Goal: Task Accomplishment & Management: Use online tool/utility

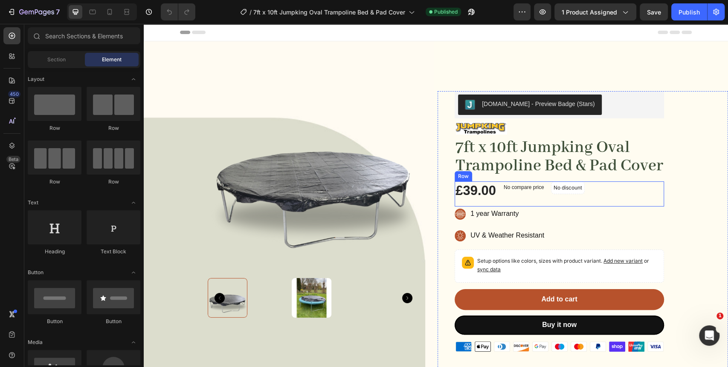
scroll to position [95, 0]
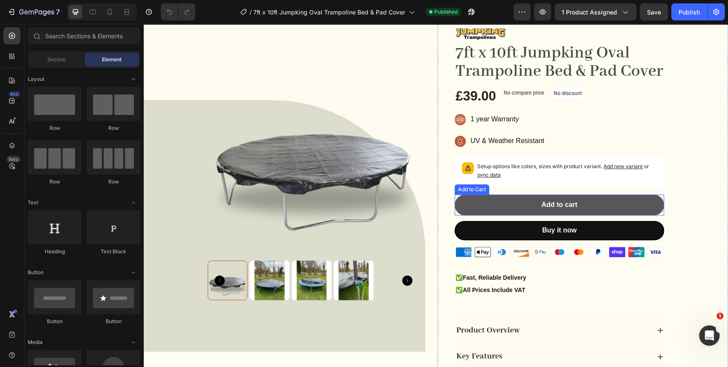
click at [596, 216] on button "Add to cart" at bounding box center [558, 205] width 209 height 21
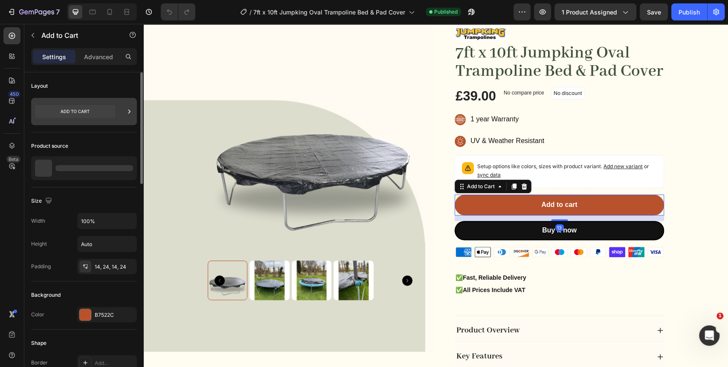
click at [90, 113] on icon at bounding box center [75, 111] width 80 height 13
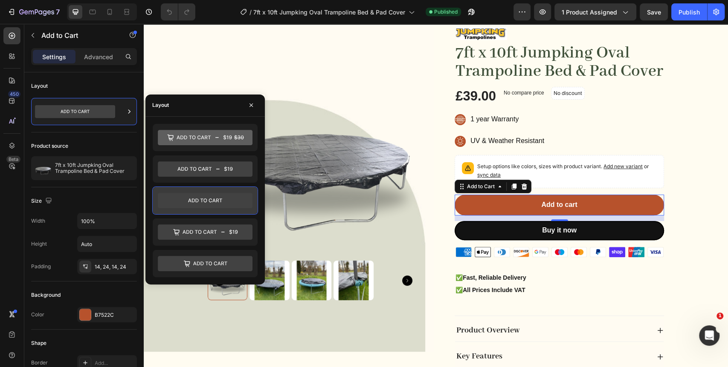
click at [223, 201] on icon at bounding box center [205, 200] width 95 height 15
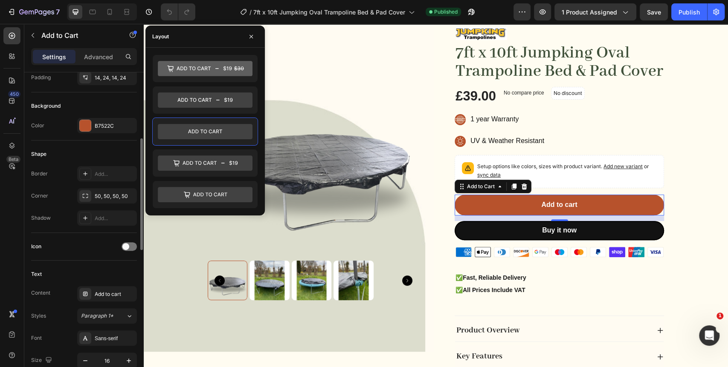
scroll to position [237, 0]
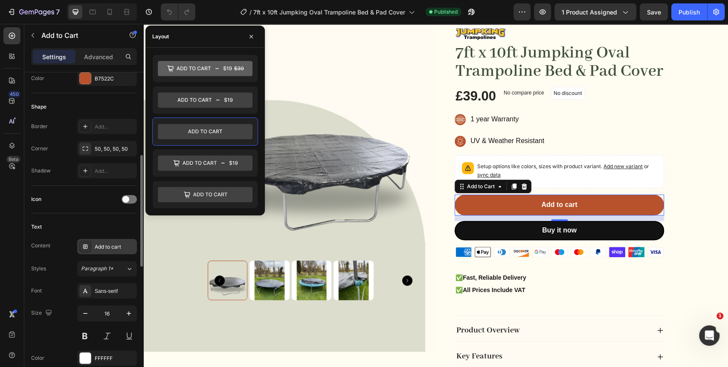
click at [119, 247] on div "Add to cart" at bounding box center [115, 247] width 40 height 8
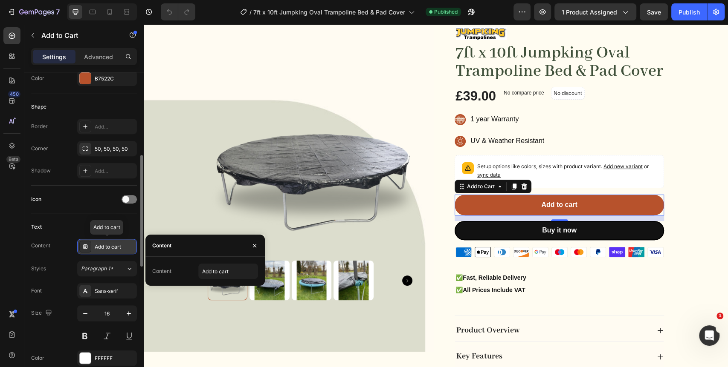
click at [119, 246] on div "Add to cart" at bounding box center [115, 247] width 40 height 8
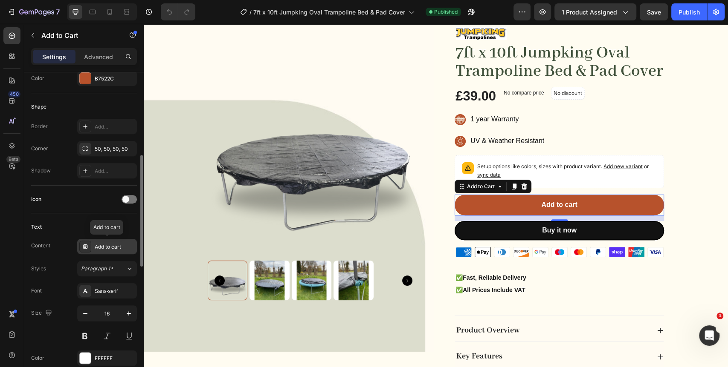
click at [119, 246] on div "Add to cart" at bounding box center [115, 247] width 40 height 8
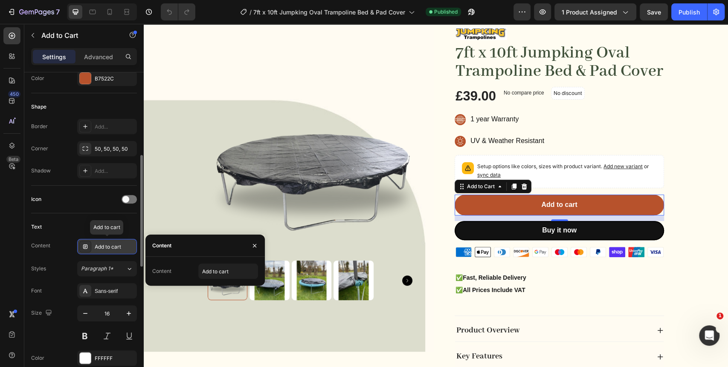
click at [88, 244] on icon at bounding box center [85, 246] width 7 height 7
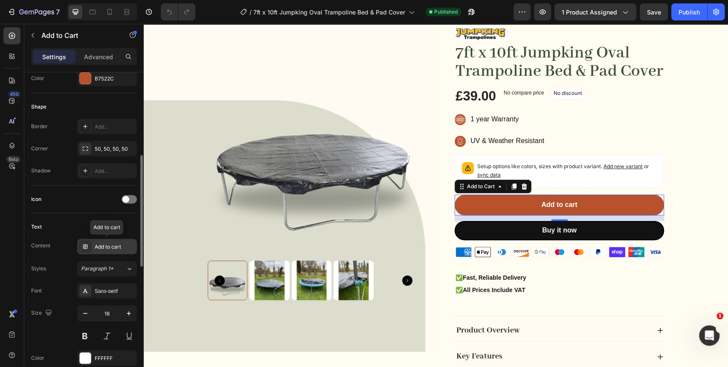
click at [86, 246] on icon at bounding box center [85, 246] width 7 height 7
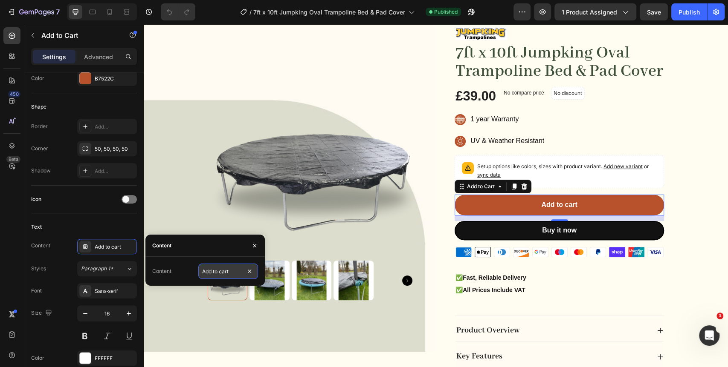
click at [231, 270] on input "Add to cart" at bounding box center [228, 271] width 60 height 15
type input "Add to Basket"
click at [711, 237] on div "Judge.me - Preview Badge (Stars) Judge.me Image 7ft x 10ft Jumpking Oval Trampo…" at bounding box center [582, 213] width 290 height 433
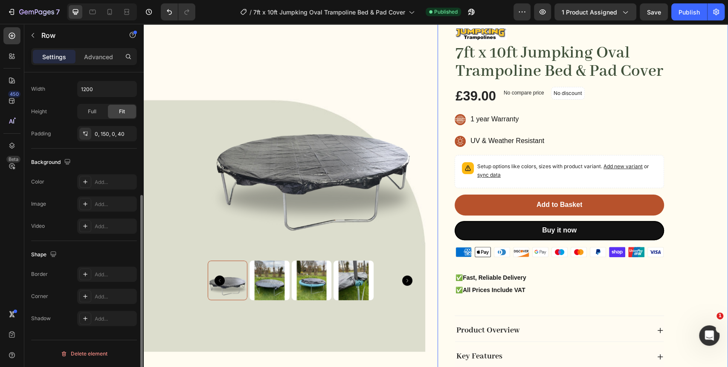
scroll to position [0, 0]
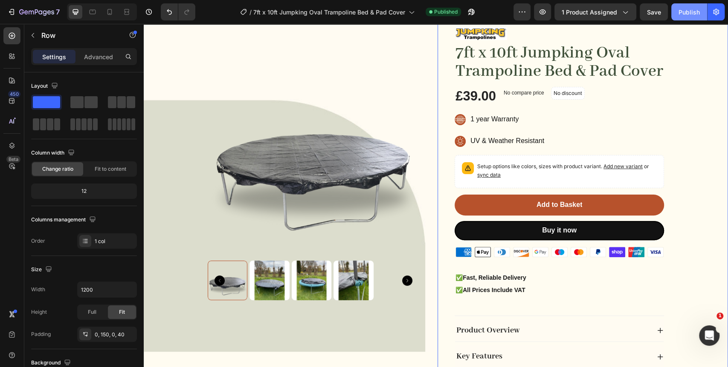
click at [685, 12] on div "Publish" at bounding box center [688, 12] width 21 height 9
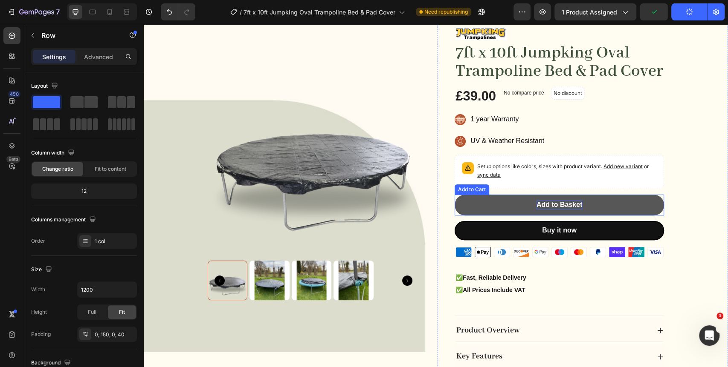
click at [564, 210] on div "Add to Basket" at bounding box center [559, 205] width 46 height 9
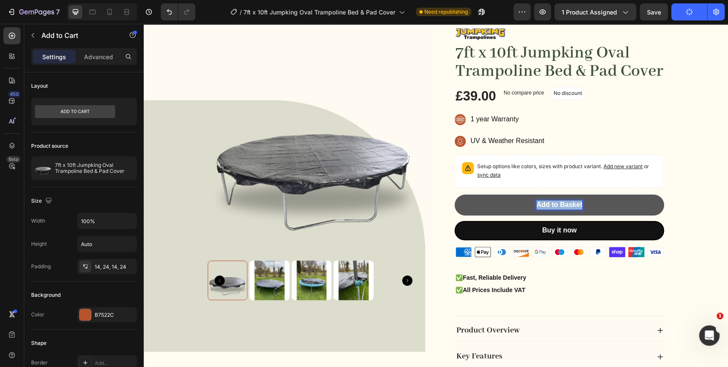
copy p "Add to Basket"
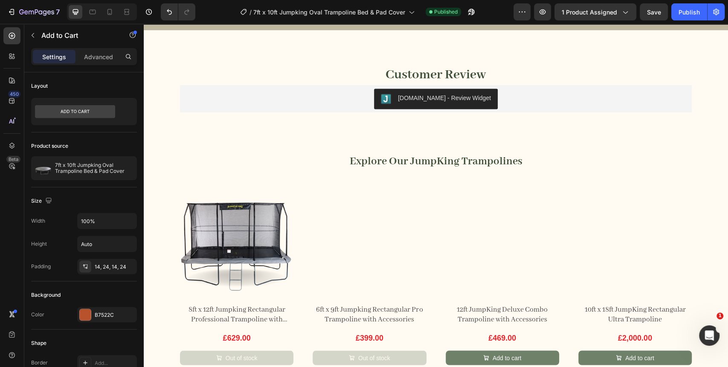
scroll to position [900, 0]
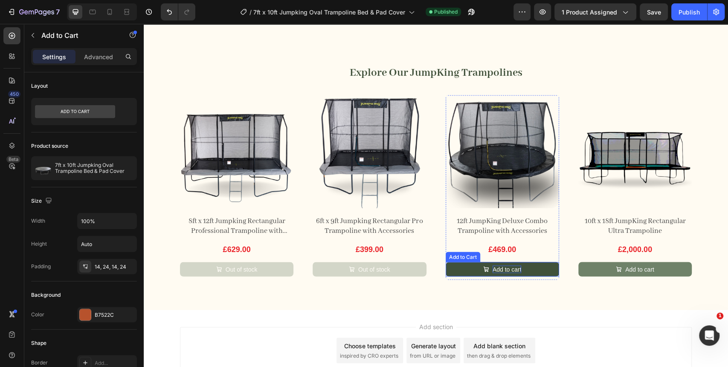
click at [504, 270] on div "Add to cart" at bounding box center [506, 270] width 29 height 8
click at [504, 270] on p "Add to cart" at bounding box center [506, 270] width 29 height 8
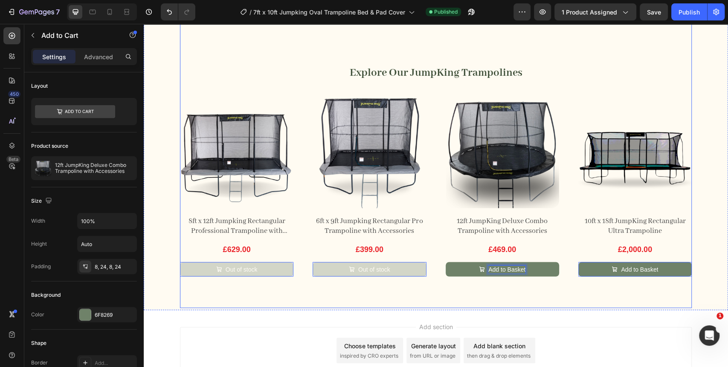
click at [560, 301] on div "Customer Review Heading Judge.me - Review Widget Judge.me Explore Our JumpKing …" at bounding box center [435, 131] width 511 height 353
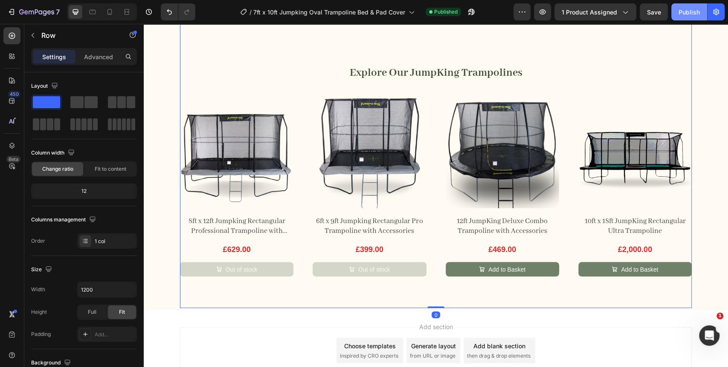
click at [680, 15] on div "Publish" at bounding box center [688, 12] width 21 height 9
click at [689, 13] on div "Publish" at bounding box center [688, 12] width 21 height 9
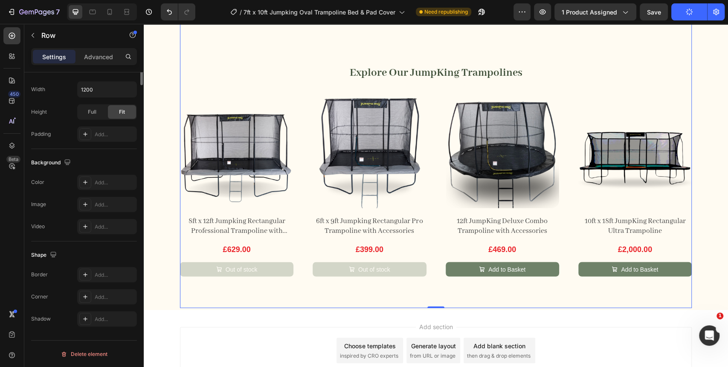
scroll to position [0, 0]
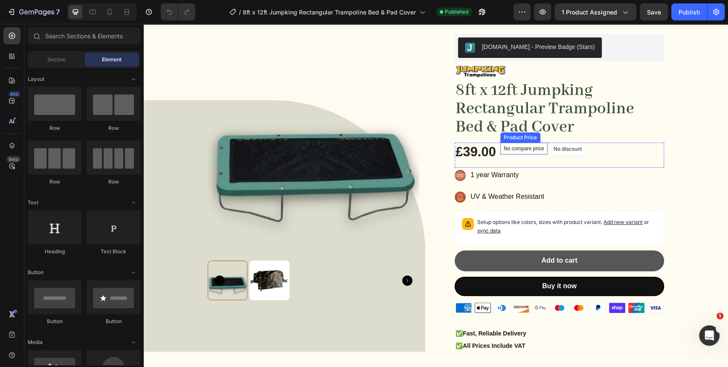
scroll to position [95, 0]
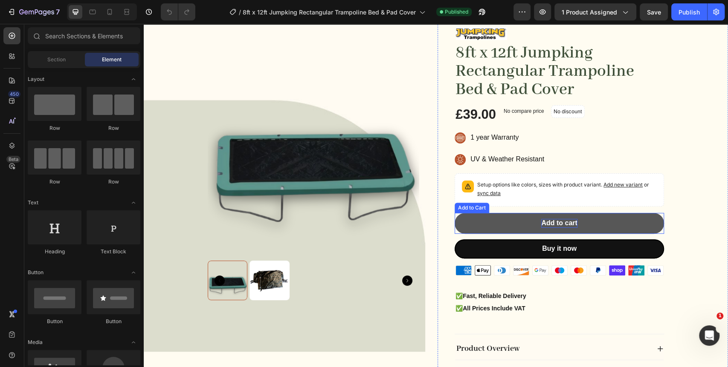
click at [546, 222] on div "Add to cart" at bounding box center [559, 223] width 36 height 9
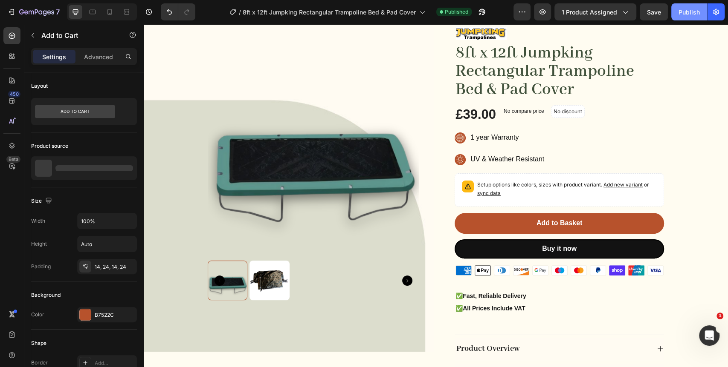
click at [693, 18] on button "Publish" at bounding box center [689, 11] width 36 height 17
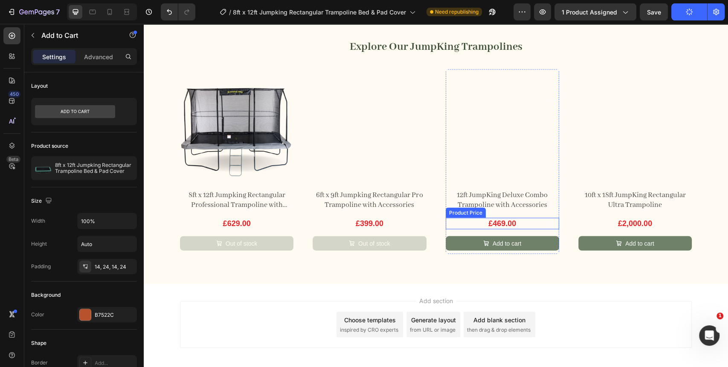
scroll to position [927, 0]
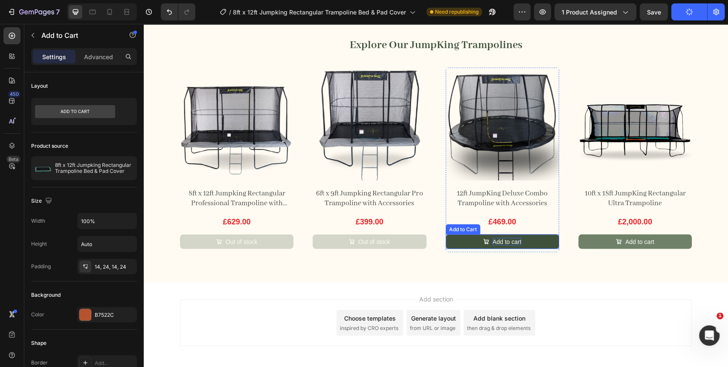
click at [502, 238] on div "Add to cart" at bounding box center [506, 242] width 29 height 8
click at [502, 238] on p "Add to cart" at bounding box center [506, 242] width 29 height 8
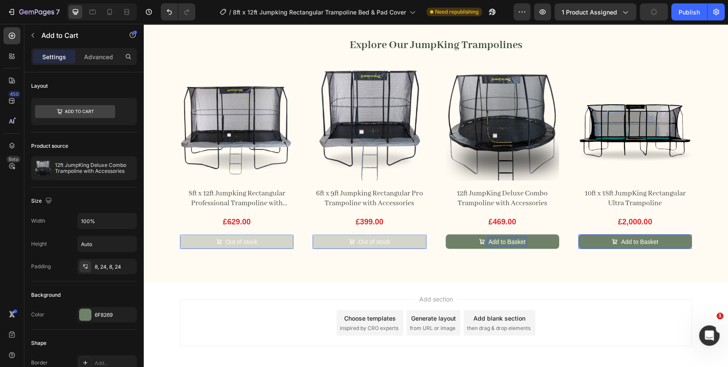
click at [687, 13] on div "Publish" at bounding box center [688, 12] width 21 height 9
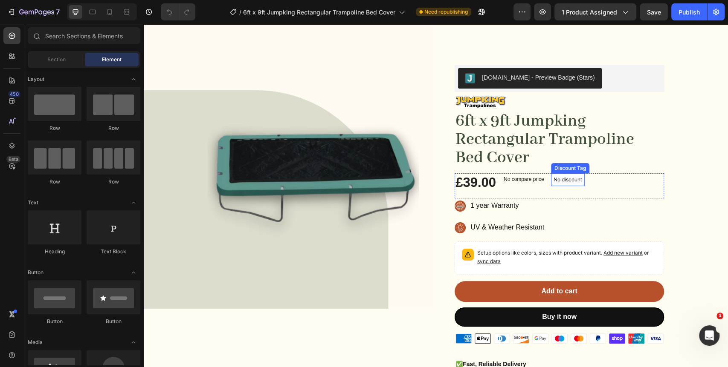
scroll to position [47, 0]
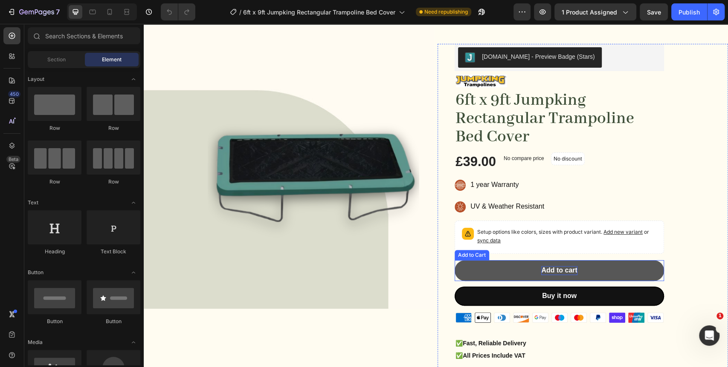
click at [552, 267] on div "Add to cart" at bounding box center [559, 270] width 36 height 9
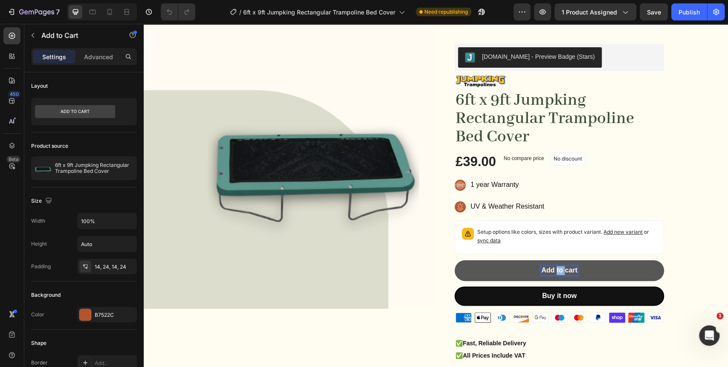
click at [552, 267] on p "Add to cart" at bounding box center [559, 270] width 36 height 9
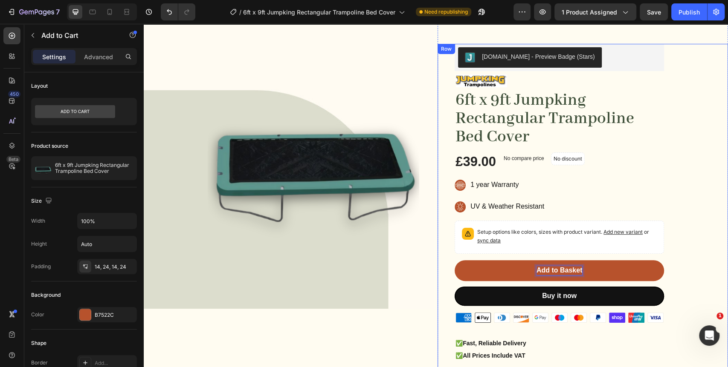
click at [685, 240] on div "[DOMAIN_NAME] - Preview Badge (Stars) [DOMAIN_NAME] Image 6ft x 9ft Jumpking Re…" at bounding box center [582, 270] width 290 height 452
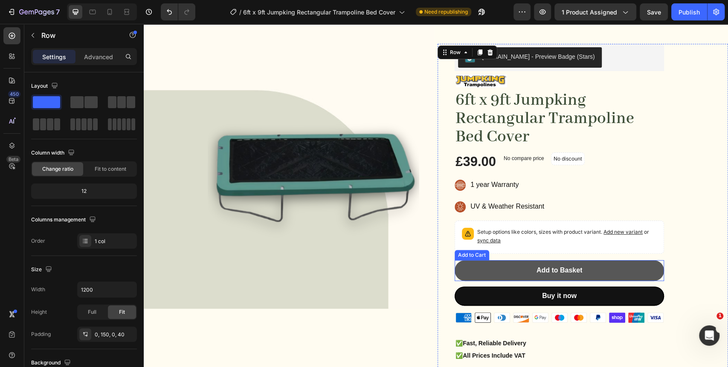
click at [636, 264] on button "Add to Basket" at bounding box center [558, 270] width 209 height 21
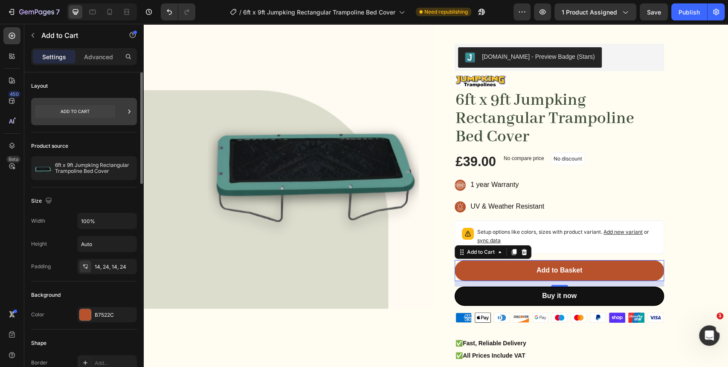
click at [127, 113] on icon at bounding box center [129, 111] width 9 height 9
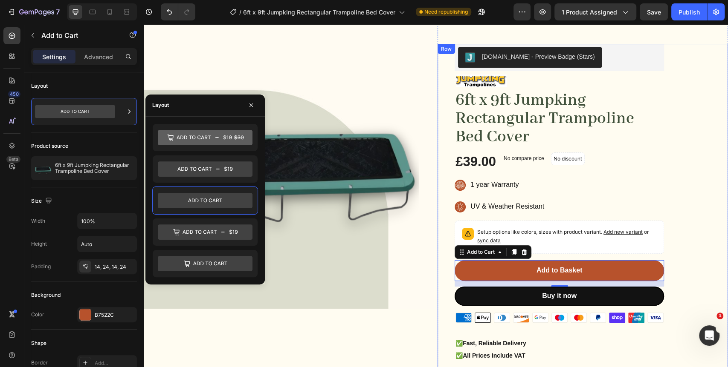
click at [678, 170] on div "Judge.me - Preview Badge (Stars) Judge.me Image 6ft x 9ft Jumpking Rectangular …" at bounding box center [582, 270] width 290 height 452
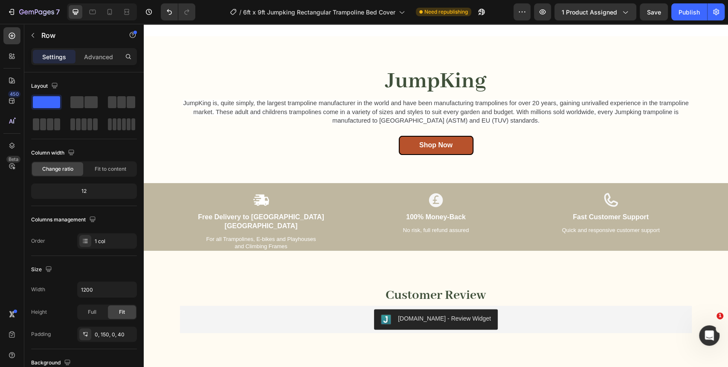
scroll to position [615, 0]
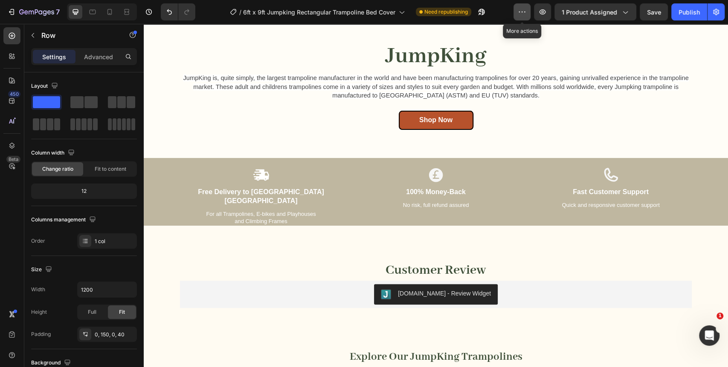
click at [516, 7] on button "button" at bounding box center [521, 11] width 17 height 17
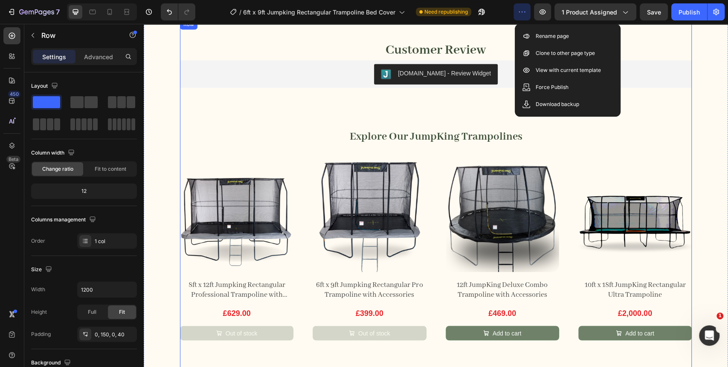
scroll to position [852, 0]
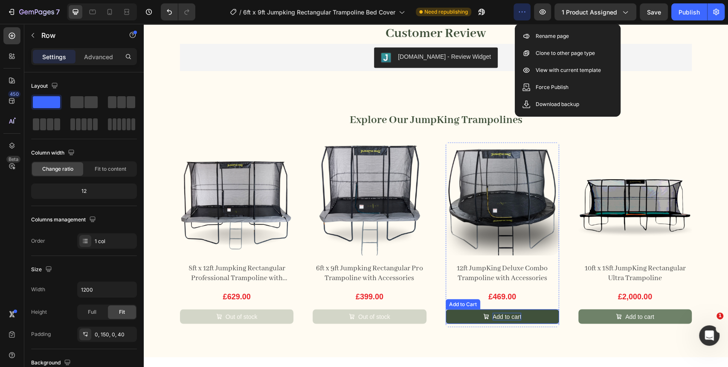
click at [496, 317] on div "Add to cart" at bounding box center [506, 317] width 29 height 8
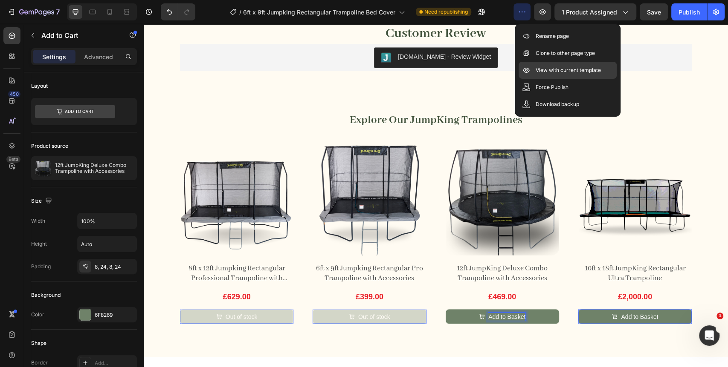
click at [559, 74] on p "View with current template" at bounding box center [567, 70] width 65 height 9
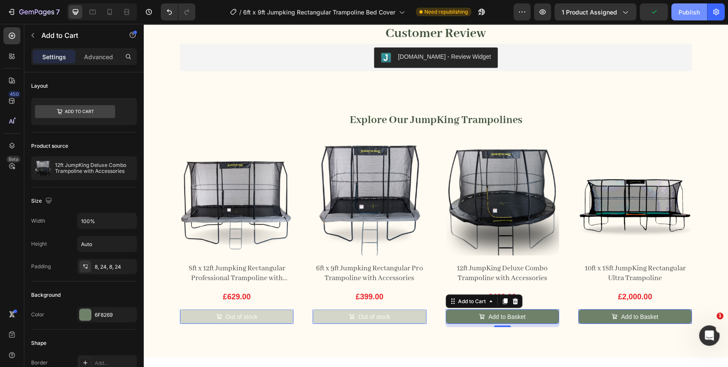
click at [685, 10] on div "Publish" at bounding box center [688, 12] width 21 height 9
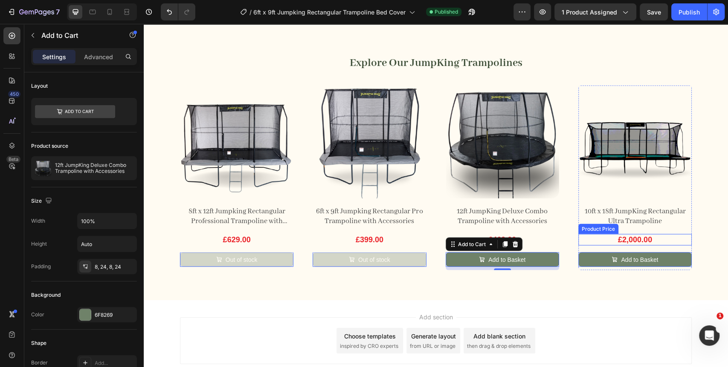
scroll to position [965, 0]
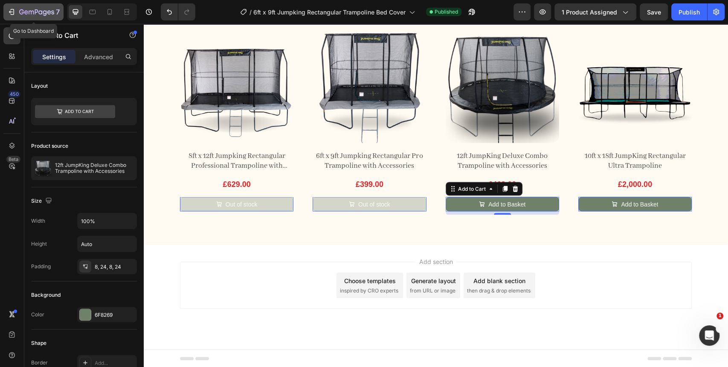
click at [20, 10] on icon "button" at bounding box center [36, 12] width 35 height 7
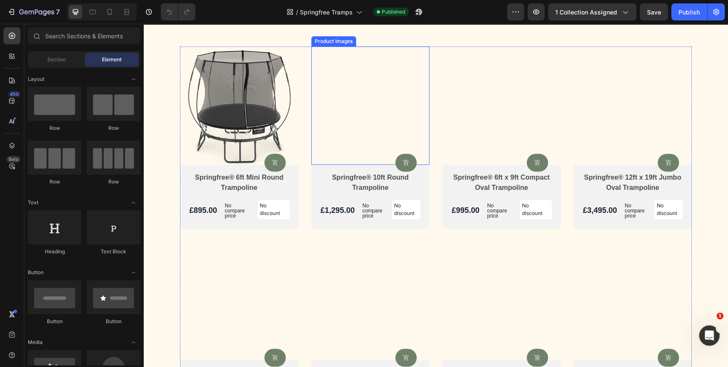
scroll to position [270, 0]
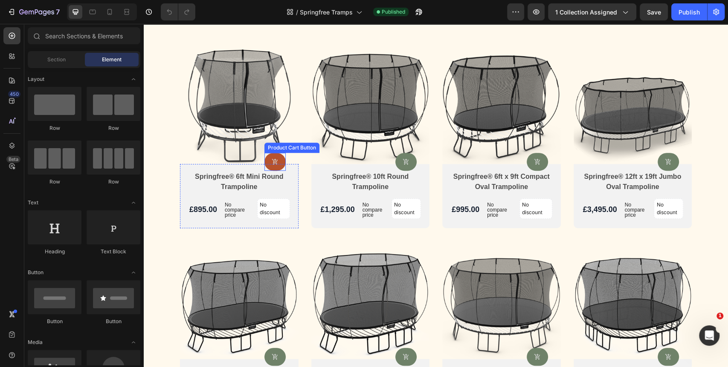
click at [273, 159] on icon at bounding box center [275, 162] width 7 height 7
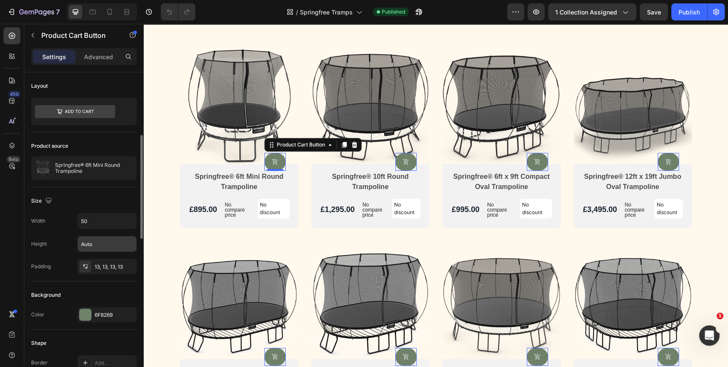
scroll to position [95, 0]
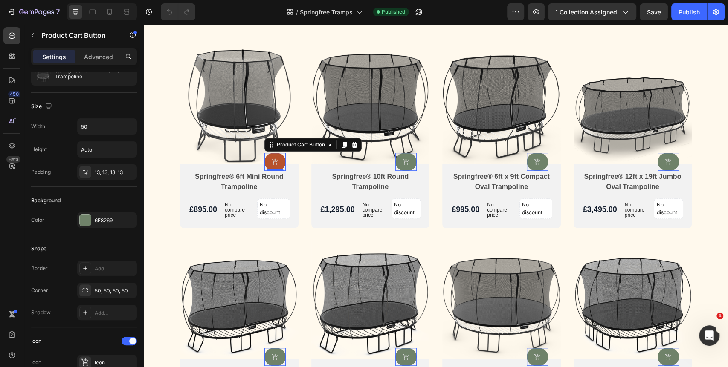
click at [264, 162] on button at bounding box center [274, 162] width 21 height 18
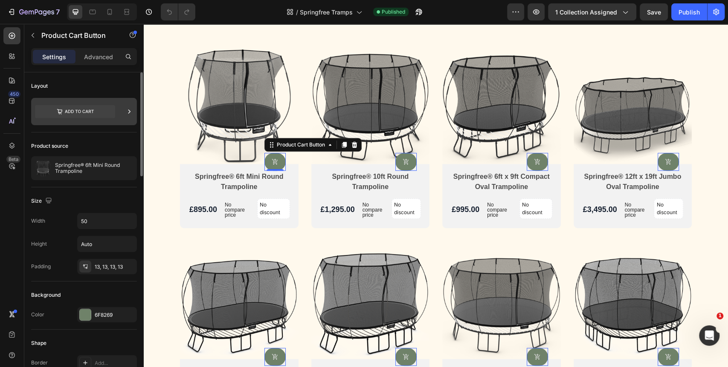
click at [127, 114] on icon at bounding box center [129, 111] width 9 height 9
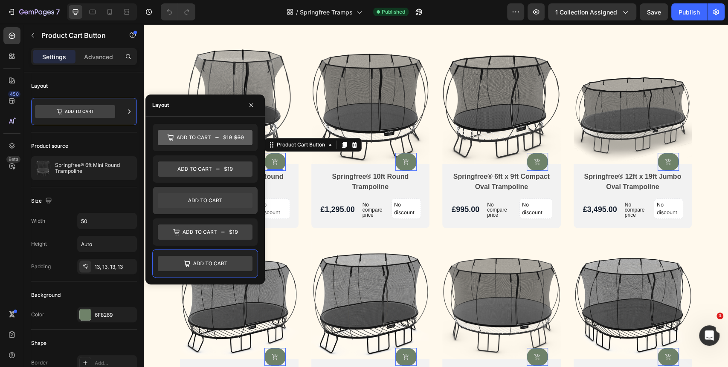
click at [209, 202] on icon at bounding box center [205, 200] width 95 height 15
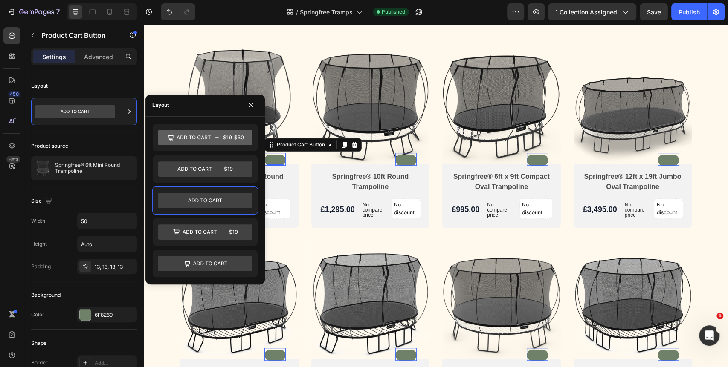
click at [160, 69] on div "Trampolines Heading Product Images Product Cart Button 0 Springfree® 6ft Mini R…" at bounding box center [436, 308] width 584 height 666
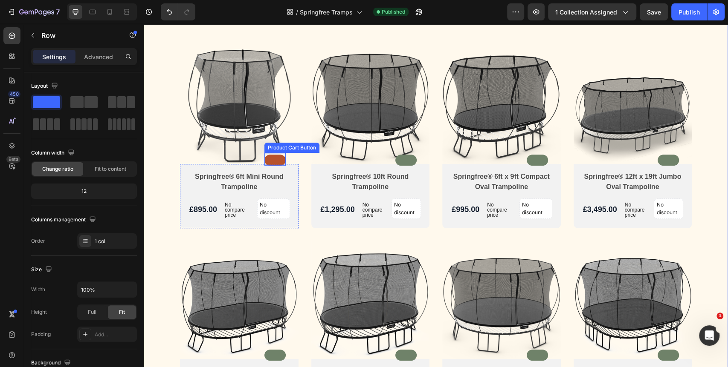
click at [270, 163] on button at bounding box center [274, 160] width 21 height 11
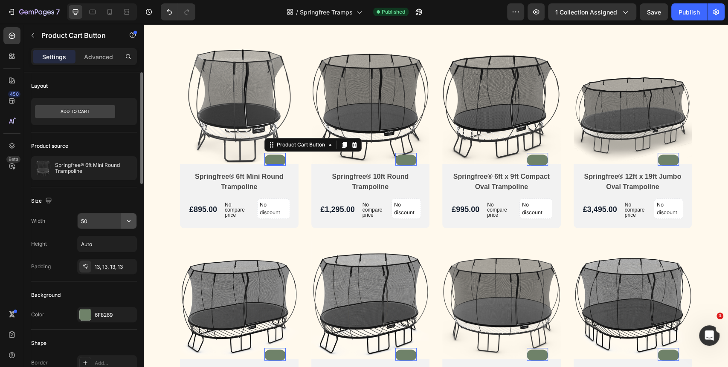
click at [124, 221] on icon "button" at bounding box center [128, 221] width 9 height 9
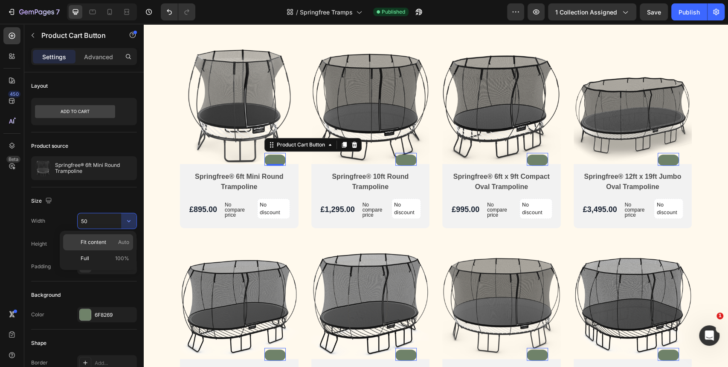
click at [102, 243] on span "Fit content" at bounding box center [94, 243] width 26 height 8
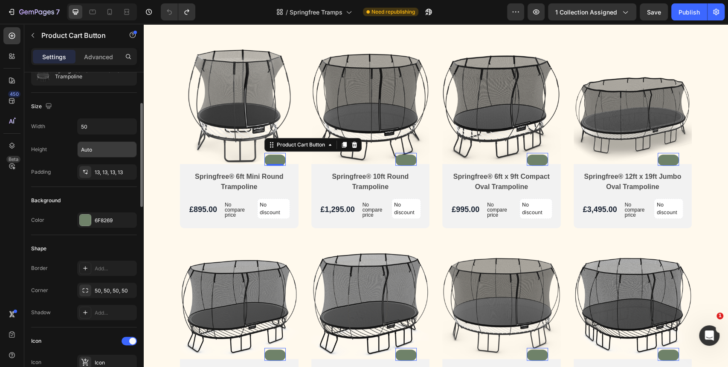
scroll to position [47, 0]
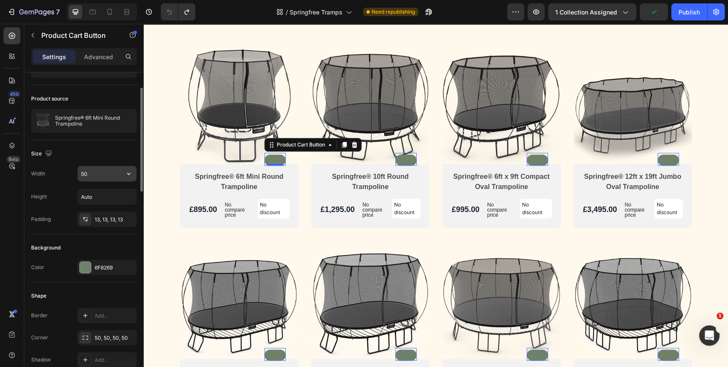
click at [118, 176] on input "50" at bounding box center [107, 173] width 59 height 15
click at [130, 175] on icon "button" at bounding box center [128, 174] width 9 height 9
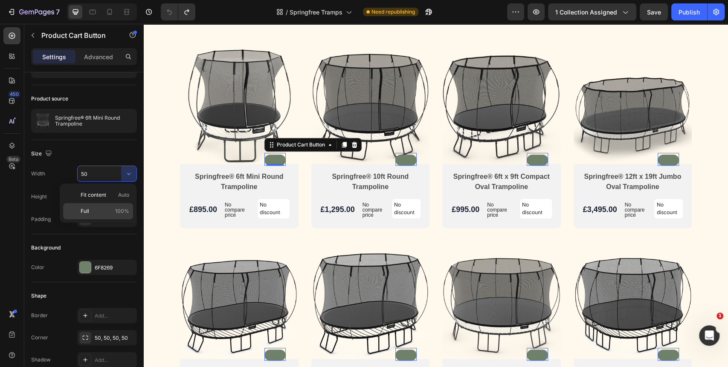
click at [101, 209] on p "Full 100%" at bounding box center [105, 212] width 49 height 8
type input "100%"
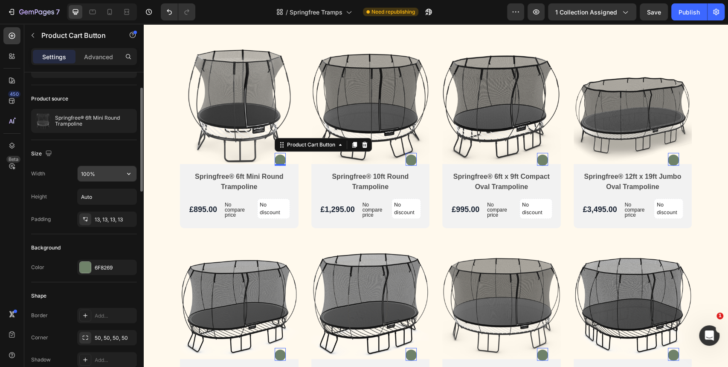
click at [108, 178] on input "100%" at bounding box center [107, 173] width 59 height 15
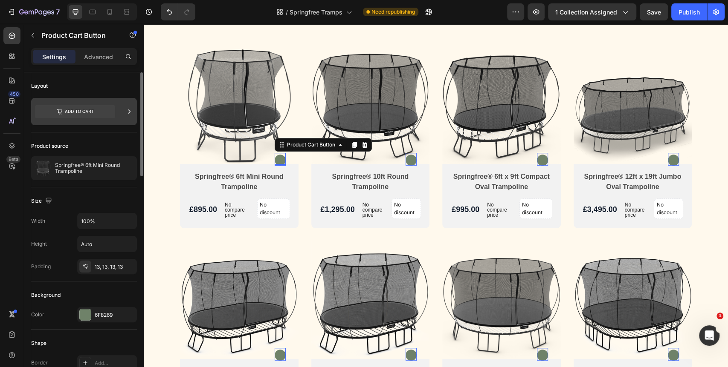
click at [98, 111] on icon at bounding box center [75, 111] width 80 height 13
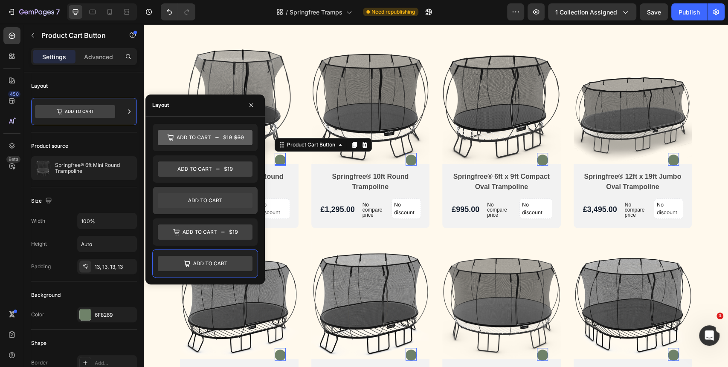
click at [210, 200] on icon at bounding box center [205, 200] width 95 height 15
click at [201, 262] on icon at bounding box center [210, 264] width 34 height 4
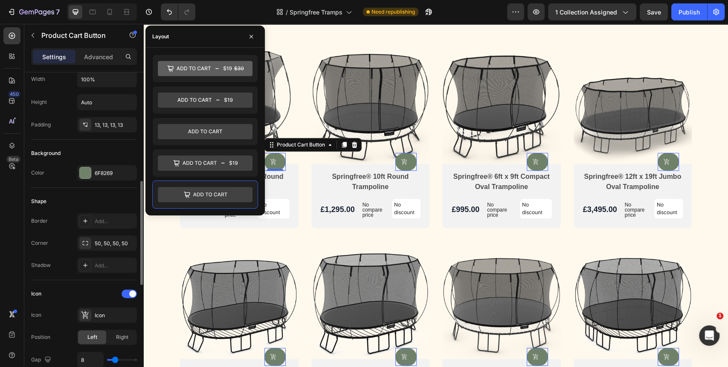
scroll to position [237, 0]
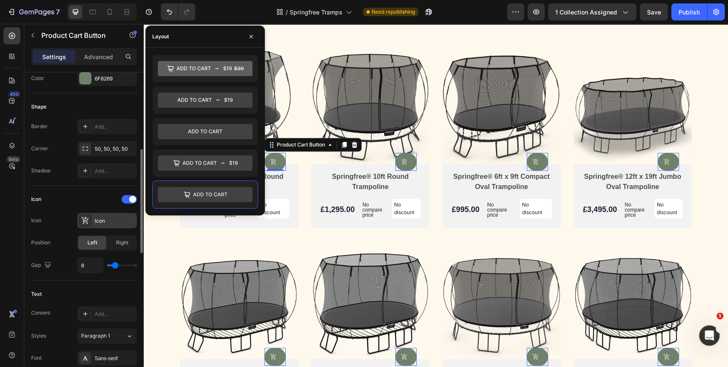
click at [88, 222] on icon at bounding box center [85, 221] width 9 height 9
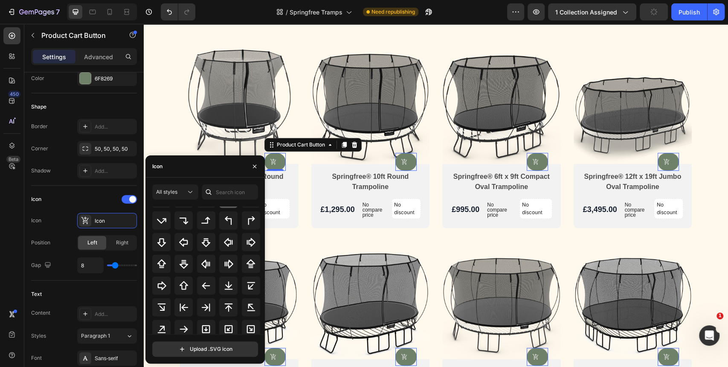
scroll to position [309, 0]
click at [234, 199] on input "text" at bounding box center [230, 192] width 56 height 15
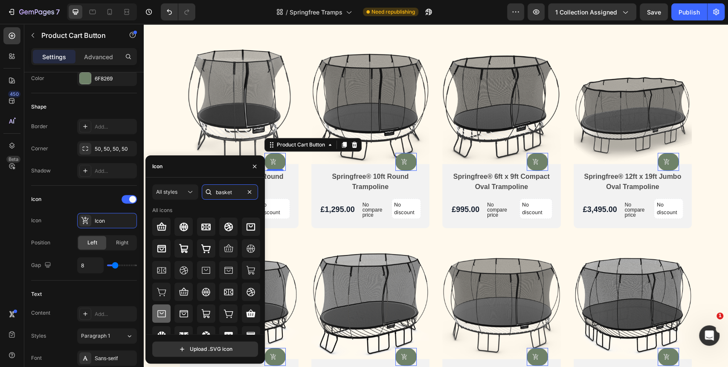
type input "basket"
click at [166, 319] on icon at bounding box center [161, 314] width 10 height 10
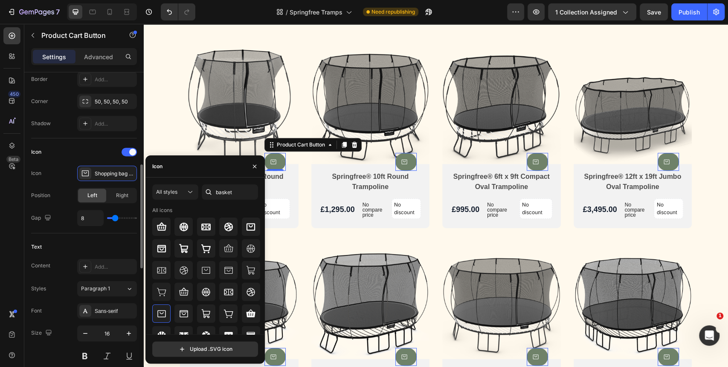
type input "19"
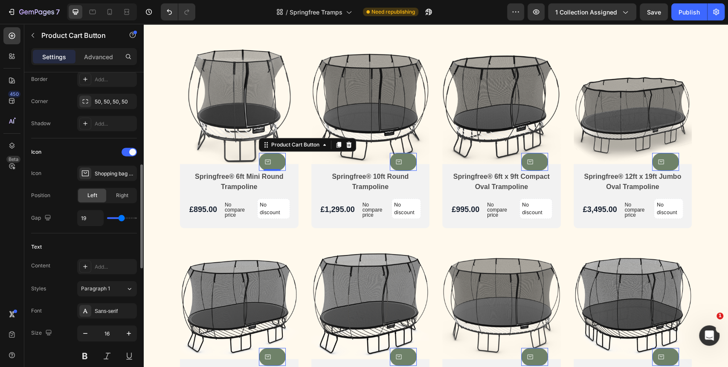
type input "22"
type input "23"
type input "32"
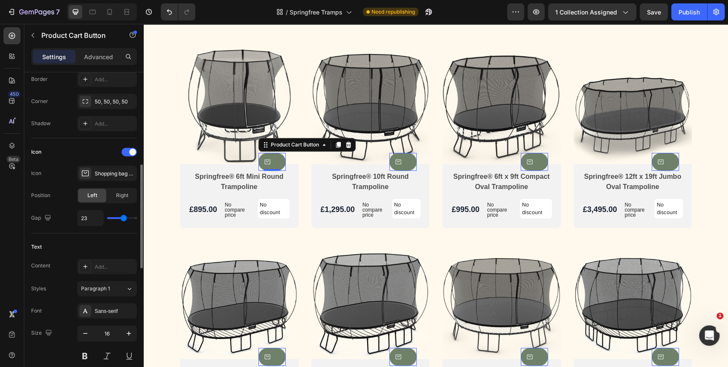
type input "32"
type input "29"
type input "23"
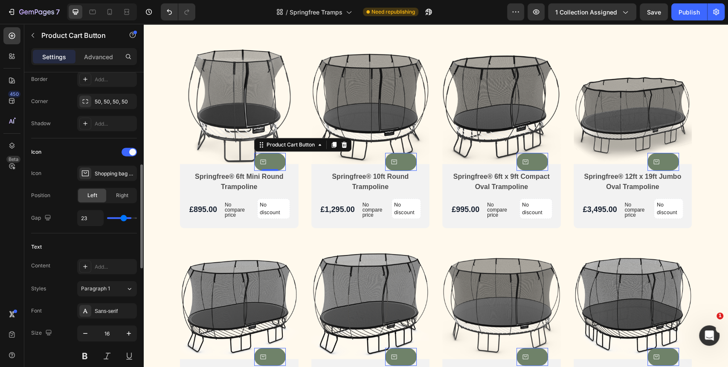
type input "21"
type input "20"
type input "16"
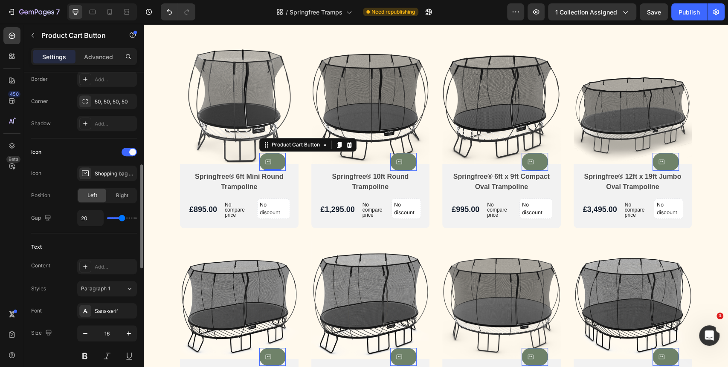
type input "16"
type input "9"
type input "7"
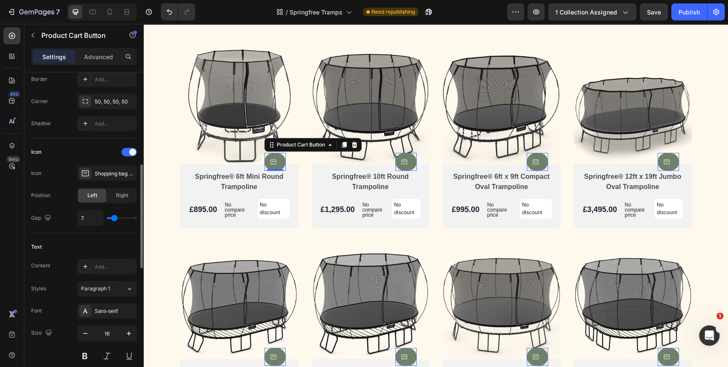
type input "6"
type input "5"
type input "4"
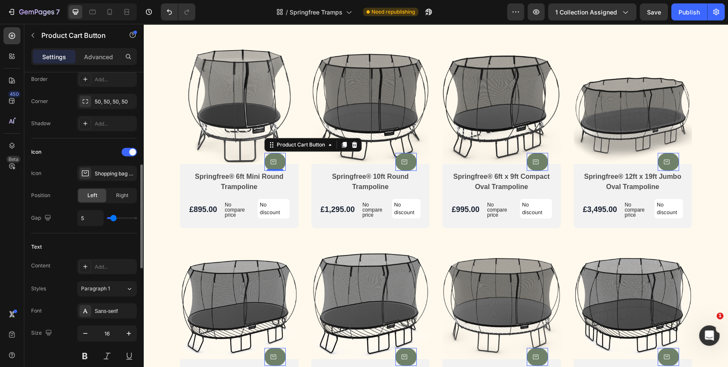
type input "4"
type input "3"
type input "2"
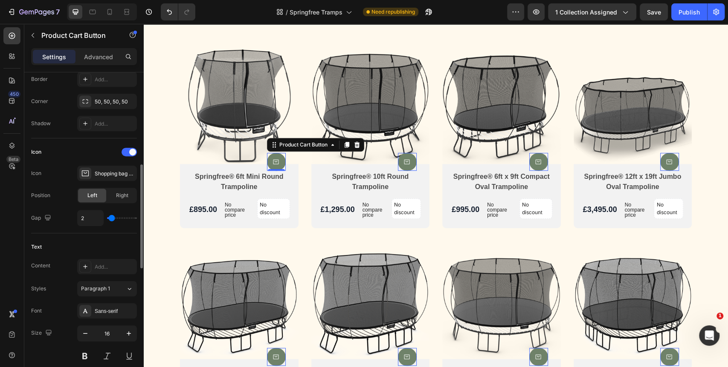
type input "0"
drag, startPoint x: 116, startPoint y: 219, endPoint x: 110, endPoint y: 219, distance: 6.8
type input "0"
click at [110, 219] on input "range" at bounding box center [122, 218] width 30 height 2
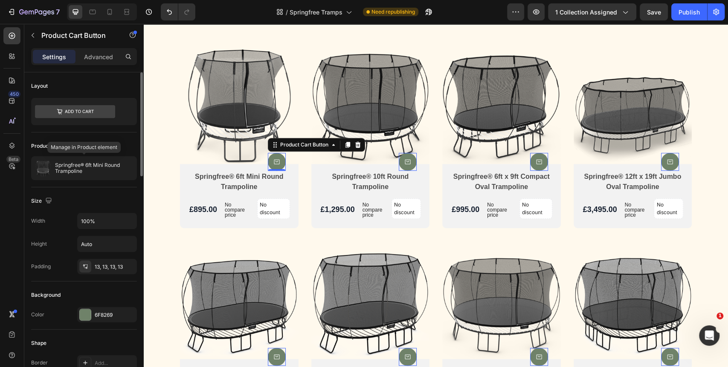
scroll to position [95, 0]
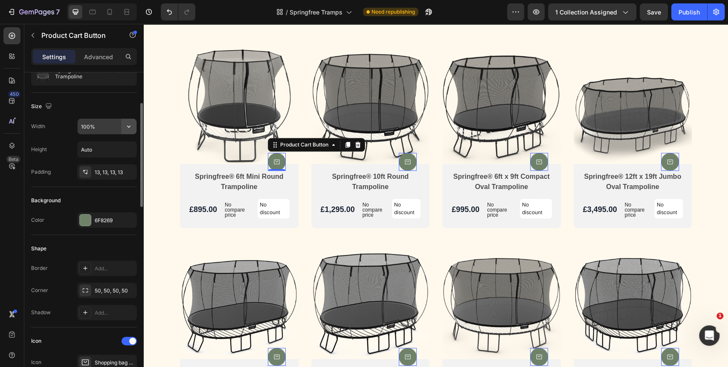
click at [126, 125] on icon "button" at bounding box center [128, 126] width 9 height 9
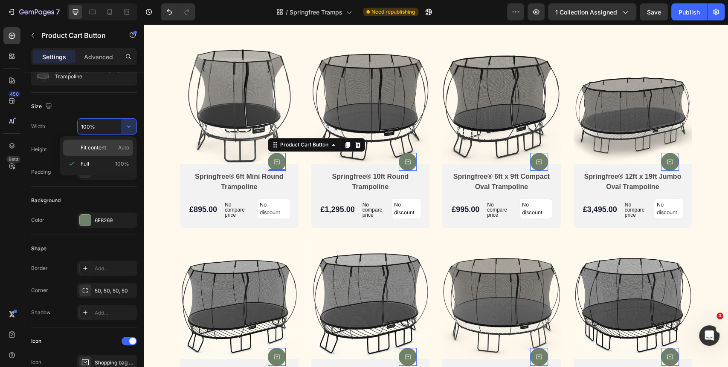
click at [112, 148] on p "Fit content Auto" at bounding box center [105, 148] width 49 height 8
type input "Auto"
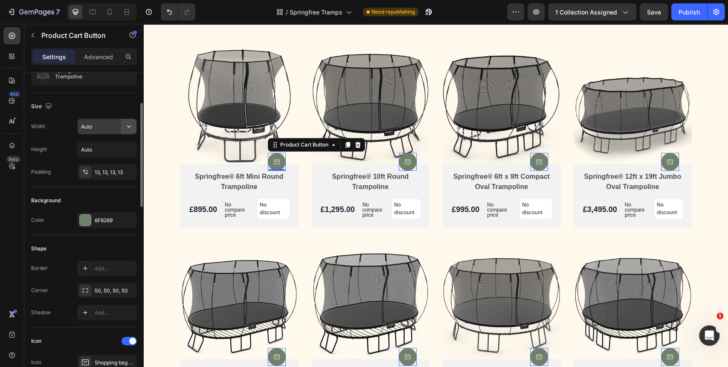
click at [122, 129] on button "button" at bounding box center [128, 126] width 15 height 15
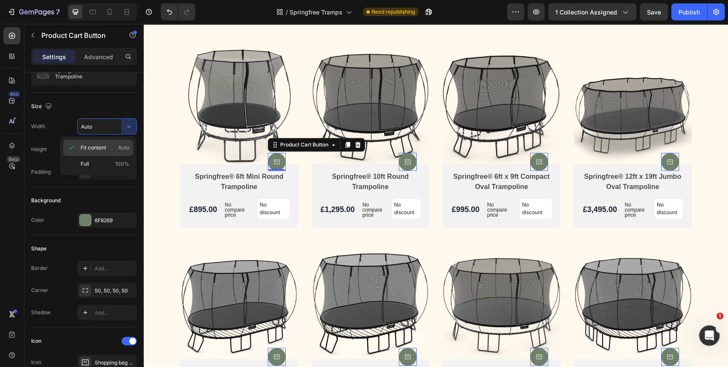
click at [117, 147] on p "Fit content Auto" at bounding box center [105, 148] width 49 height 8
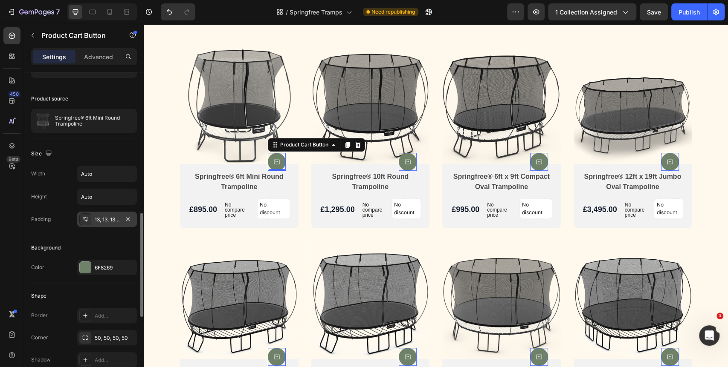
scroll to position [142, 0]
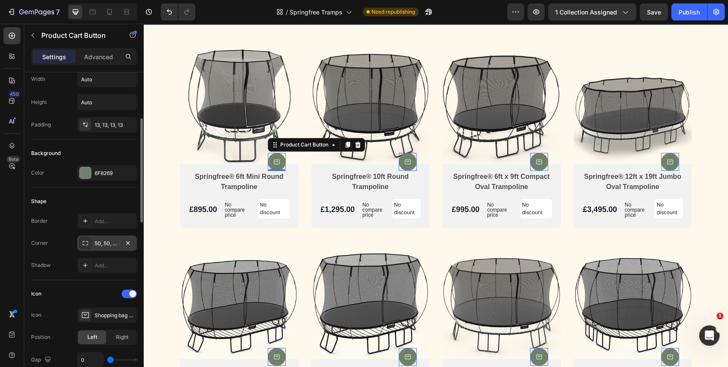
click at [101, 240] on div "50, 50, 50, 50" at bounding box center [107, 244] width 25 height 8
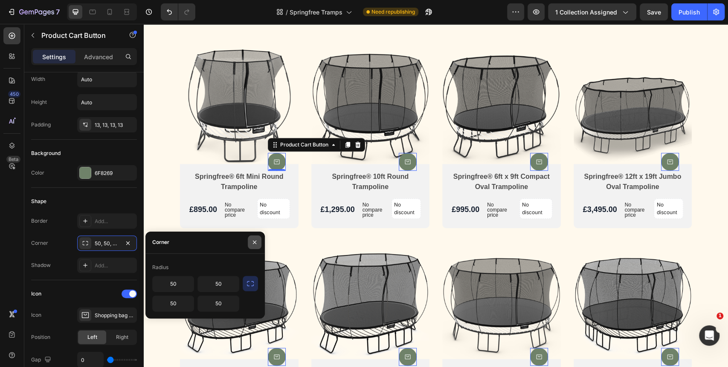
click at [252, 240] on icon "button" at bounding box center [254, 242] width 7 height 7
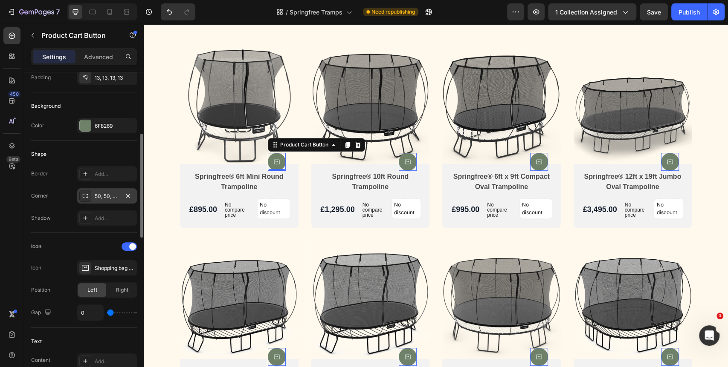
scroll to position [284, 0]
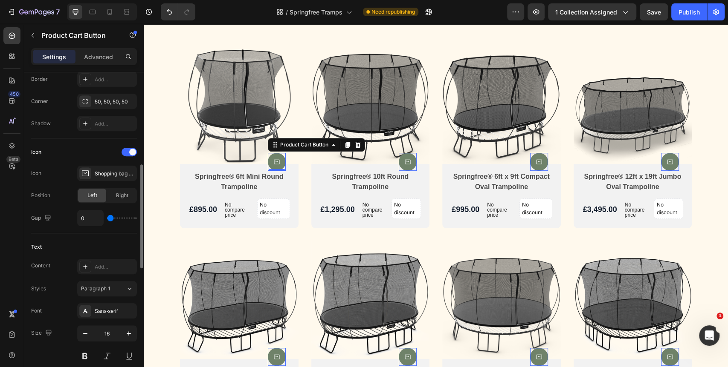
type input "1"
type input "2"
type input "16"
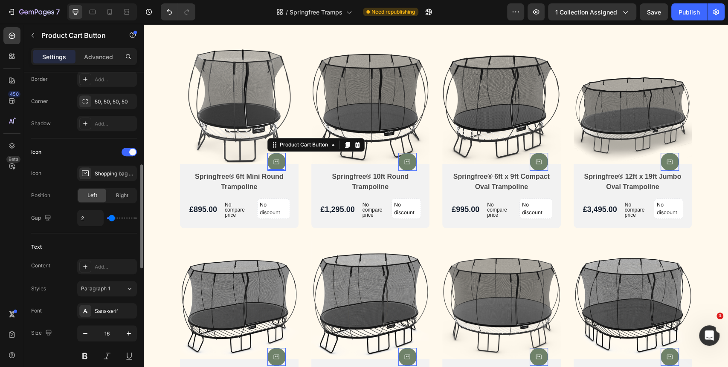
type input "16"
type input "19"
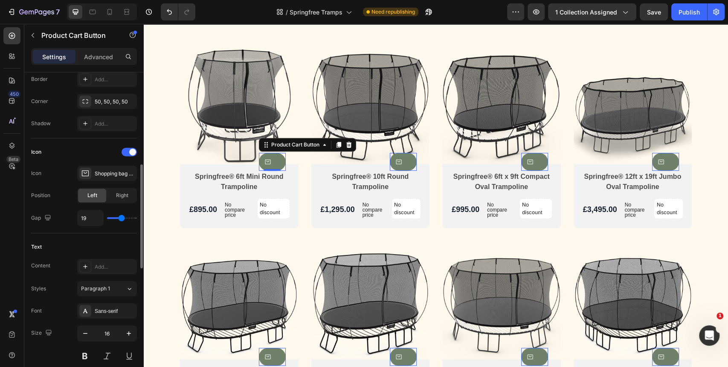
type input "21"
type input "22"
type input "23"
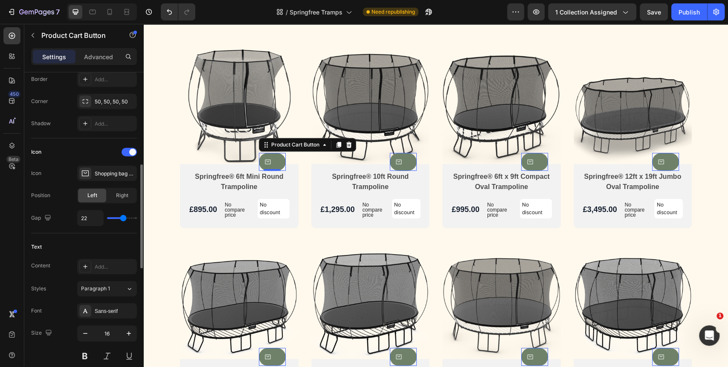
type input "23"
type input "24"
type input "36"
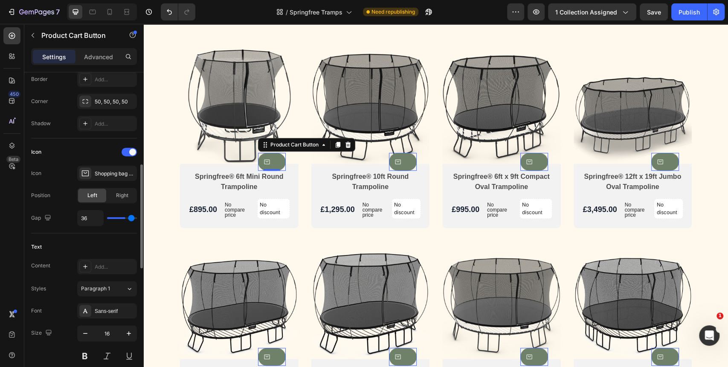
type input "37"
type input "38"
type input "40"
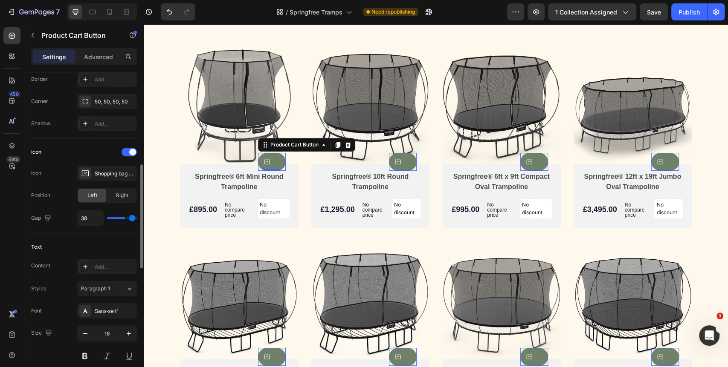
type input "40"
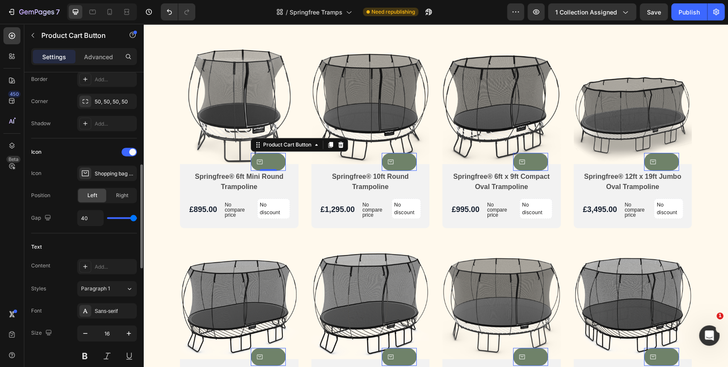
type input "38"
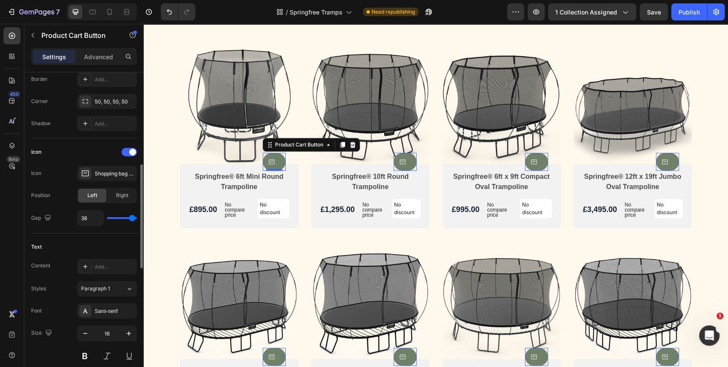
type input "12"
type input "3"
type input "0"
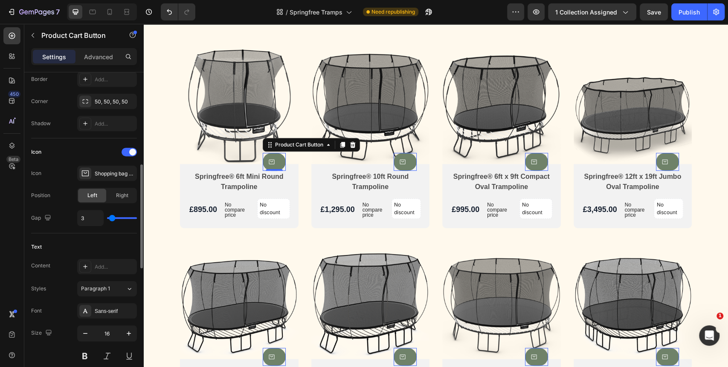
type input "0"
drag, startPoint x: 111, startPoint y: 218, endPoint x: 106, endPoint y: 217, distance: 5.2
click at [107, 217] on input "range" at bounding box center [122, 218] width 30 height 2
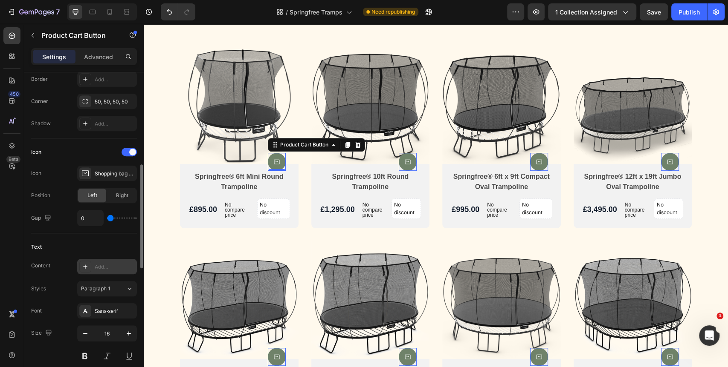
scroll to position [331, 0]
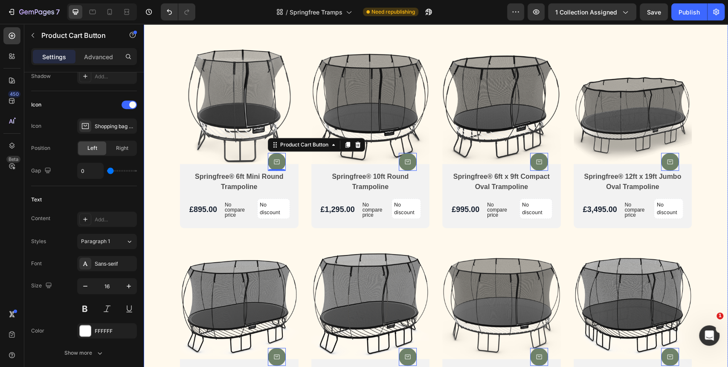
click at [716, 173] on div "Trampolines Heading Product Images Product Cart Button 0 Springfree® 6ft Mini R…" at bounding box center [436, 308] width 584 height 666
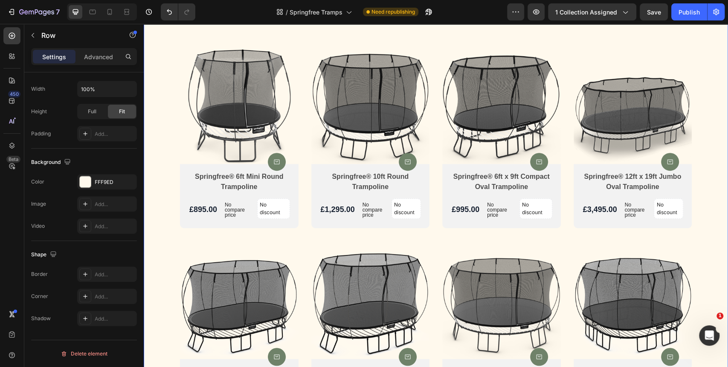
scroll to position [0, 0]
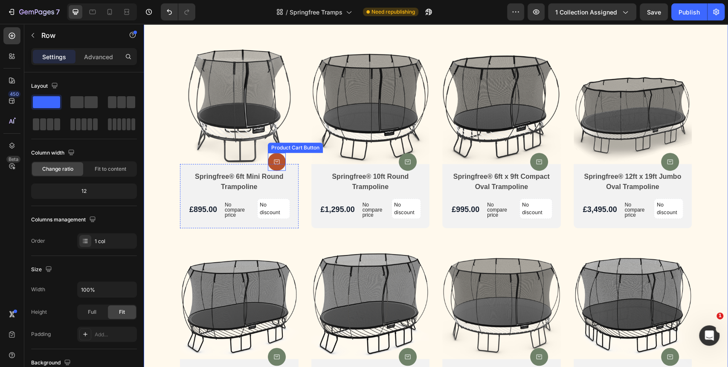
click at [268, 161] on button at bounding box center [277, 162] width 18 height 18
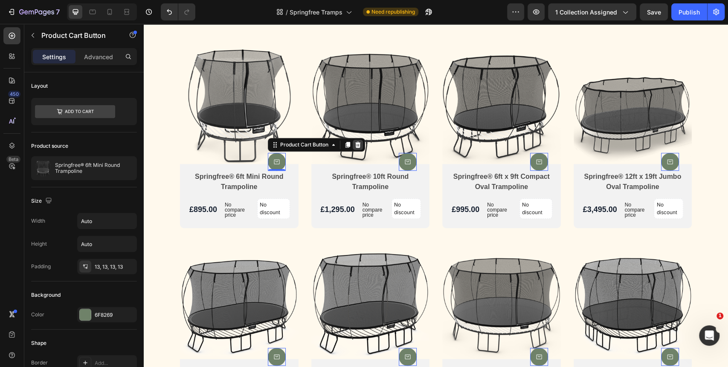
click at [355, 143] on icon at bounding box center [358, 145] width 6 height 6
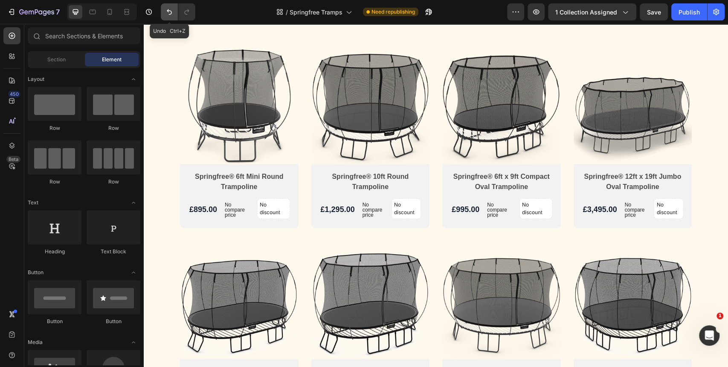
click at [168, 14] on icon "Undo/Redo" at bounding box center [169, 12] width 9 height 9
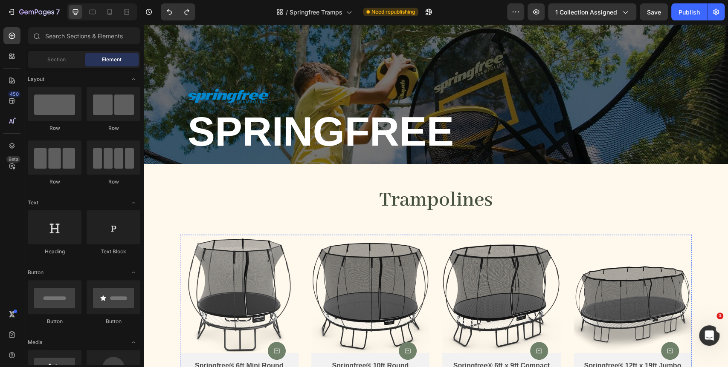
scroll to position [223, 0]
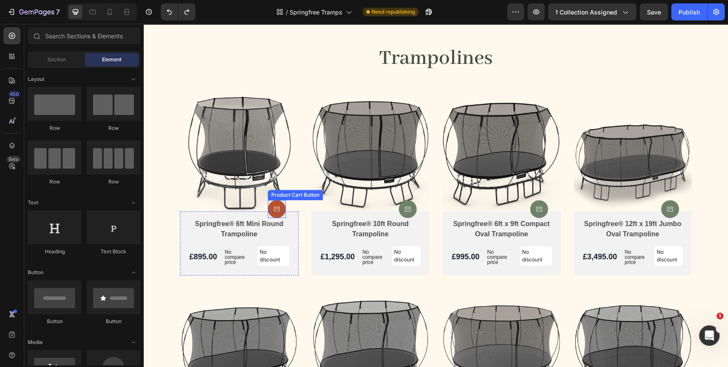
click at [280, 209] on button at bounding box center [277, 209] width 18 height 18
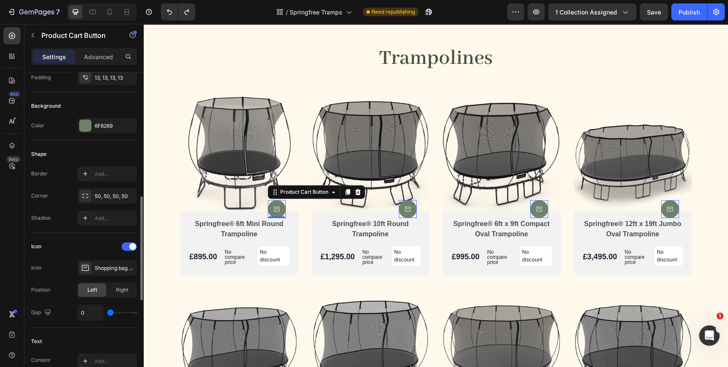
scroll to position [237, 0]
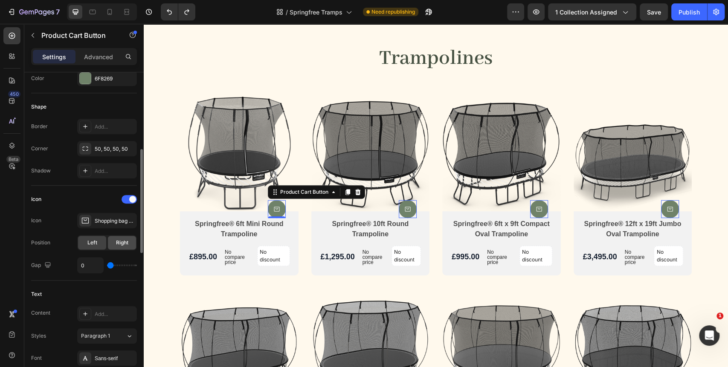
click at [118, 240] on span "Right" at bounding box center [122, 243] width 12 height 8
click at [101, 241] on div "Left" at bounding box center [92, 243] width 28 height 14
click at [128, 204] on div "Icon" at bounding box center [84, 200] width 106 height 14
click at [129, 202] on div at bounding box center [128, 199] width 15 height 9
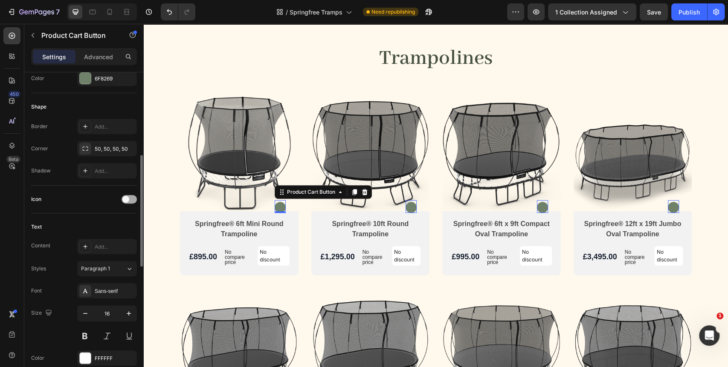
click at [129, 201] on div at bounding box center [128, 199] width 15 height 9
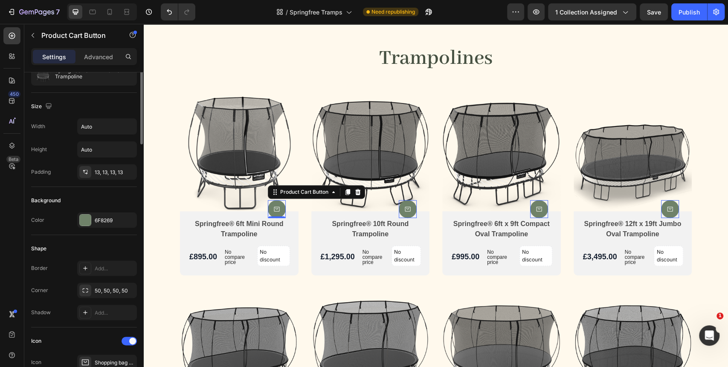
scroll to position [47, 0]
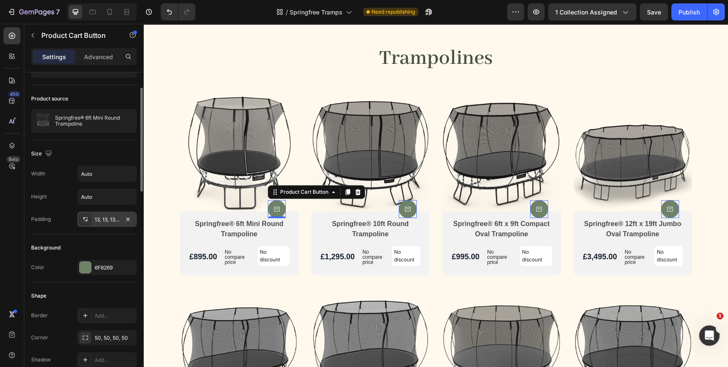
click at [90, 219] on div at bounding box center [85, 220] width 12 height 12
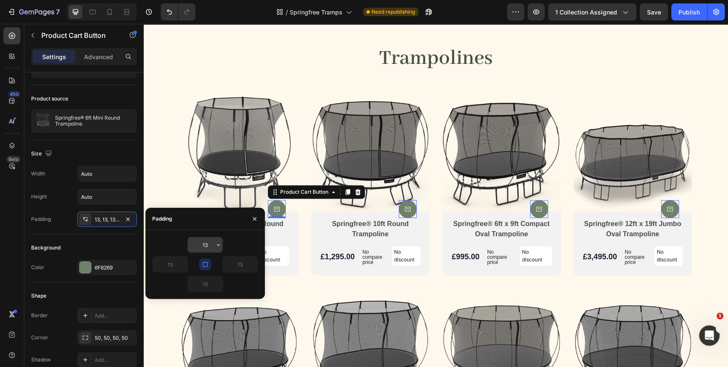
click at [208, 247] on input "13" at bounding box center [205, 244] width 35 height 15
type input "1"
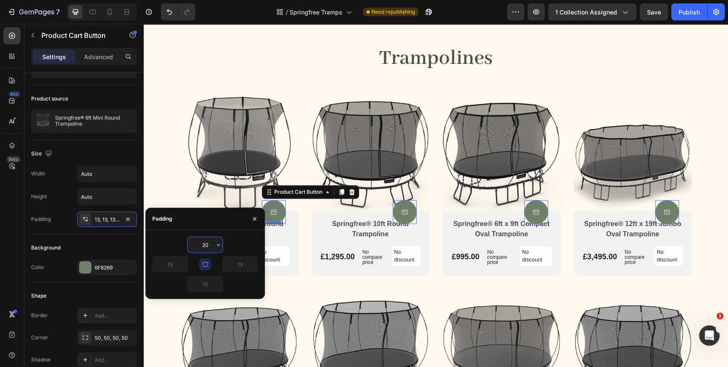
type input "2"
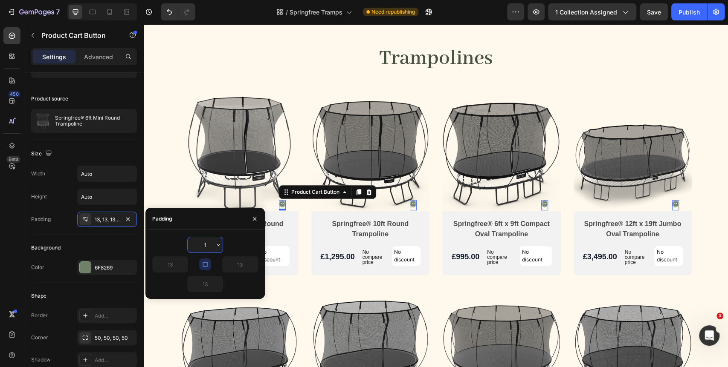
type input "10"
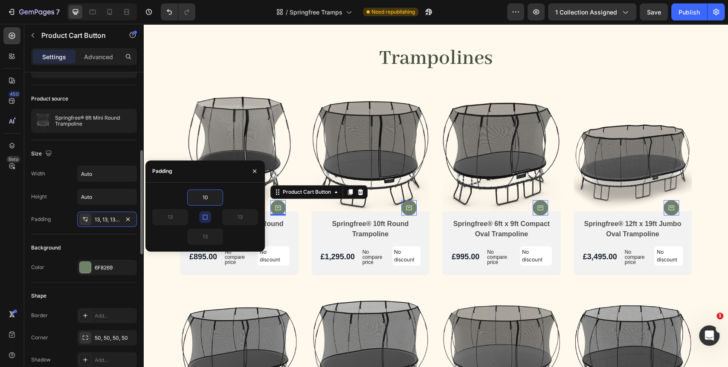
scroll to position [95, 0]
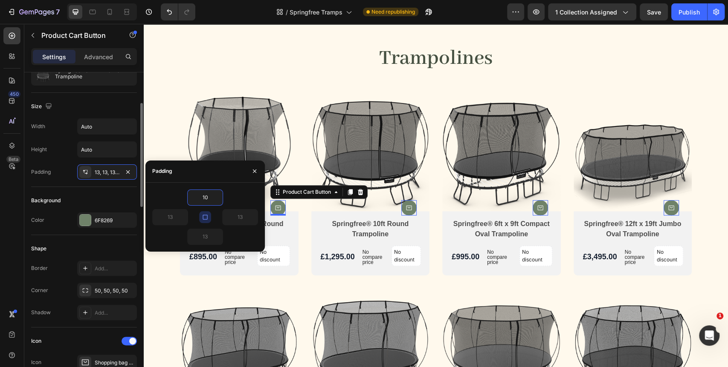
click at [96, 240] on div "Shape Border Add... Corner 50, 50, 50, 50 Shadow Add..." at bounding box center [84, 281] width 106 height 92
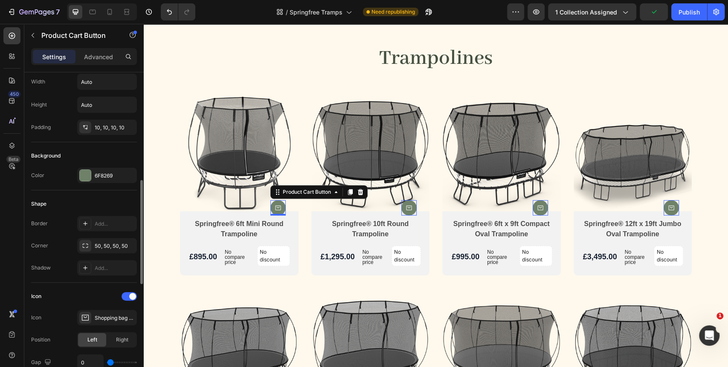
scroll to position [187, 0]
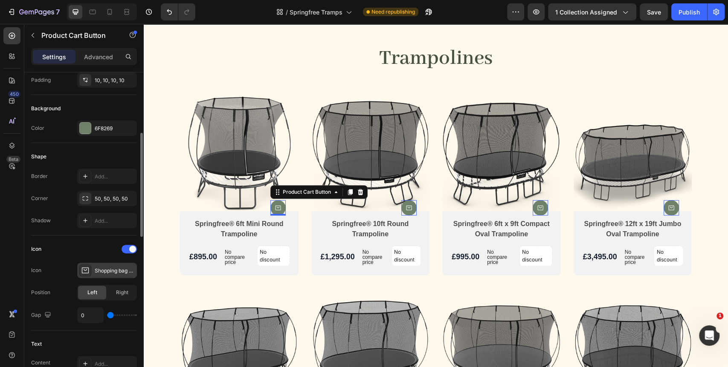
click at [87, 271] on icon at bounding box center [85, 270] width 9 height 9
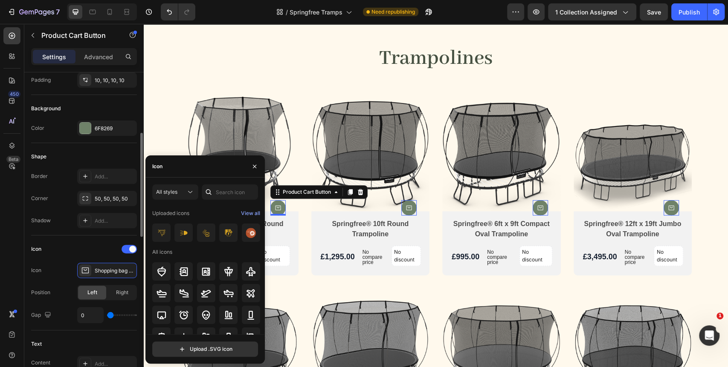
click at [95, 246] on div "Icon" at bounding box center [84, 250] width 106 height 14
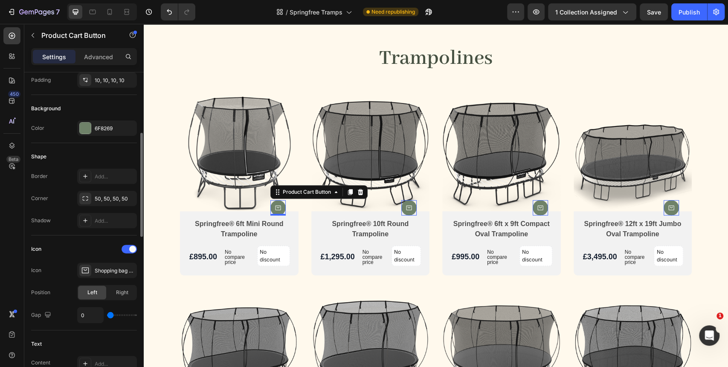
type input "2"
type input "22"
type input "23"
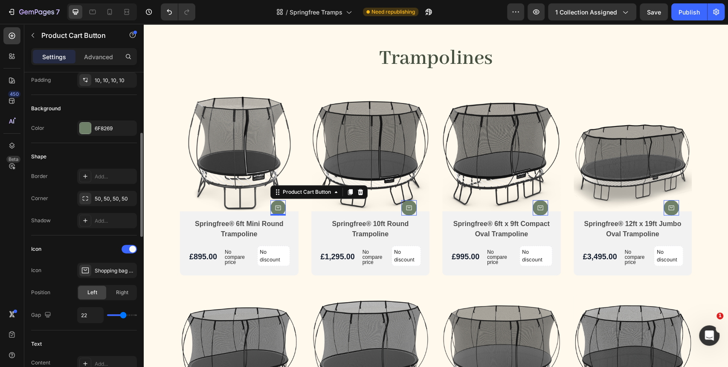
type input "23"
type input "24"
type input "26"
drag, startPoint x: 111, startPoint y: 315, endPoint x: 125, endPoint y: 315, distance: 14.1
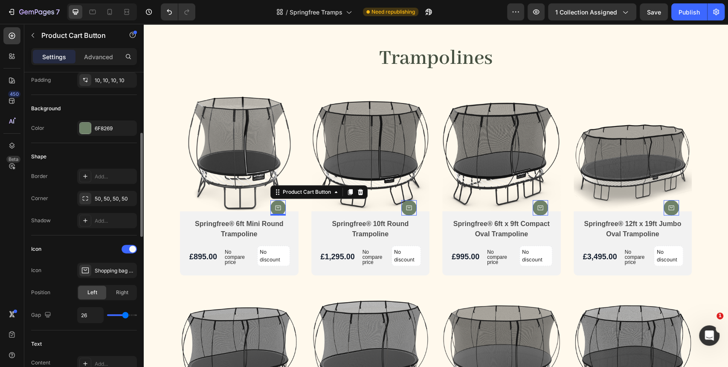
type input "26"
click at [125, 315] on input "range" at bounding box center [122, 316] width 30 height 2
type input "40"
type input "14"
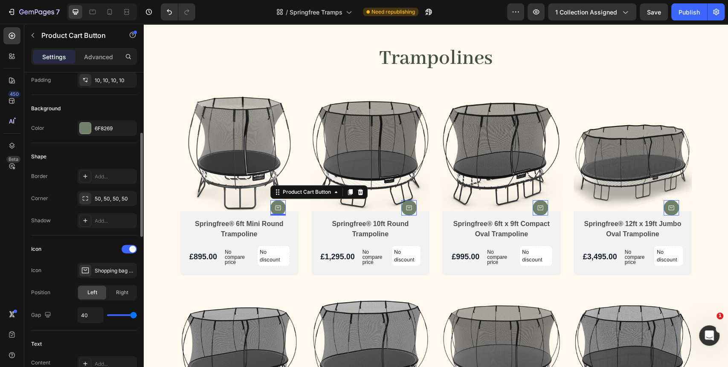
type input "14"
type input "0"
drag, startPoint x: 126, startPoint y: 314, endPoint x: 81, endPoint y: 315, distance: 44.3
type input "0"
click at [107, 315] on input "range" at bounding box center [122, 316] width 30 height 2
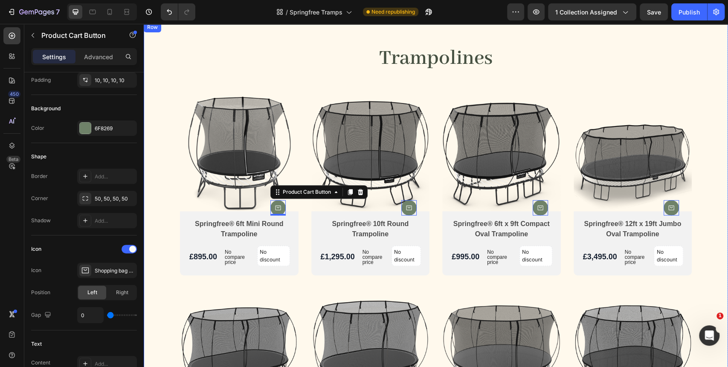
click at [169, 178] on div "Trampolines Heading Product Images Product Cart Button 0 Springfree® 6ft Mini R…" at bounding box center [436, 355] width 584 height 666
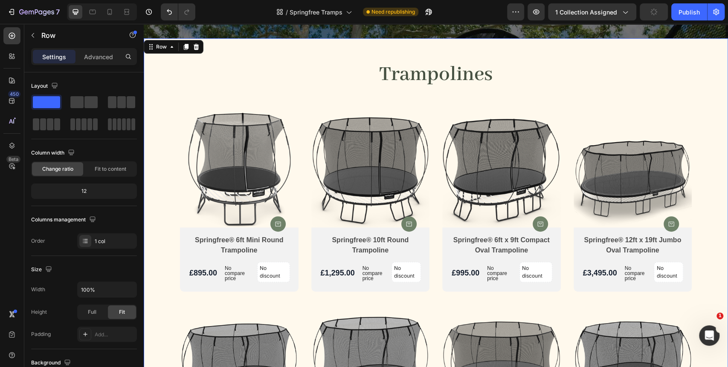
scroll to position [176, 0]
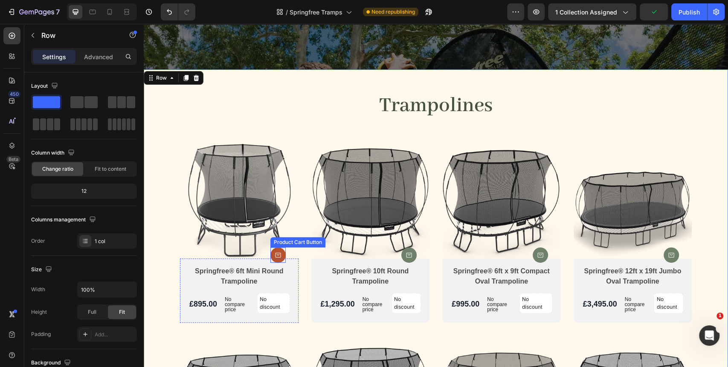
click at [277, 257] on icon at bounding box center [277, 255] width 7 height 7
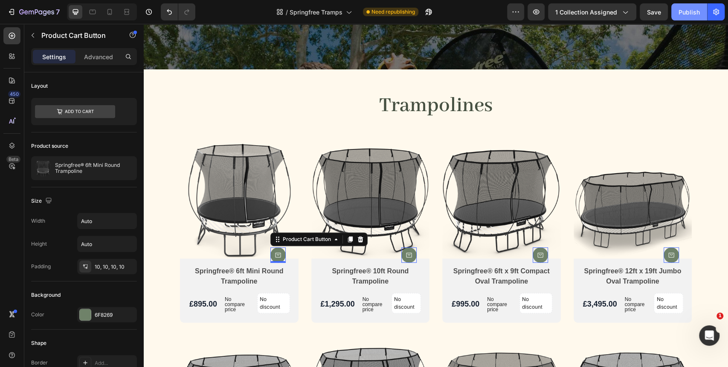
click at [684, 12] on div "Publish" at bounding box center [688, 12] width 21 height 9
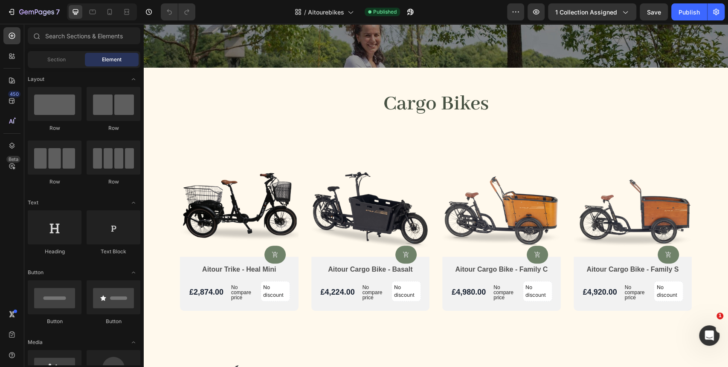
scroll to position [189, 0]
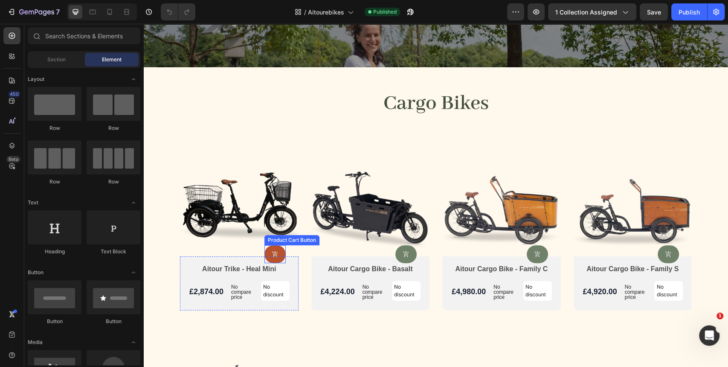
click at [277, 251] on button at bounding box center [274, 255] width 21 height 18
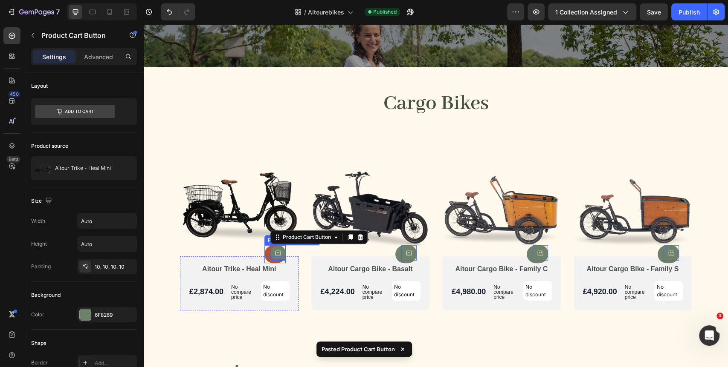
click at [264, 258] on button at bounding box center [274, 255] width 21 height 18
click at [352, 239] on icon at bounding box center [354, 237] width 6 height 6
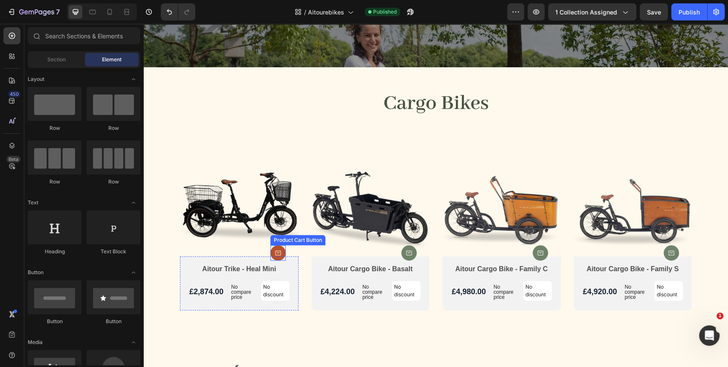
click at [275, 255] on icon at bounding box center [278, 253] width 6 height 5
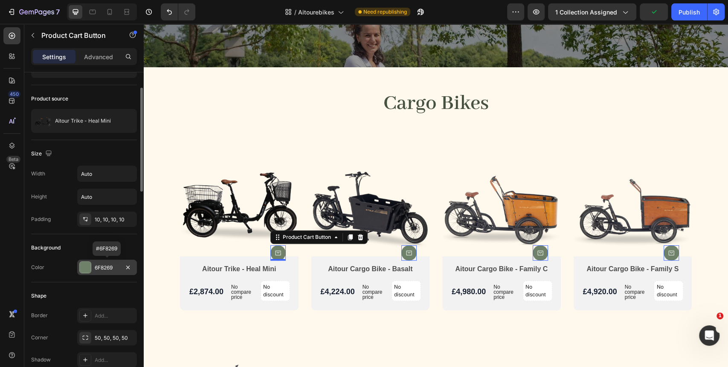
scroll to position [0, 0]
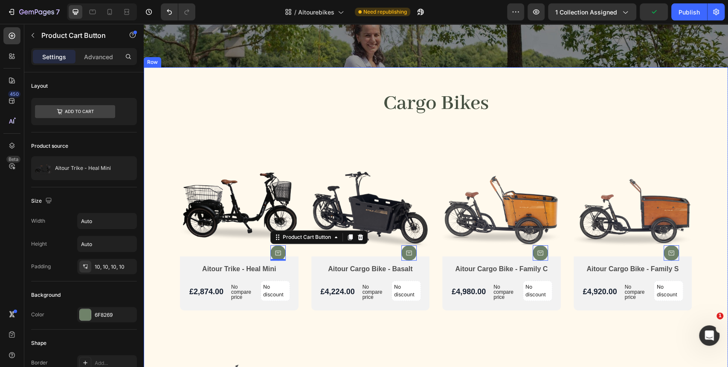
click at [693, 277] on div "Cargo Bikes Heading Product Images Product Cart Button 0 Aitour Trike - Heal Mi…" at bounding box center [436, 292] width 584 height 450
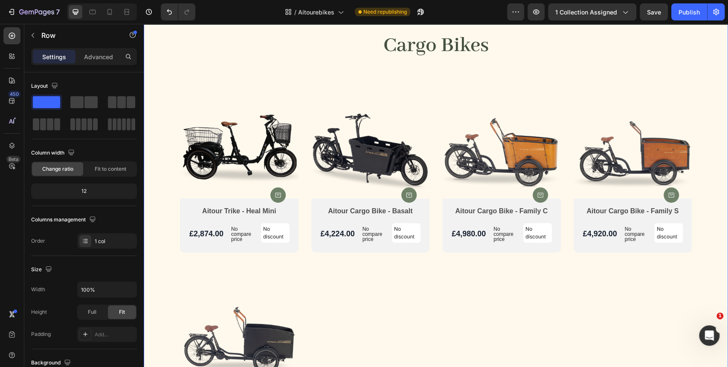
scroll to position [237, 0]
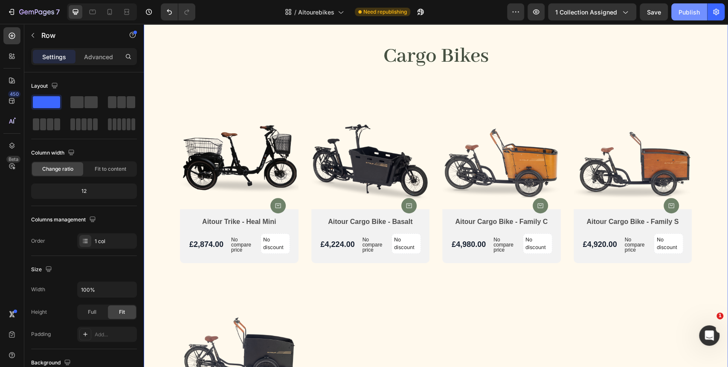
click at [694, 14] on div "Publish" at bounding box center [688, 12] width 21 height 9
click at [275, 206] on icon at bounding box center [277, 205] width 7 height 7
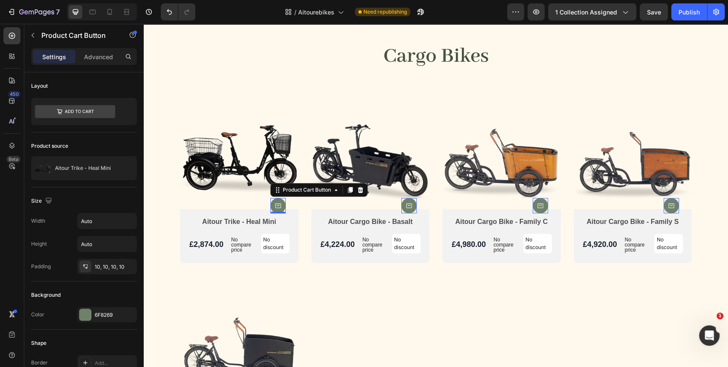
drag, startPoint x: 689, startPoint y: 15, endPoint x: 670, endPoint y: 15, distance: 19.2
click at [689, 15] on div "Publish" at bounding box center [688, 12] width 21 height 9
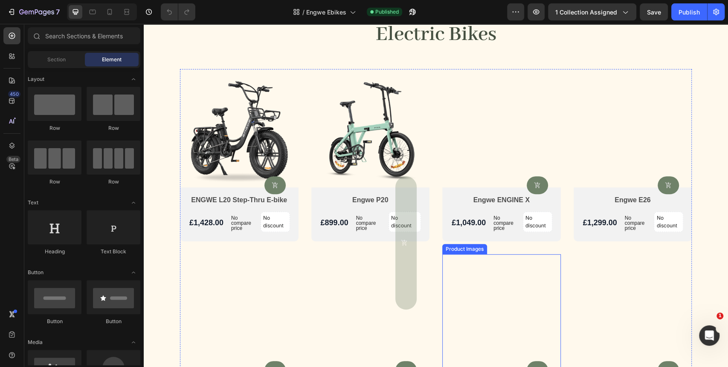
scroll to position [252, 0]
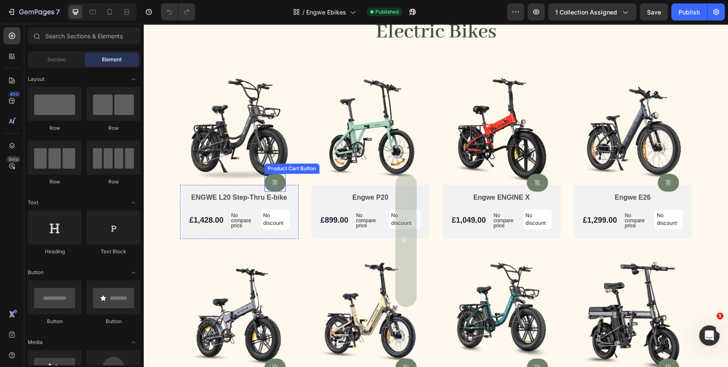
drag, startPoint x: 277, startPoint y: 185, endPoint x: 284, endPoint y: 181, distance: 7.5
click at [277, 185] on button at bounding box center [274, 183] width 21 height 18
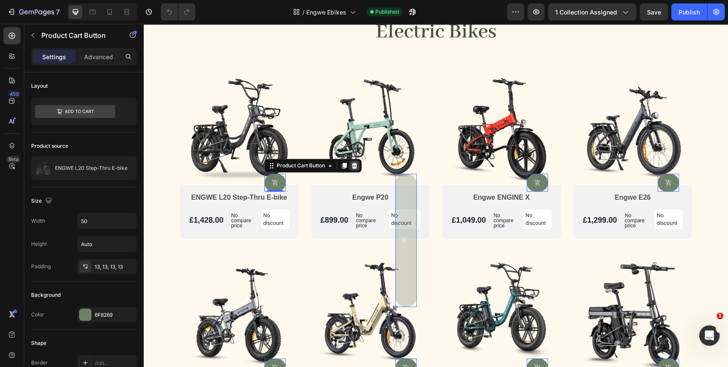
click at [351, 168] on icon at bounding box center [354, 165] width 7 height 7
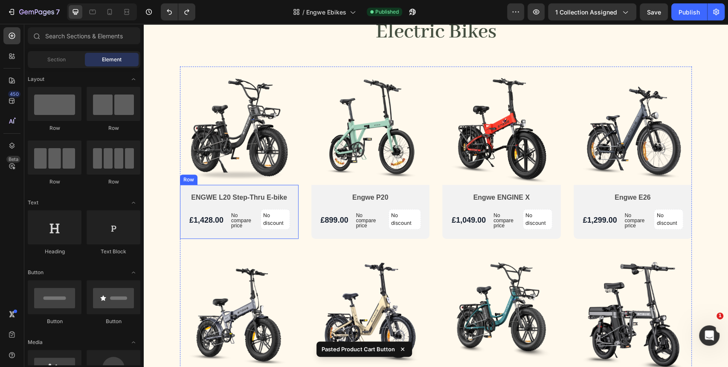
click at [289, 192] on div "ENGWE L20 Step-Thru E-bike Product Title £1,428.00 Product Price Product Price …" at bounding box center [239, 212] width 118 height 54
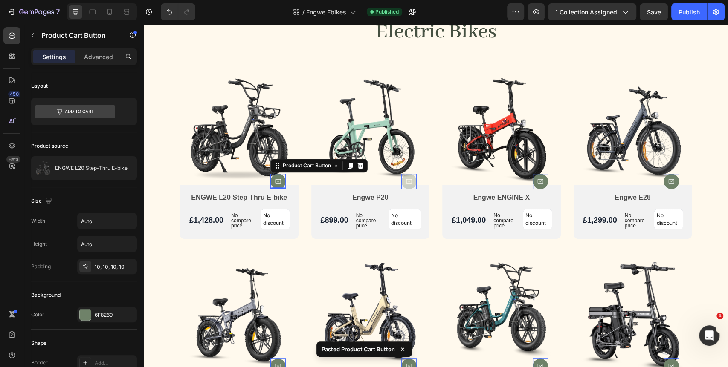
click at [710, 220] on div "Electric Bikes Heading Product Images ENGWE L20 Step-Thru E-bike Product Title …" at bounding box center [436, 318] width 584 height 645
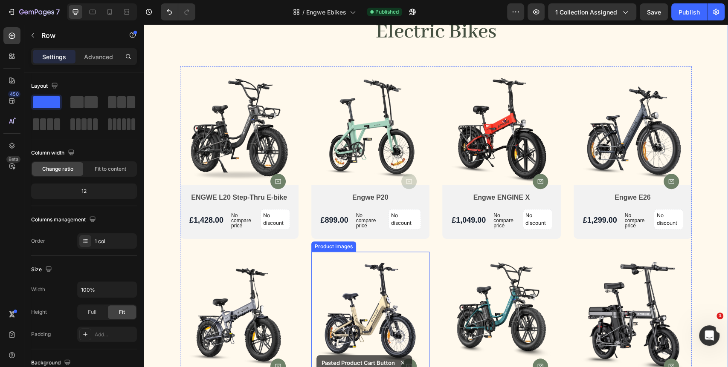
scroll to position [347, 0]
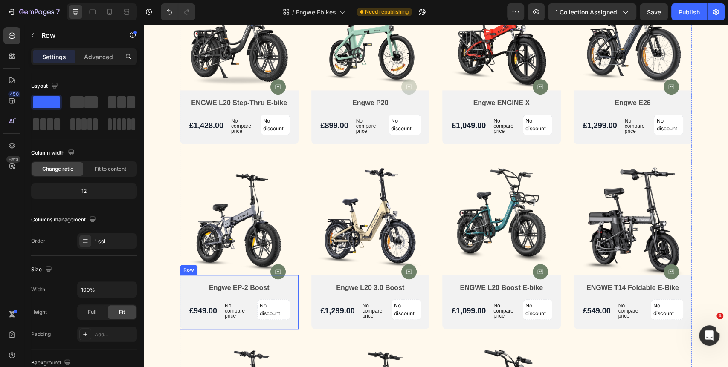
click at [287, 278] on div "Engwe EP-2 Boost Product Title £949.00 Product Price Product Price No compare p…" at bounding box center [239, 302] width 118 height 54
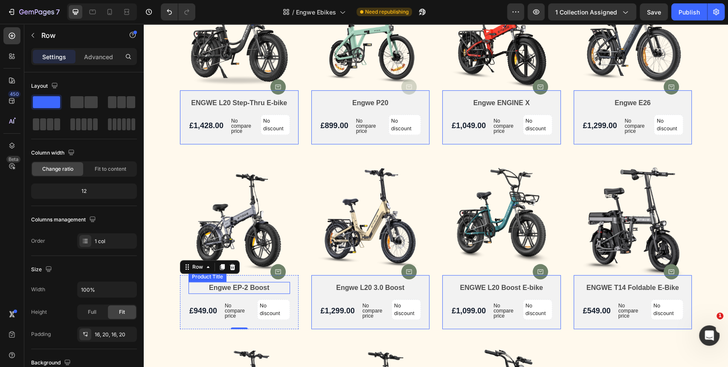
click at [267, 289] on h2 "Engwe EP-2 Boost" at bounding box center [238, 288] width 101 height 12
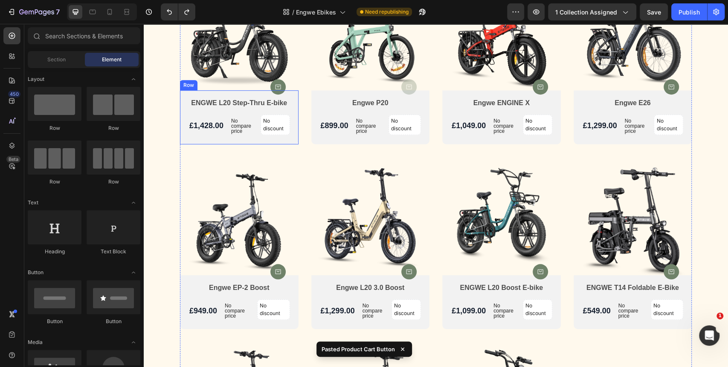
click at [289, 109] on div "ENGWE L20 Step-Thru E-bike Product Title £1,428.00 Product Price Product Price …" at bounding box center [239, 117] width 118 height 54
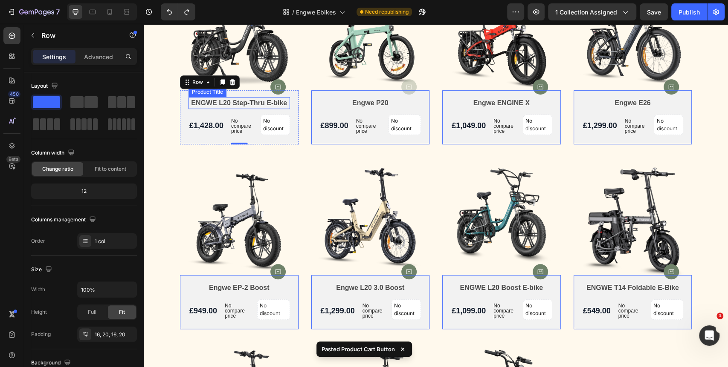
click at [283, 103] on h2 "ENGWE L20 Step-Thru E-bike" at bounding box center [238, 103] width 101 height 12
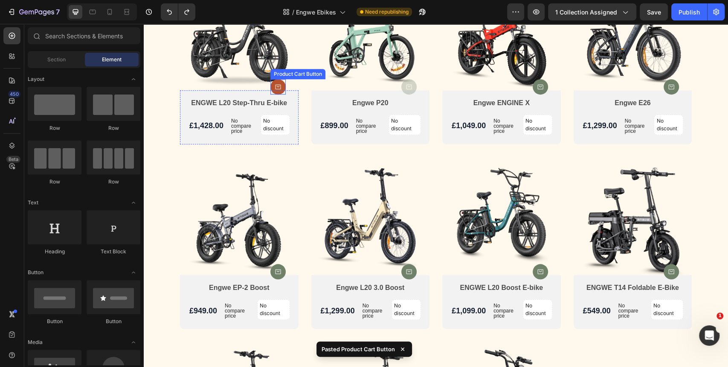
click at [274, 84] on icon at bounding box center [277, 87] width 7 height 7
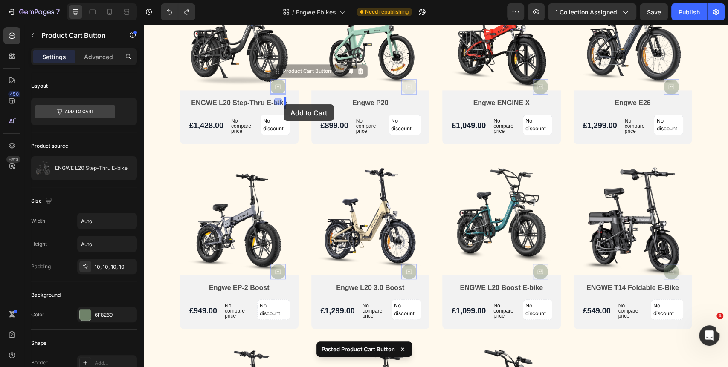
drag, startPoint x: 272, startPoint y: 70, endPoint x: 283, endPoint y: 104, distance: 36.1
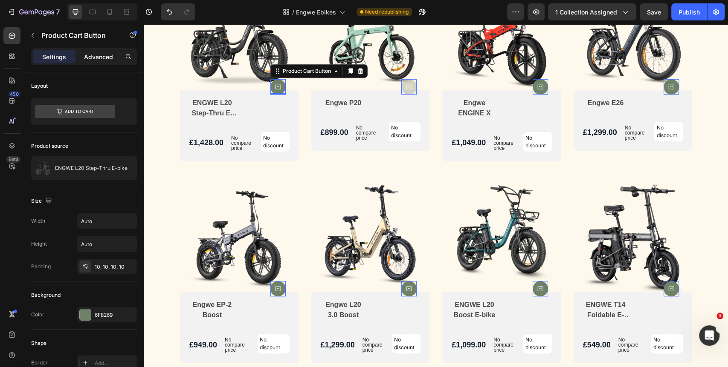
click at [105, 60] on p "Advanced" at bounding box center [98, 56] width 29 height 9
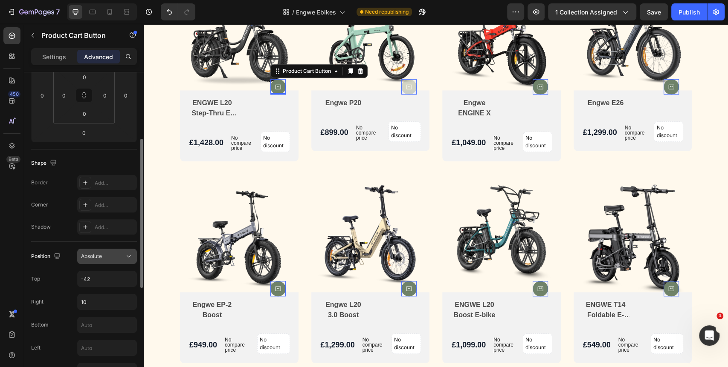
scroll to position [237, 0]
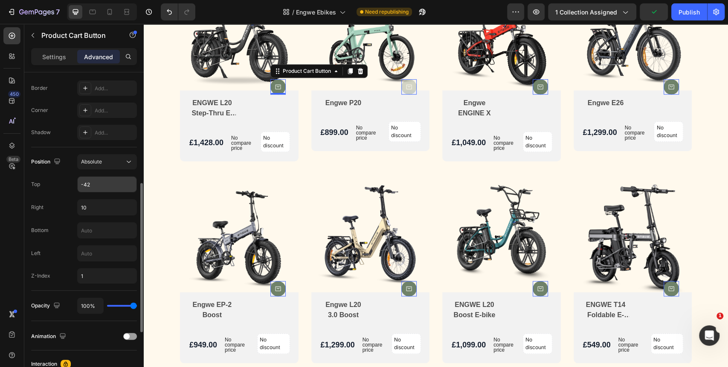
click at [99, 188] on input "-42" at bounding box center [107, 184] width 59 height 15
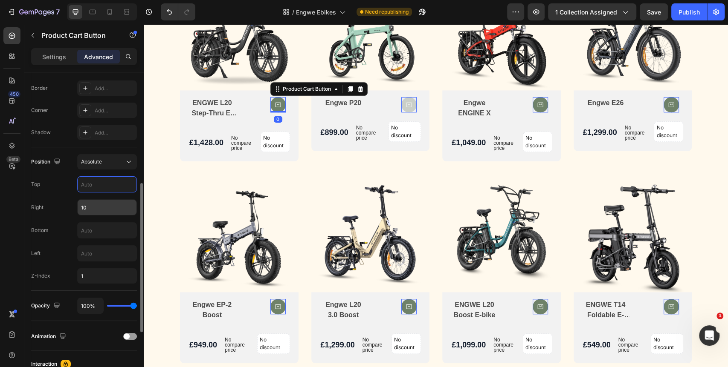
click at [93, 205] on input "10" at bounding box center [107, 207] width 59 height 15
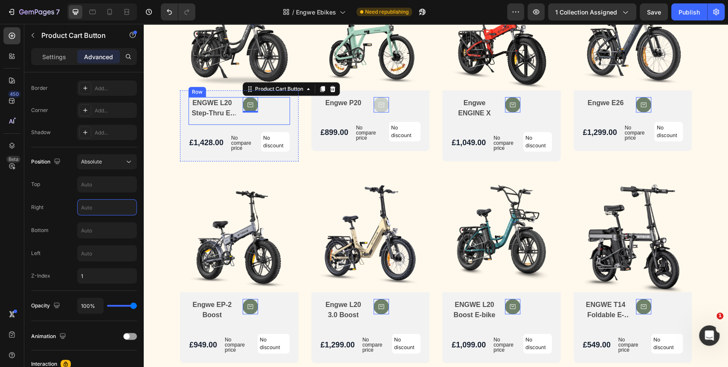
click at [266, 108] on div "Product Cart Button 0" at bounding box center [266, 111] width 47 height 28
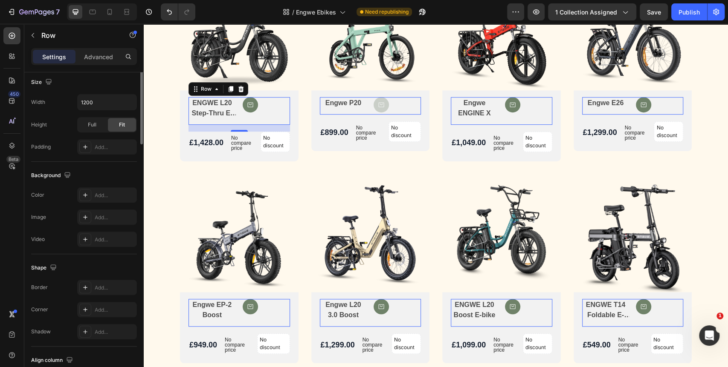
scroll to position [47, 0]
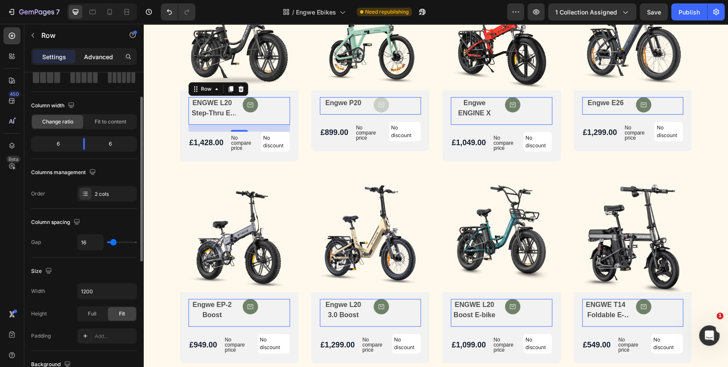
click at [88, 51] on div "Advanced" at bounding box center [98, 57] width 43 height 14
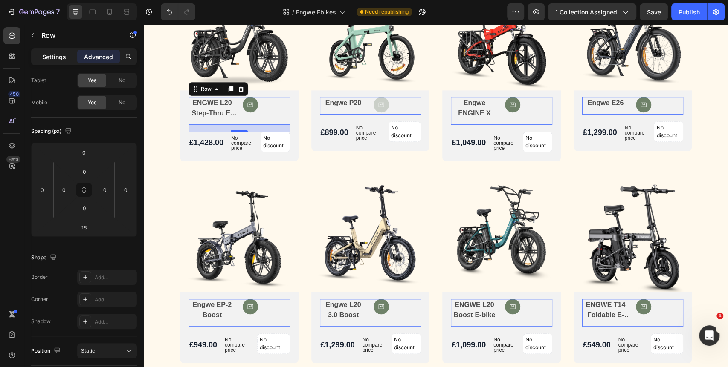
click at [67, 57] on div "Settings" at bounding box center [54, 57] width 43 height 14
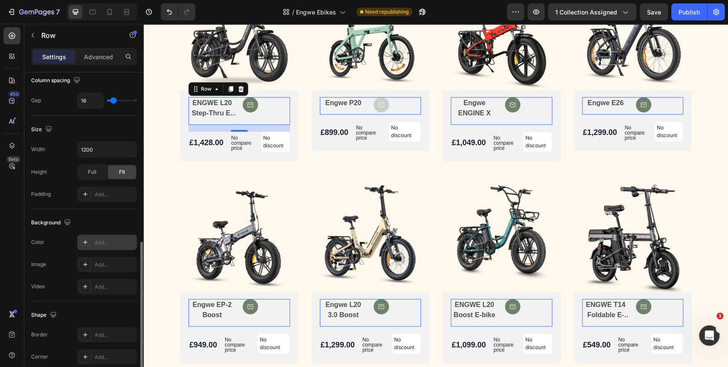
scroll to position [284, 0]
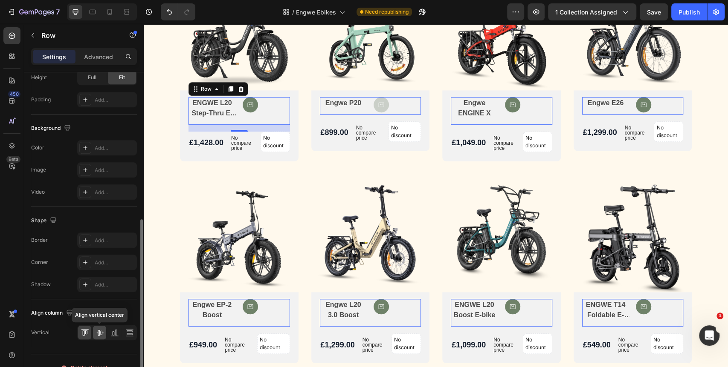
click at [102, 331] on icon at bounding box center [99, 333] width 7 height 6
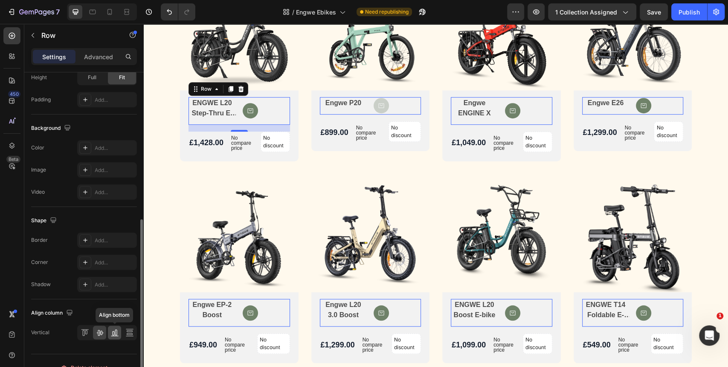
click at [113, 332] on icon at bounding box center [114, 333] width 9 height 9
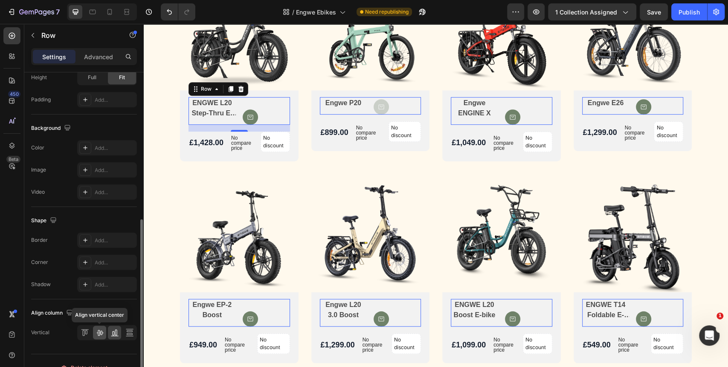
click at [100, 332] on icon at bounding box center [99, 333] width 7 height 6
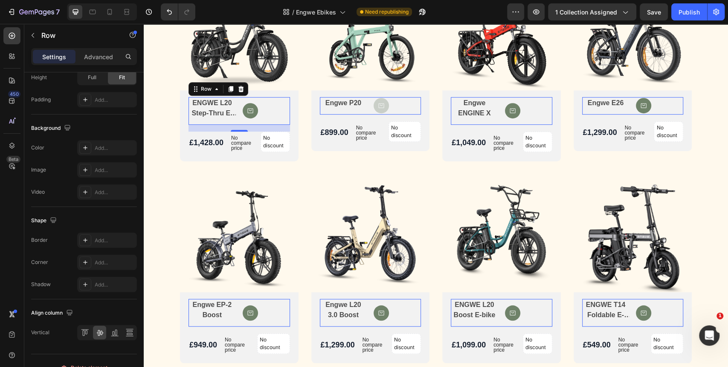
click at [234, 111] on div "ENGWE L20 Step-Thru E-bike Product Title Product Cart Button Row 16" at bounding box center [238, 111] width 101 height 28
click at [223, 109] on h2 "ENGWE L20 Step-Thru E-bike" at bounding box center [211, 108] width 47 height 22
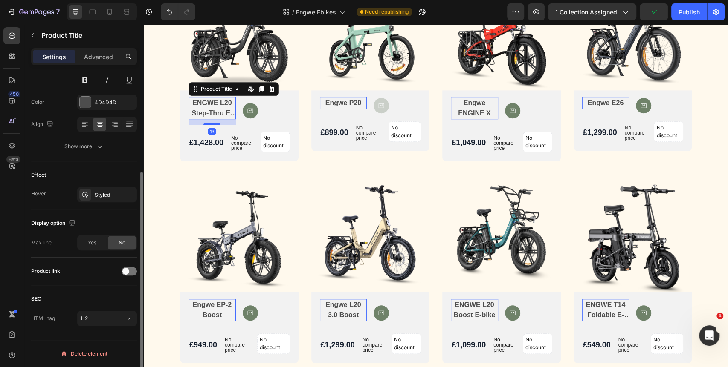
scroll to position [0, 0]
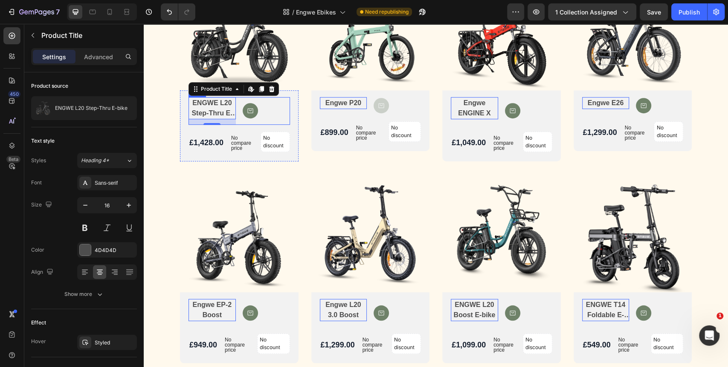
click at [273, 107] on div "Product Cart Button" at bounding box center [266, 111] width 47 height 28
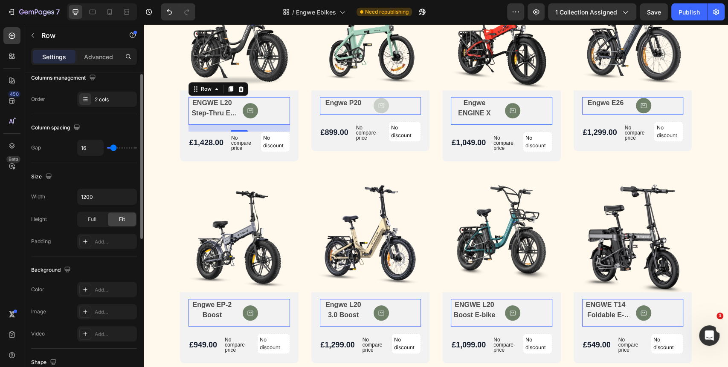
scroll to position [95, 0]
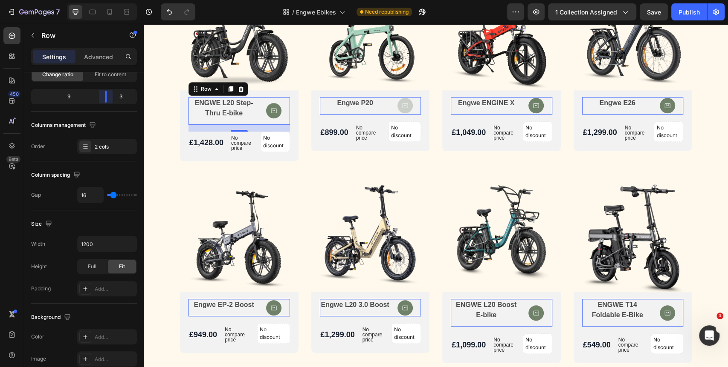
drag, startPoint x: 84, startPoint y: 97, endPoint x: 115, endPoint y: 103, distance: 32.1
click at [115, 0] on body "7 Version history / Engwe Ebikes Need republishing Preview 1 collection assigne…" at bounding box center [364, 0] width 728 height 0
click at [322, 193] on img at bounding box center [370, 233] width 118 height 118
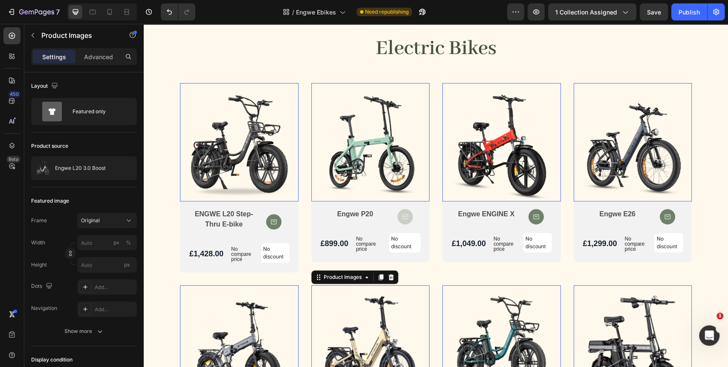
scroll to position [252, 0]
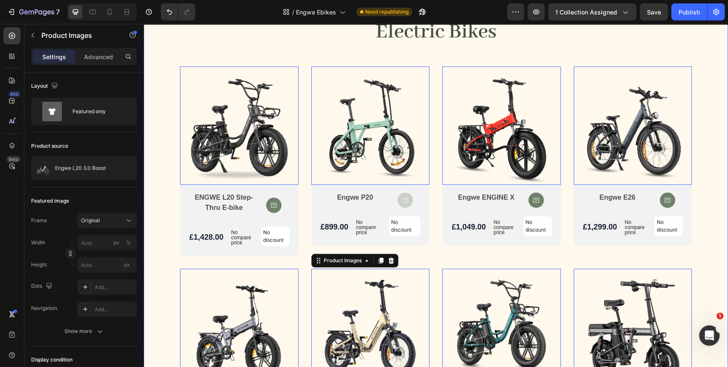
click at [714, 253] on div "Electric Bikes Heading Product Images 0 ENGWE L20 Step-Thru E-bike Product Titl…" at bounding box center [436, 339] width 584 height 686
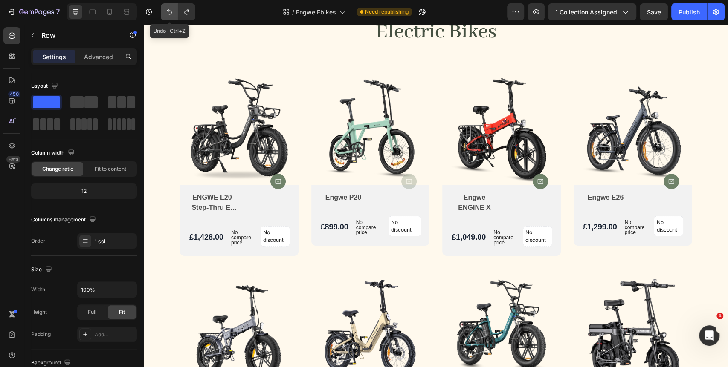
click at [170, 12] on icon "Undo/Redo" at bounding box center [169, 12] width 9 height 9
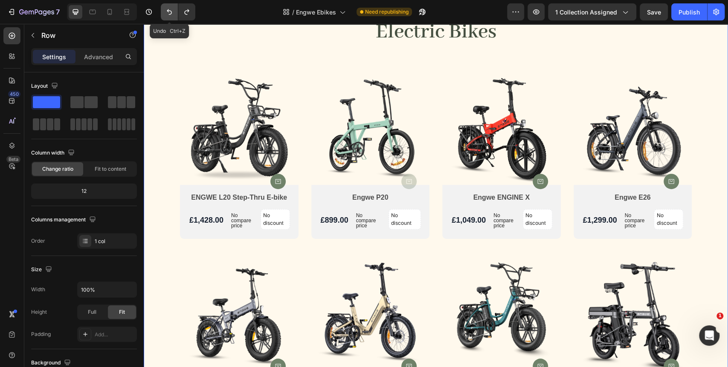
click at [170, 12] on icon "Undo/Redo" at bounding box center [169, 12] width 9 height 9
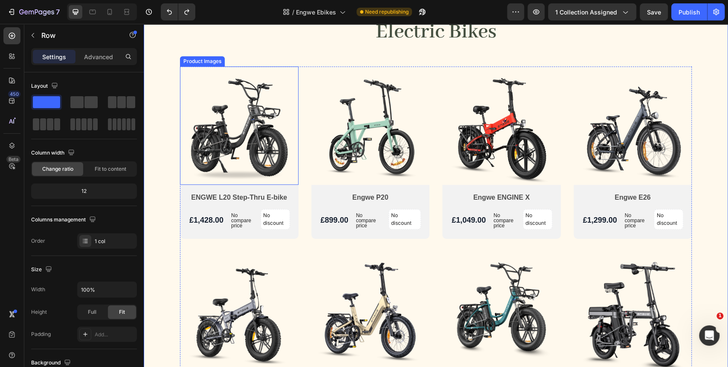
click at [284, 90] on img at bounding box center [239, 125] width 118 height 118
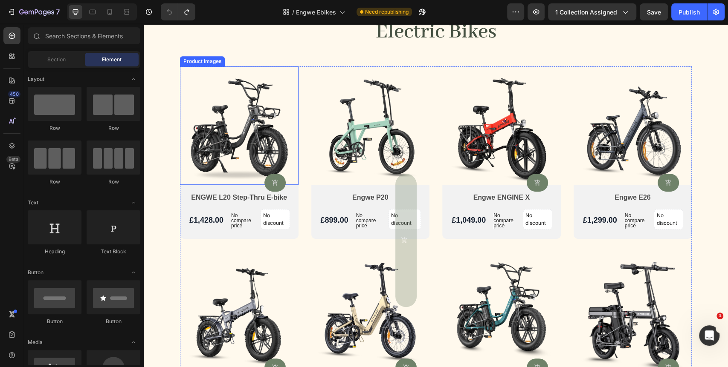
click at [277, 83] on img at bounding box center [239, 125] width 118 height 118
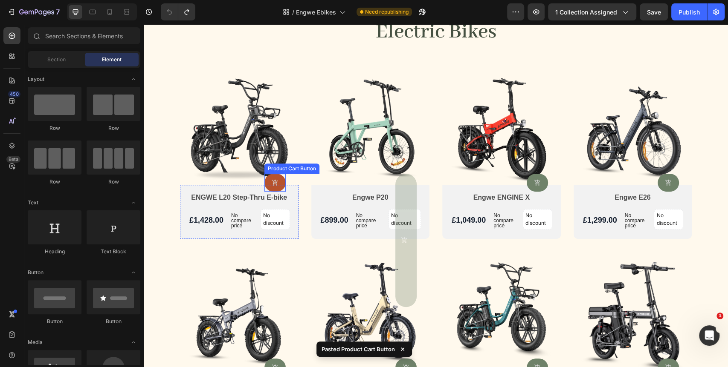
click at [278, 182] on button at bounding box center [274, 183] width 21 height 18
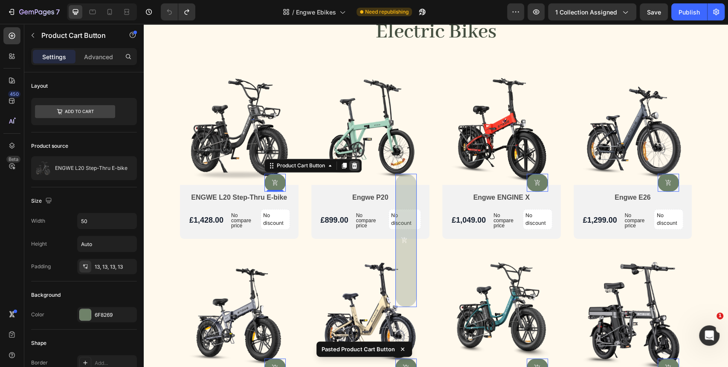
click at [353, 168] on icon at bounding box center [354, 165] width 7 height 7
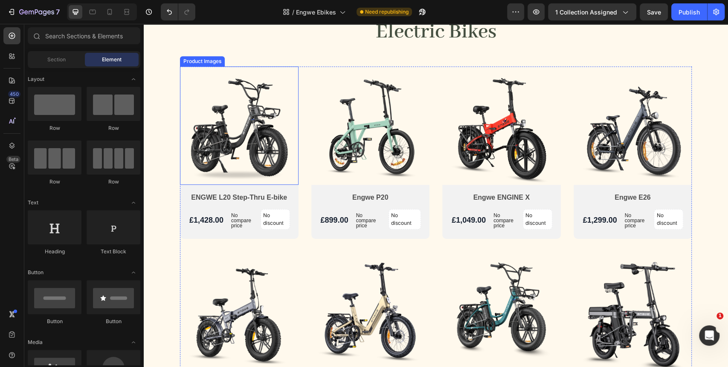
click at [275, 85] on img at bounding box center [239, 125] width 118 height 118
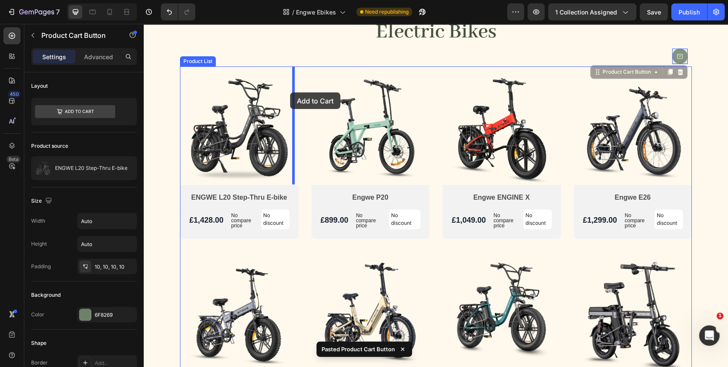
drag, startPoint x: 596, startPoint y: 75, endPoint x: 290, endPoint y: 92, distance: 306.6
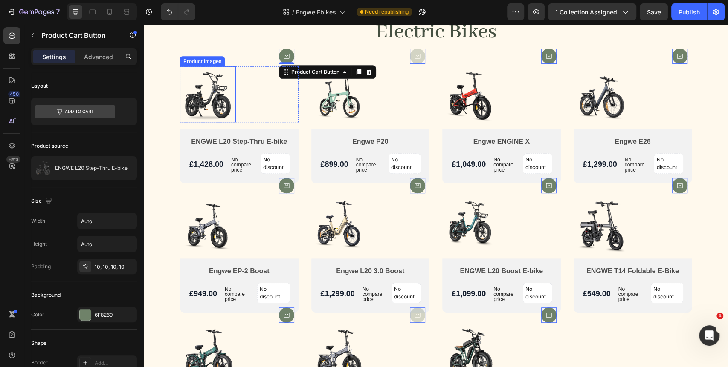
click at [211, 81] on img at bounding box center [208, 94] width 56 height 56
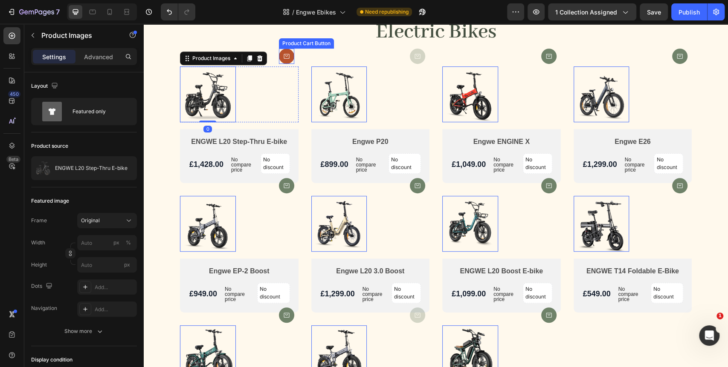
click at [284, 58] on icon at bounding box center [286, 56] width 7 height 7
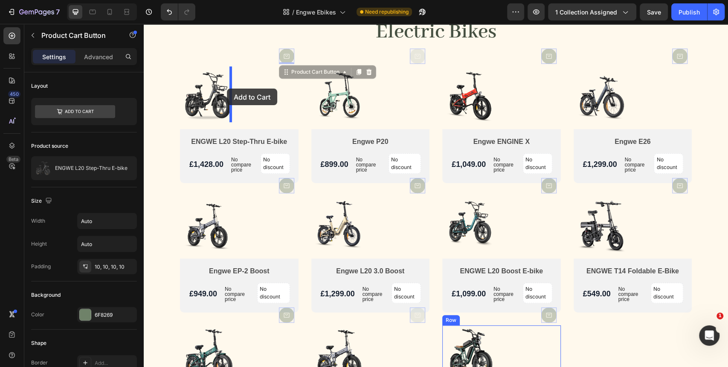
drag, startPoint x: 282, startPoint y: 71, endPoint x: 227, endPoint y: 89, distance: 58.2
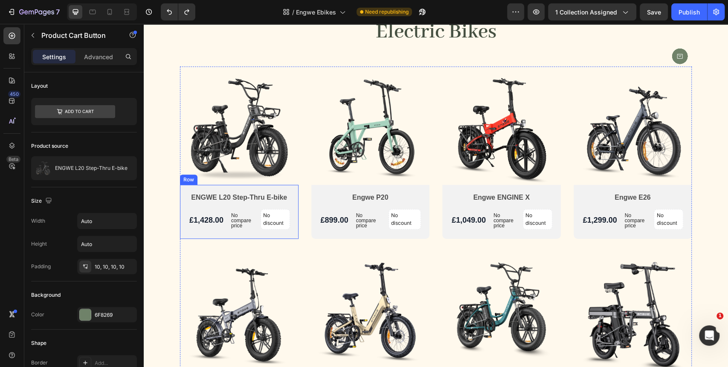
click at [287, 185] on div "ENGWE L20 Step-Thru E-bike Product Title £1,428.00 Product Price Product Price …" at bounding box center [239, 212] width 118 height 54
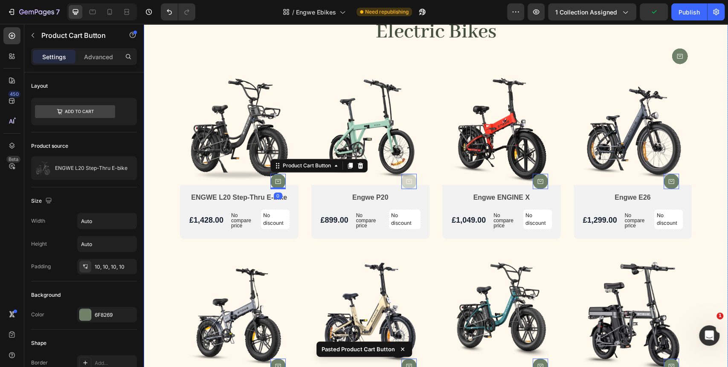
click at [709, 193] on div "Electric Bikes Heading Product Images Product Cart Button ENGWE L20 Step-Thru E…" at bounding box center [436, 318] width 584 height 645
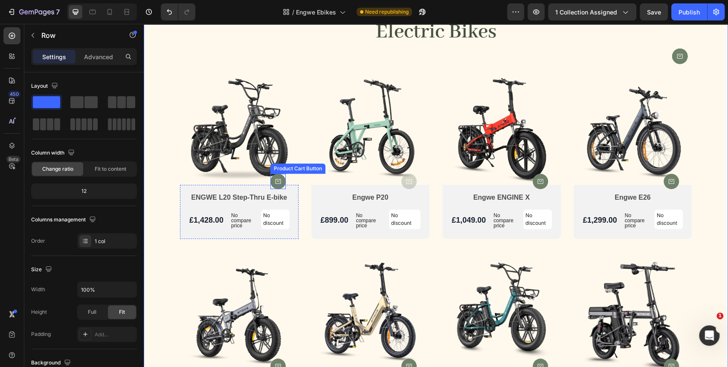
click at [270, 187] on div "Product Cart Button" at bounding box center [277, 181] width 15 height 15
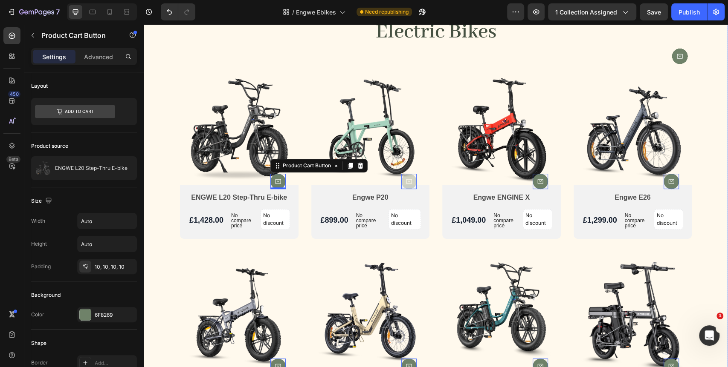
click at [713, 236] on div "Electric Bikes Heading Product Images Product Cart Button ENGWE L20 Step-Thru E…" at bounding box center [436, 318] width 584 height 645
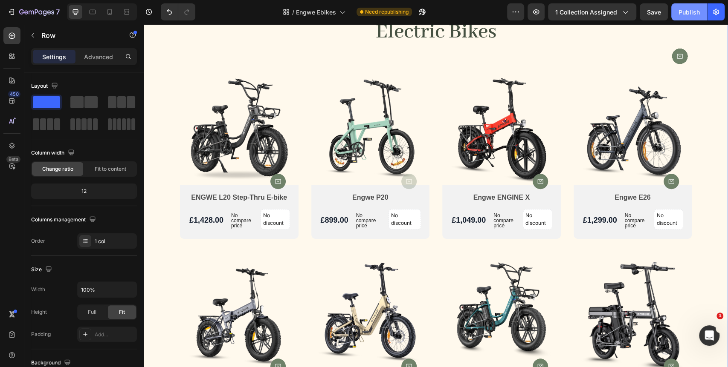
click at [696, 20] on button "Publish" at bounding box center [689, 11] width 36 height 17
click at [690, 14] on div "Publish" at bounding box center [688, 12] width 21 height 9
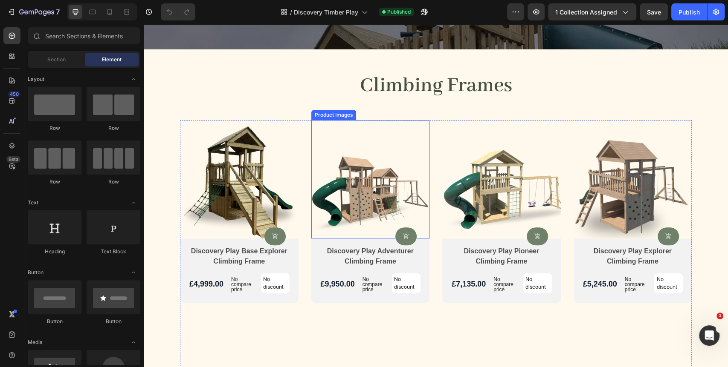
scroll to position [284, 0]
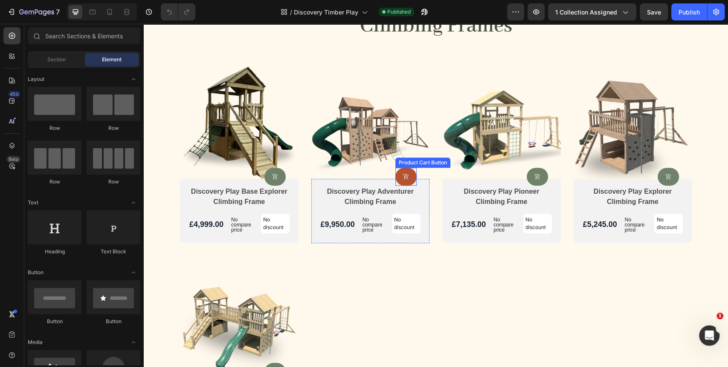
click at [407, 179] on button at bounding box center [405, 177] width 21 height 18
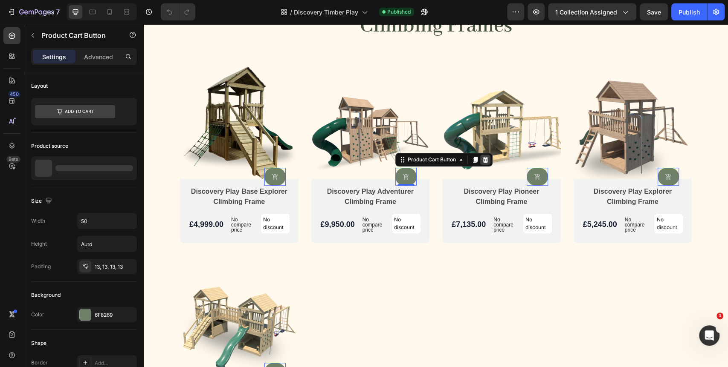
click at [482, 160] on icon at bounding box center [485, 159] width 7 height 7
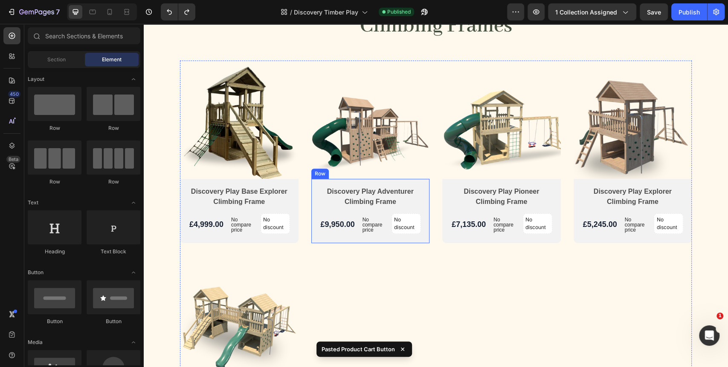
click at [418, 185] on div "Discovery Play Adventurer Climbing Frame Product Title £9,950.00 Product Price …" at bounding box center [370, 211] width 118 height 64
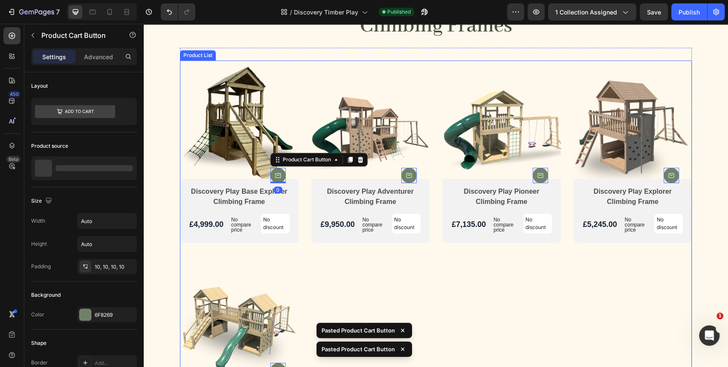
click at [440, 288] on div "Product Images Discovery Play Base Explorer Climbing Frame Product Title £4,999…" at bounding box center [435, 250] width 511 height 378
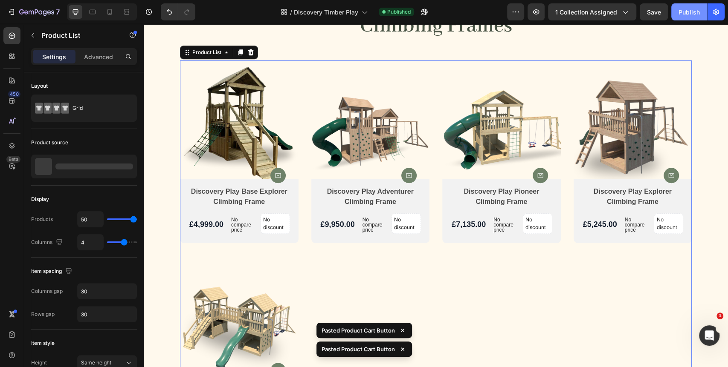
click at [684, 12] on div "Publish" at bounding box center [688, 12] width 21 height 9
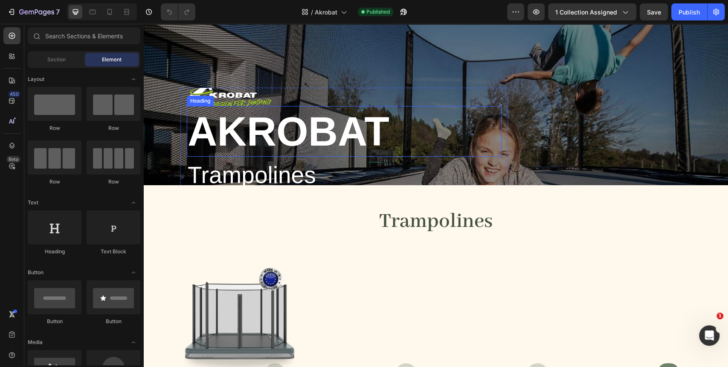
scroll to position [249, 0]
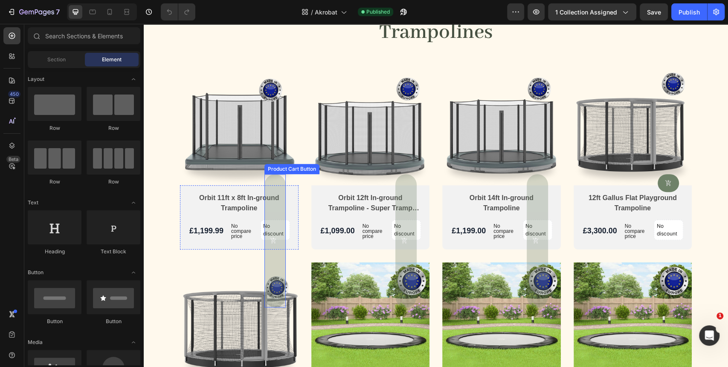
click at [280, 184] on button "Out Of Stock" at bounding box center [274, 241] width 21 height 134
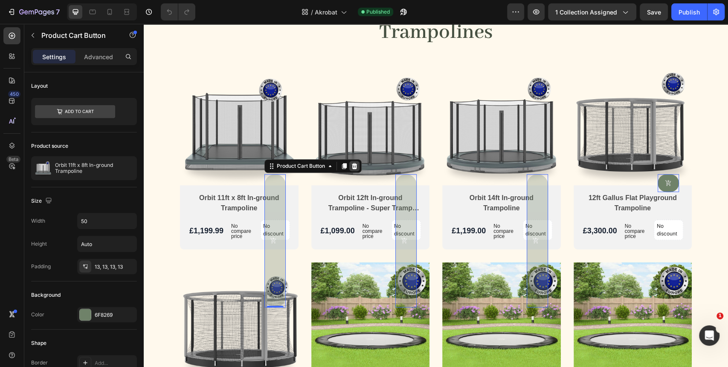
click at [351, 167] on icon at bounding box center [354, 166] width 6 height 6
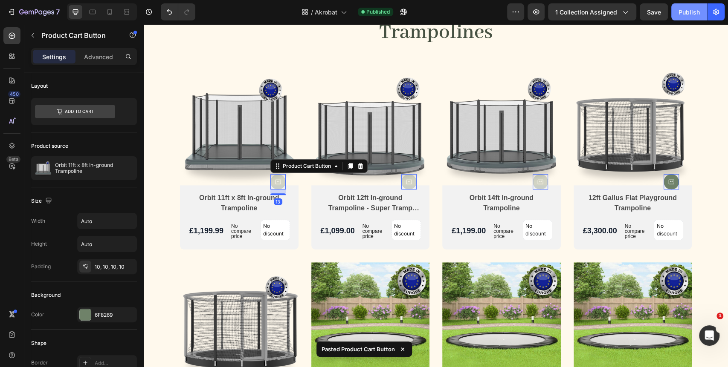
click at [688, 12] on div "Publish" at bounding box center [688, 12] width 21 height 9
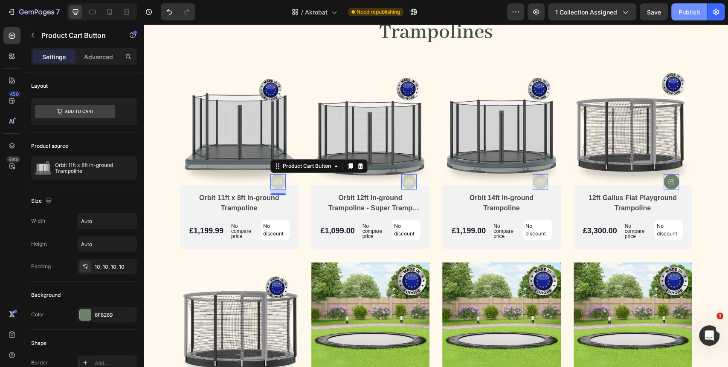
click at [690, 16] on div "Publish" at bounding box center [688, 12] width 21 height 9
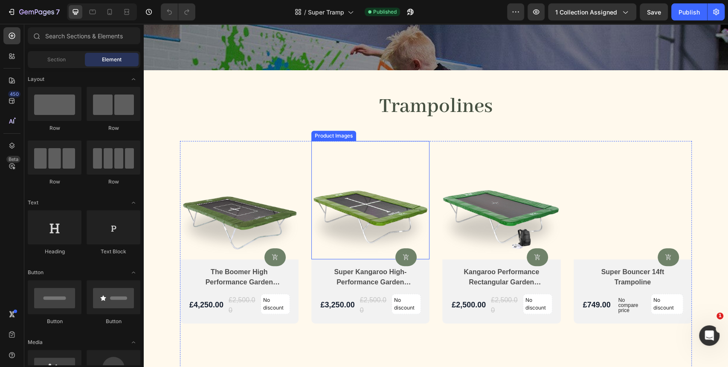
scroll to position [237, 0]
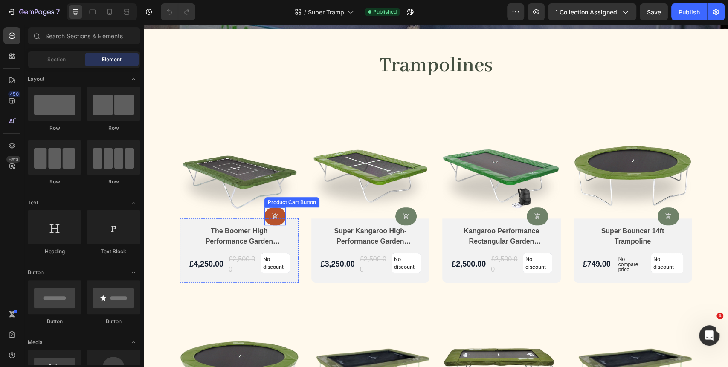
click at [273, 223] on button at bounding box center [274, 217] width 21 height 18
click at [274, 223] on button at bounding box center [274, 217] width 21 height 18
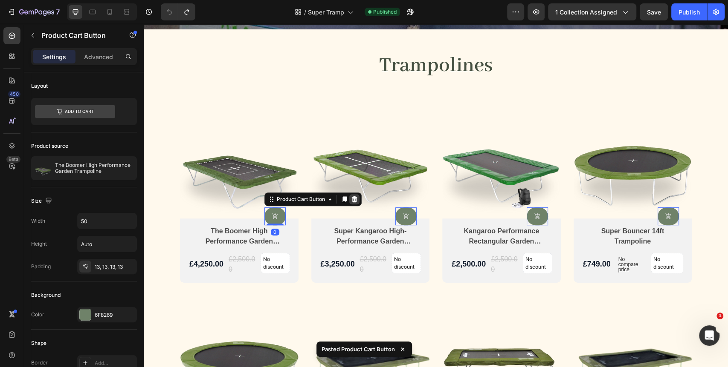
click at [351, 199] on icon at bounding box center [354, 199] width 6 height 6
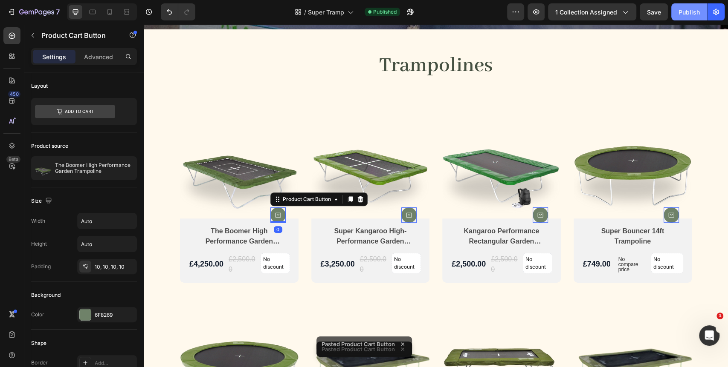
click at [687, 17] on button "Publish" at bounding box center [689, 11] width 36 height 17
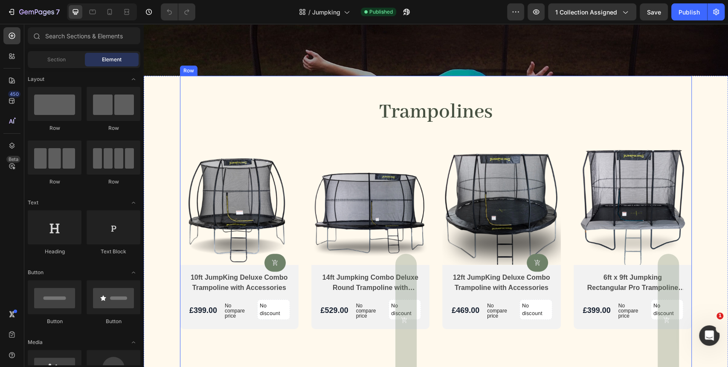
scroll to position [249, 0]
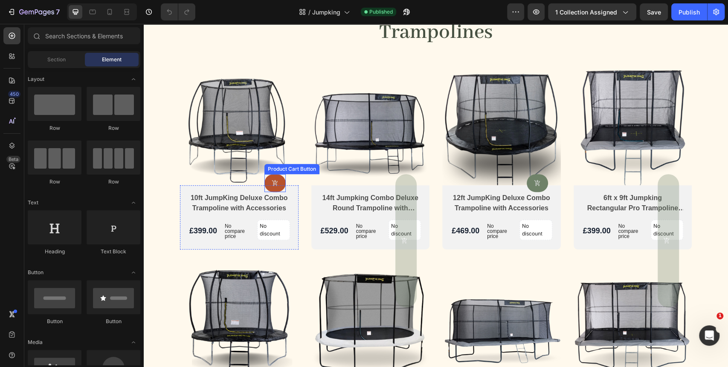
click at [279, 183] on button at bounding box center [274, 183] width 21 height 18
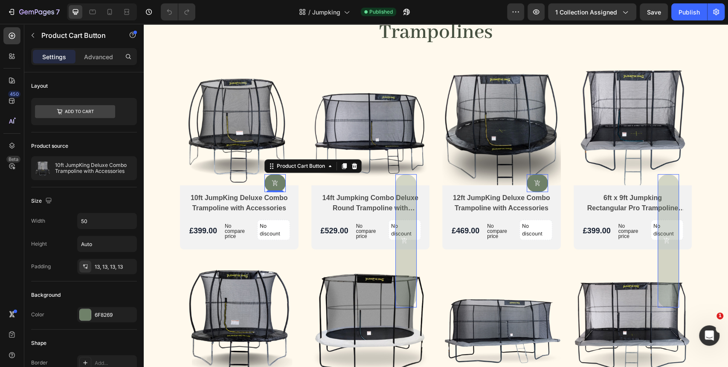
click at [355, 163] on div at bounding box center [354, 166] width 10 height 10
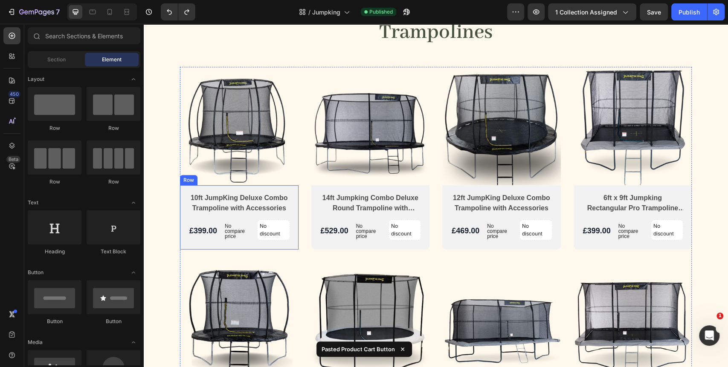
click at [290, 194] on div "10ft JumpKing Deluxe Combo Trampoline with Accessories Product Title £399.00 Pr…" at bounding box center [239, 217] width 118 height 64
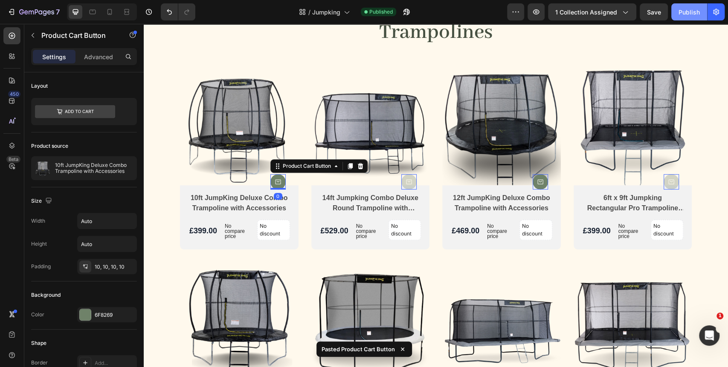
click at [685, 18] on button "Publish" at bounding box center [689, 11] width 36 height 17
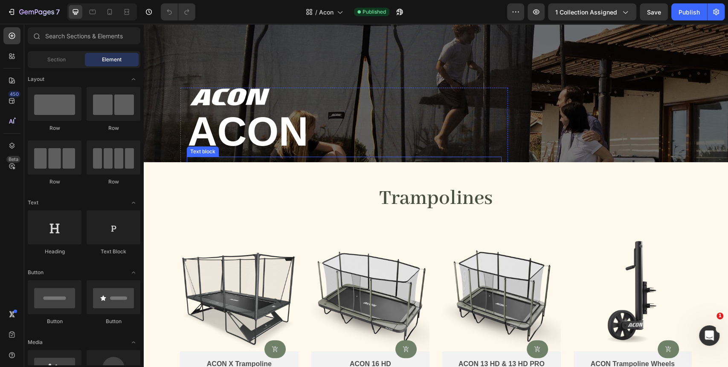
scroll to position [189, 0]
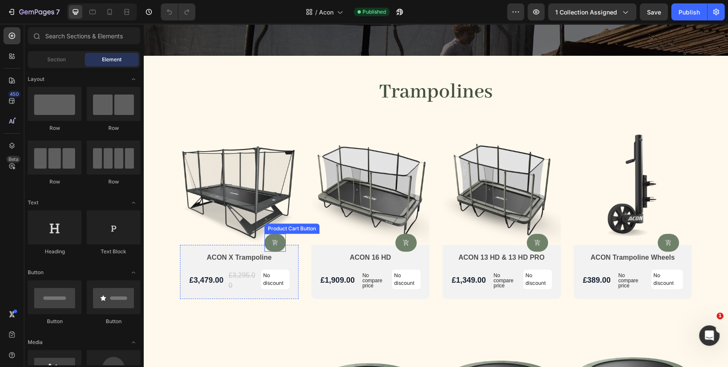
drag, startPoint x: 278, startPoint y: 244, endPoint x: 306, endPoint y: 229, distance: 31.5
click at [279, 244] on button at bounding box center [274, 243] width 21 height 18
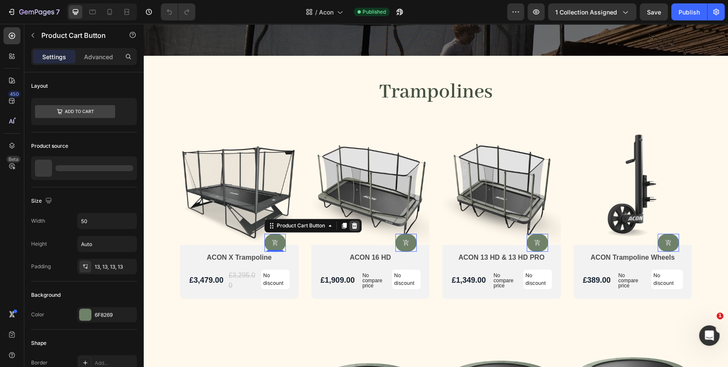
click at [352, 228] on icon at bounding box center [354, 225] width 6 height 6
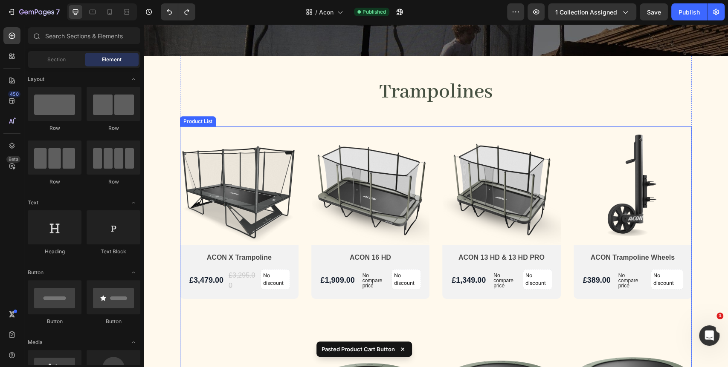
click at [289, 257] on div "ACON X Trampoline Product Title £3,479.00 Product Price Product Price £3,295.00…" at bounding box center [239, 272] width 118 height 54
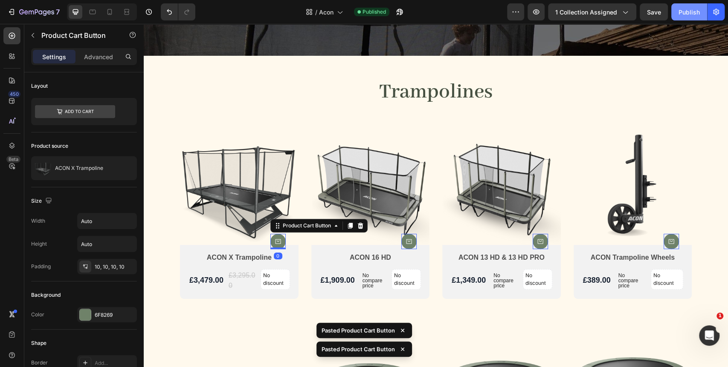
click at [697, 14] on div "Publish" at bounding box center [688, 12] width 21 height 9
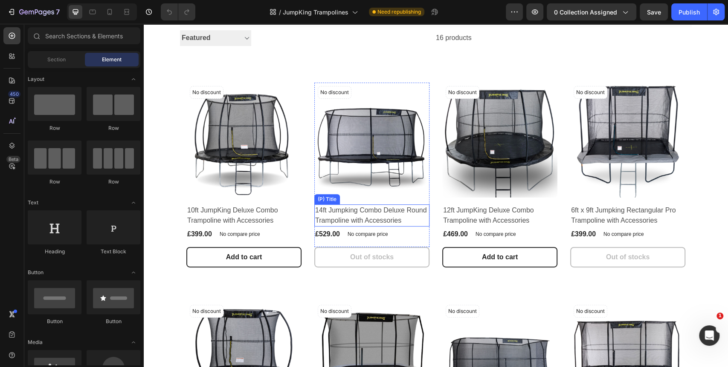
scroll to position [142, 0]
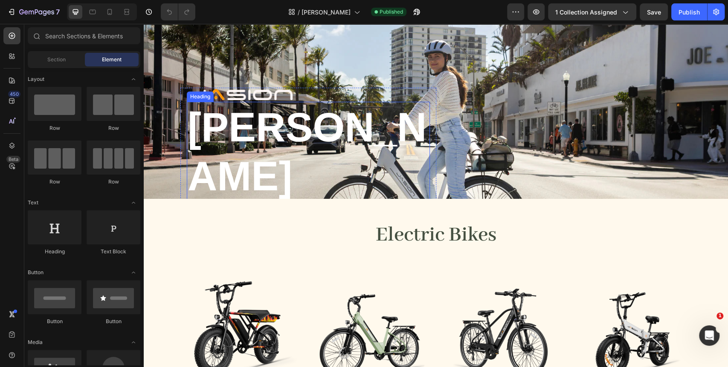
scroll to position [189, 0]
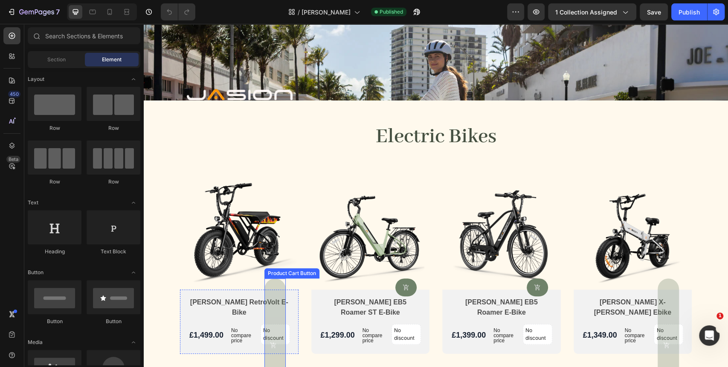
drag, startPoint x: 273, startPoint y: 242, endPoint x: 300, endPoint y: 228, distance: 30.5
click at [273, 284] on div "Out Of Stock" at bounding box center [275, 345] width 10 height 123
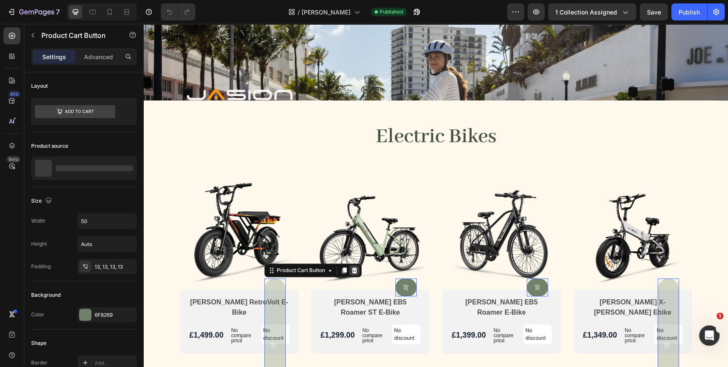
click at [352, 267] on icon at bounding box center [354, 270] width 7 height 7
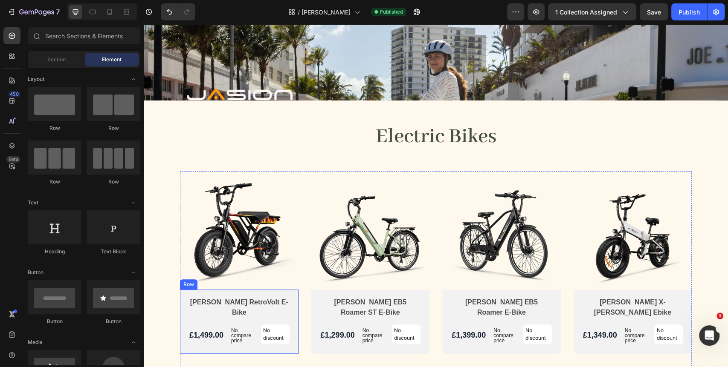
click at [289, 290] on div "[PERSON_NAME] RetroVolt E-Bike Product Title £1,499.00 Product Price Product Pr…" at bounding box center [239, 322] width 118 height 64
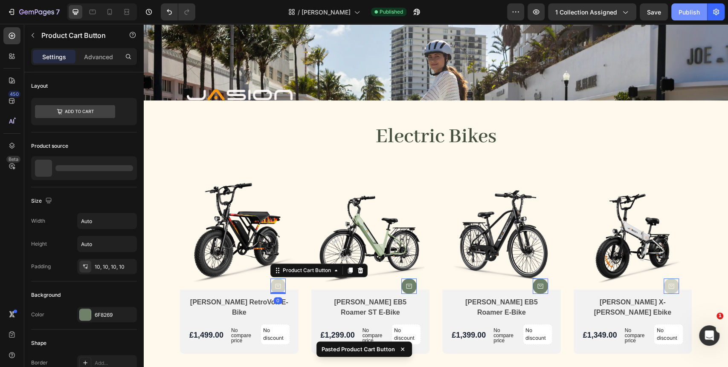
click at [677, 14] on button "Publish" at bounding box center [689, 11] width 36 height 17
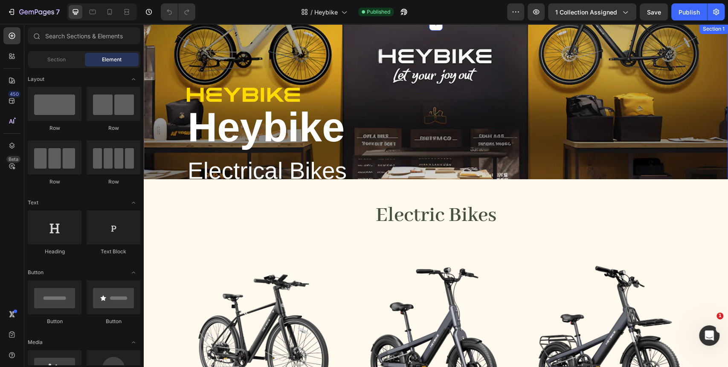
scroll to position [189, 0]
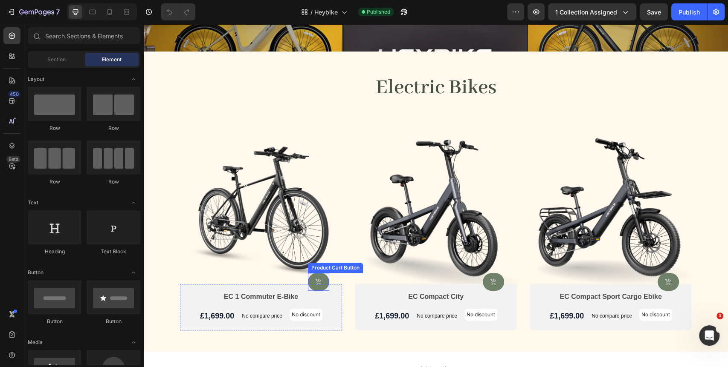
drag, startPoint x: 319, startPoint y: 279, endPoint x: 348, endPoint y: 263, distance: 33.0
click at [319, 279] on button at bounding box center [318, 282] width 21 height 18
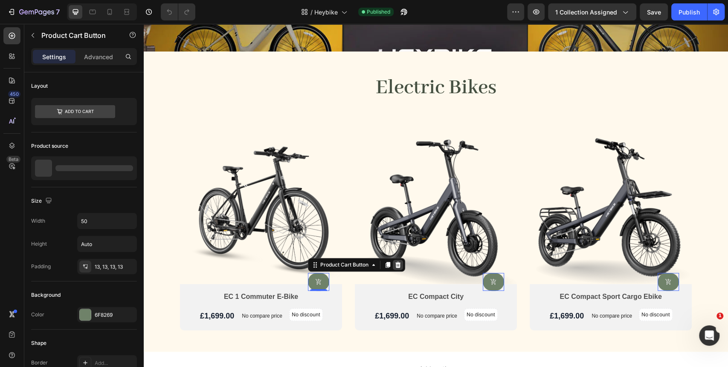
click at [394, 264] on icon at bounding box center [397, 265] width 7 height 7
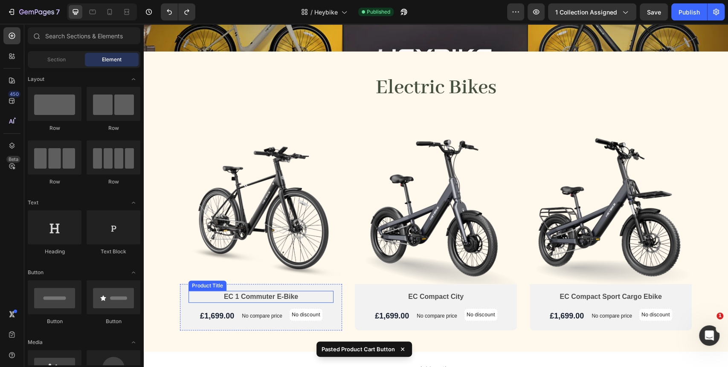
click at [326, 292] on h2 "EC 1 Commuter E-Bike" at bounding box center [260, 297] width 145 height 12
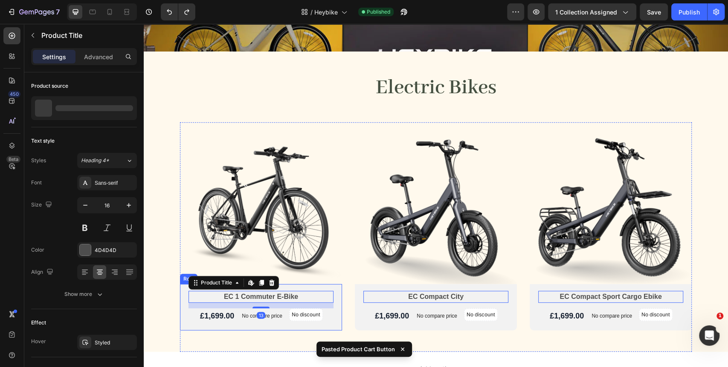
click at [334, 292] on div "EC 1 Commuter E-Bike Product Title Edit content in Shopify 13 £1,699.00 Product…" at bounding box center [261, 307] width 162 height 46
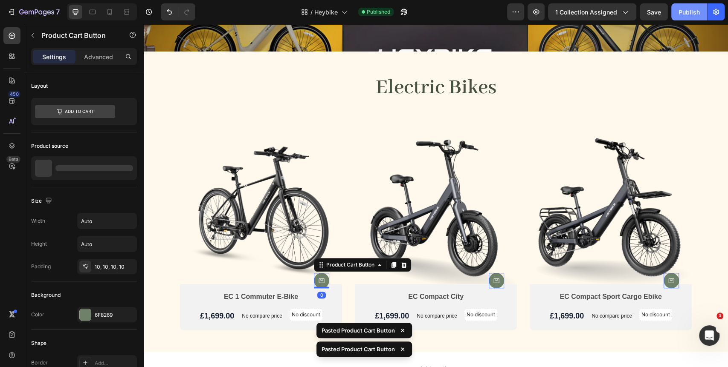
click at [688, 6] on button "Publish" at bounding box center [689, 11] width 36 height 17
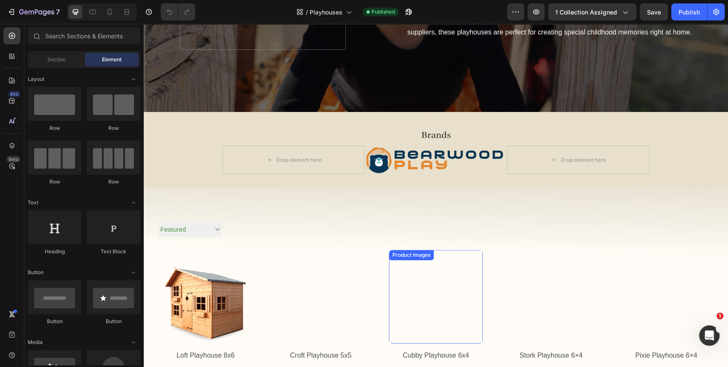
scroll to position [237, 0]
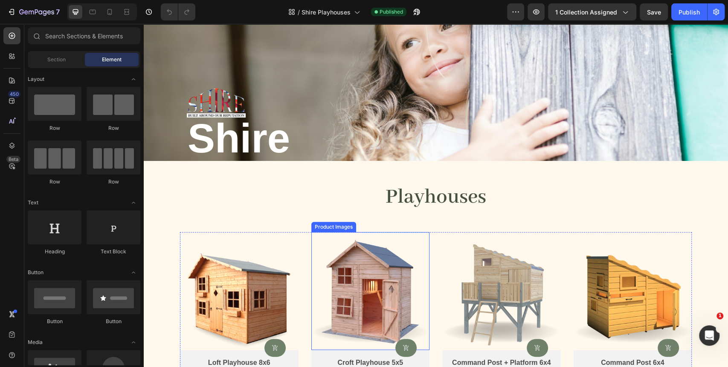
scroll to position [189, 0]
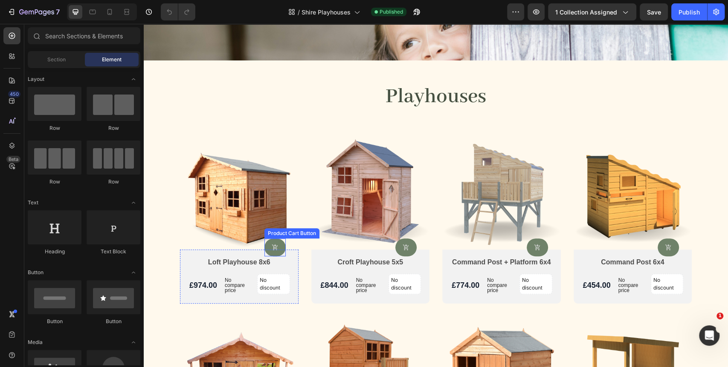
drag, startPoint x: 276, startPoint y: 247, endPoint x: 292, endPoint y: 236, distance: 19.6
click at [276, 247] on button at bounding box center [274, 248] width 21 height 18
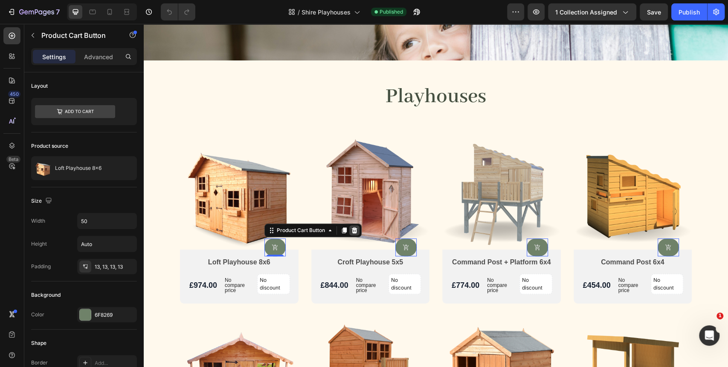
click at [351, 231] on icon at bounding box center [354, 231] width 6 height 6
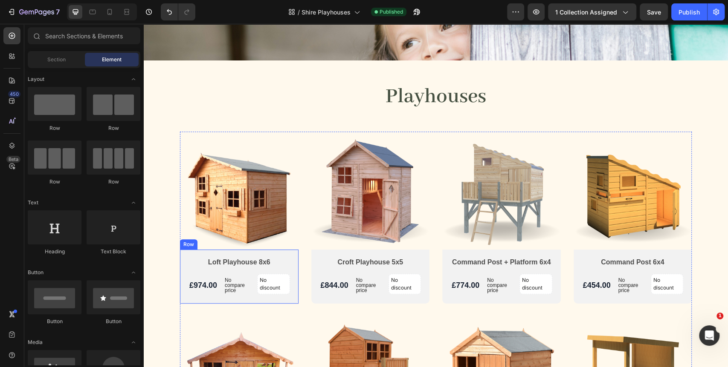
click at [286, 257] on div "Loft Playhouse 8x6 Product Title £974.00 Product Price Product Price No compare…" at bounding box center [239, 277] width 118 height 54
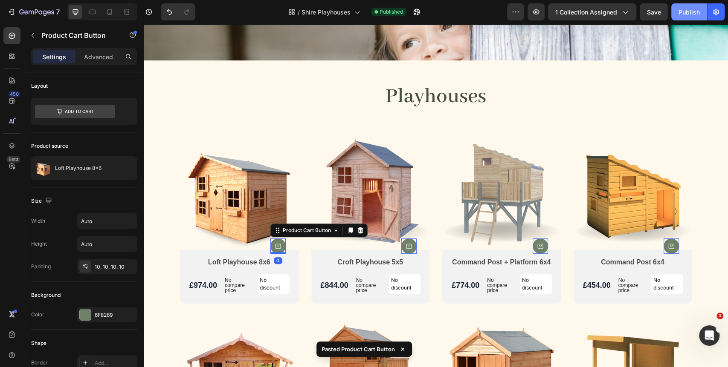
click at [694, 8] on div "Publish" at bounding box center [688, 12] width 21 height 9
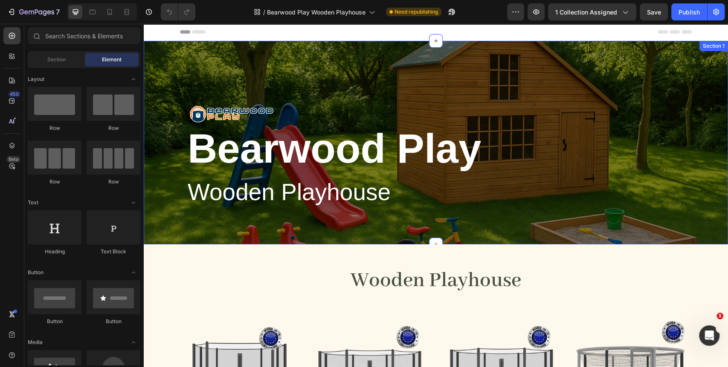
scroll to position [142, 0]
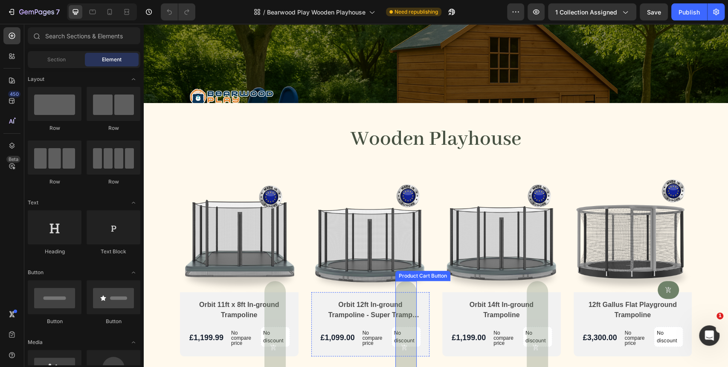
drag, startPoint x: 403, startPoint y: 301, endPoint x: 406, endPoint y: 296, distance: 5.3
click at [403, 301] on span "Out Of Stock" at bounding box center [404, 348] width 7 height 123
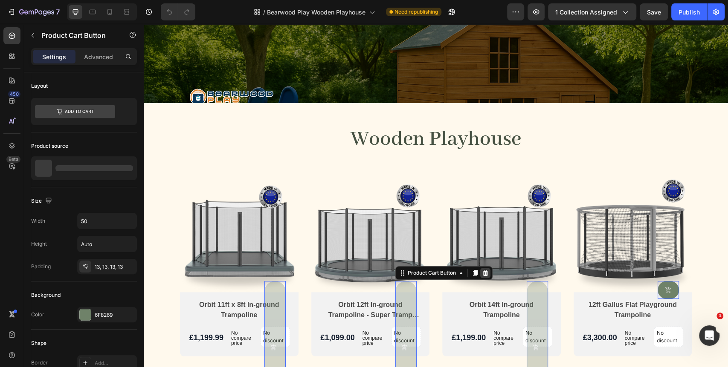
click at [482, 274] on icon at bounding box center [485, 273] width 6 height 6
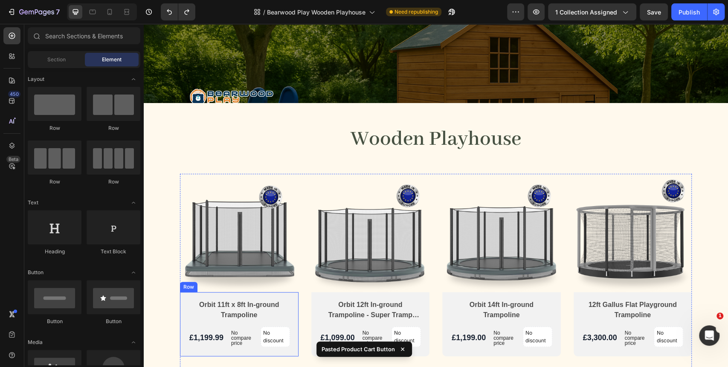
click at [291, 302] on div "Orbit 11ft x 8ft In-ground Trampoline Product Title £1,199.99 Product Price Pro…" at bounding box center [239, 324] width 118 height 64
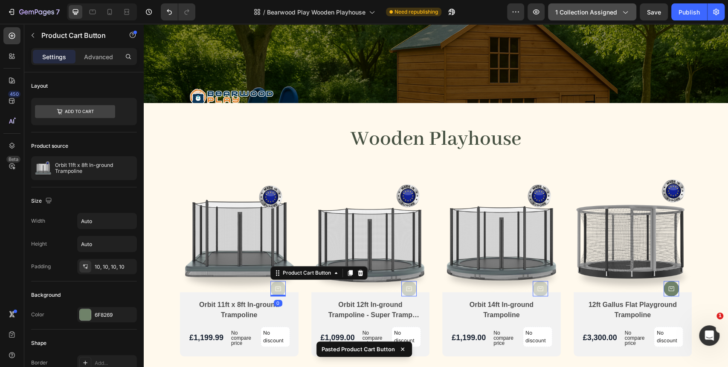
click at [626, 9] on icon "button" at bounding box center [624, 12] width 9 height 9
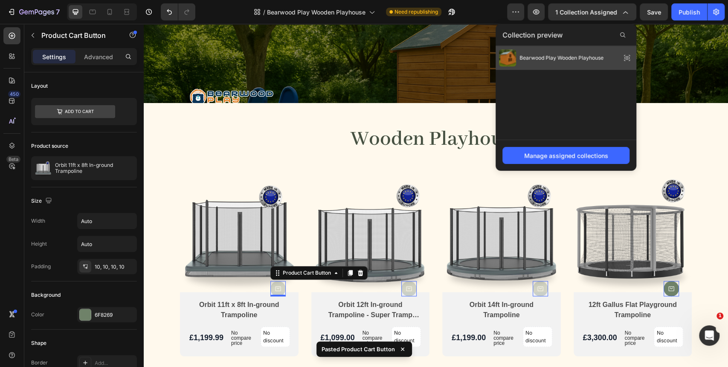
click at [538, 55] on span "Bearwood Play Wooden Playhouse" at bounding box center [561, 58] width 84 height 8
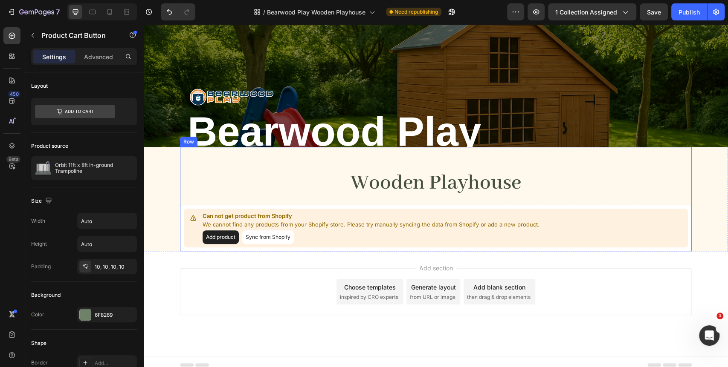
scroll to position [104, 0]
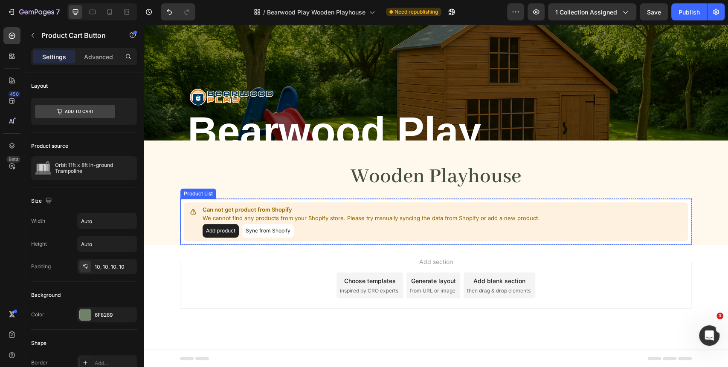
click at [266, 230] on button "Sync from Shopify" at bounding box center [268, 231] width 52 height 14
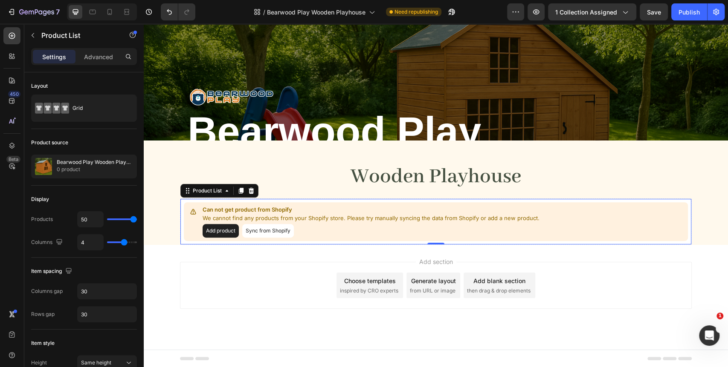
scroll to position [10, 0]
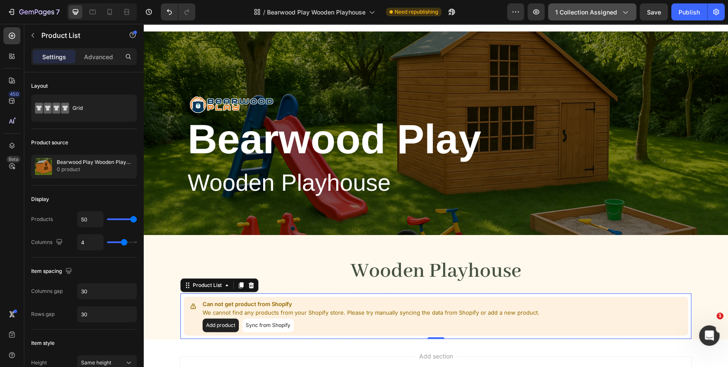
click at [613, 9] on span "1 collection assigned" at bounding box center [586, 12] width 62 height 9
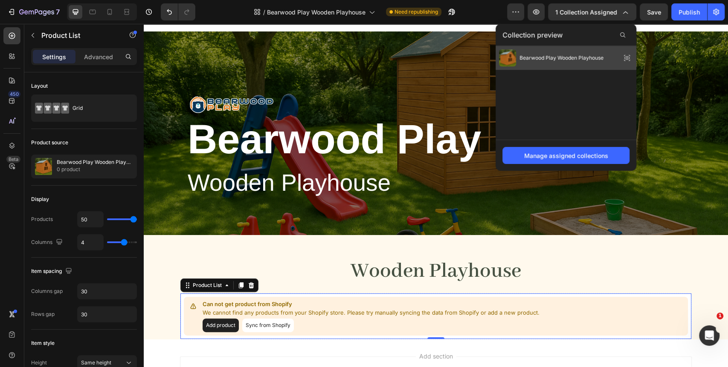
click at [629, 58] on icon at bounding box center [627, 57] width 6 height 3
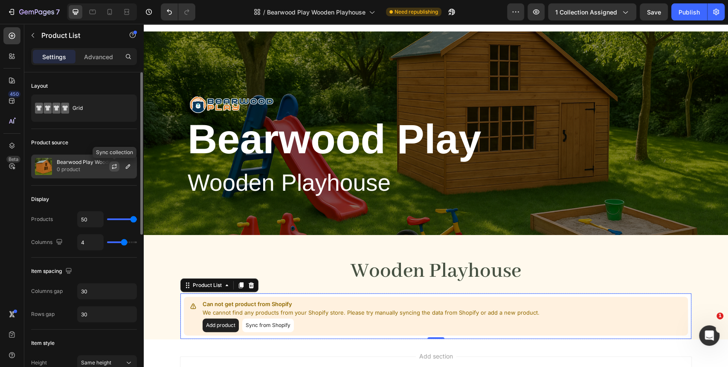
click at [116, 169] on icon "button" at bounding box center [114, 166] width 7 height 7
click at [114, 168] on icon "button" at bounding box center [114, 168] width 5 height 3
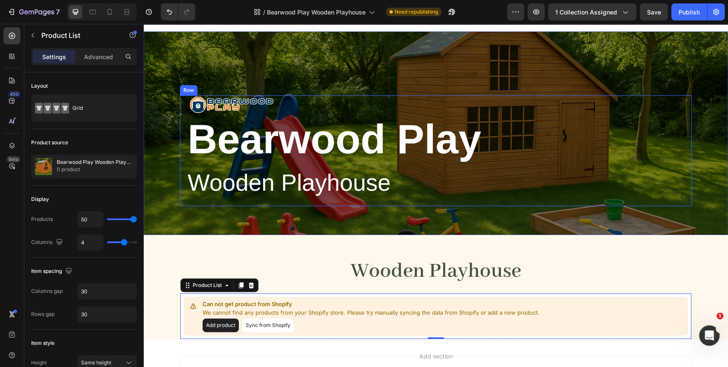
scroll to position [104, 0]
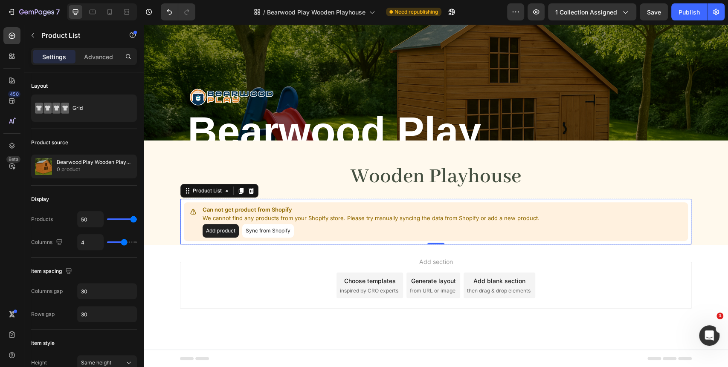
click at [260, 229] on button "Sync from Shopify" at bounding box center [268, 231] width 52 height 14
click at [95, 168] on p "13 products" at bounding box center [95, 169] width 76 height 9
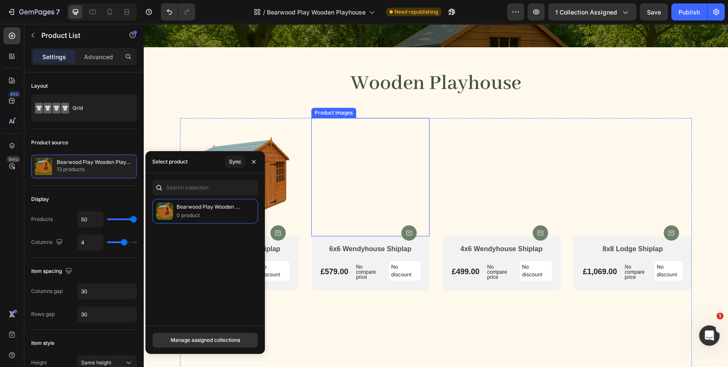
scroll to position [199, 0]
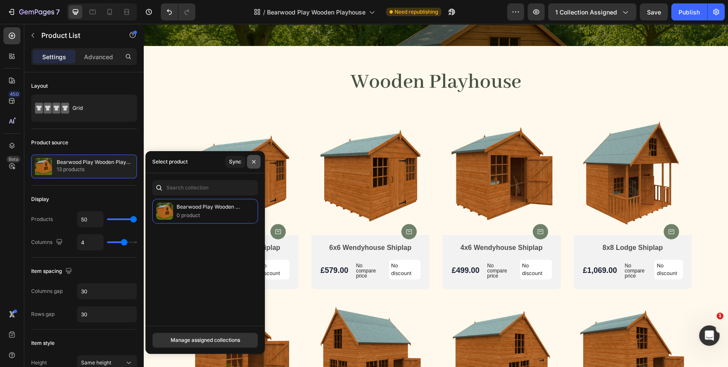
click at [253, 160] on icon "button" at bounding box center [253, 162] width 7 height 7
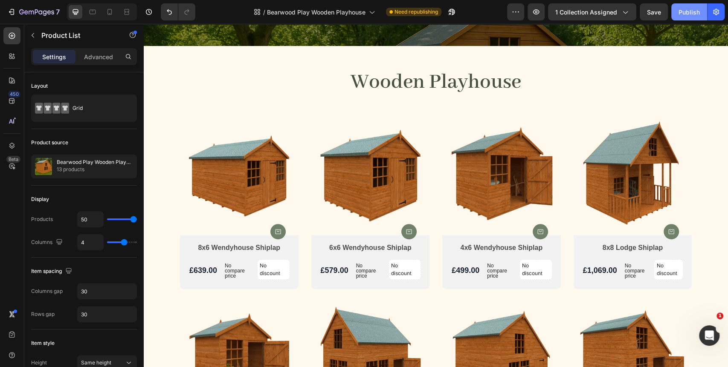
click at [679, 19] on button "Publish" at bounding box center [689, 11] width 36 height 17
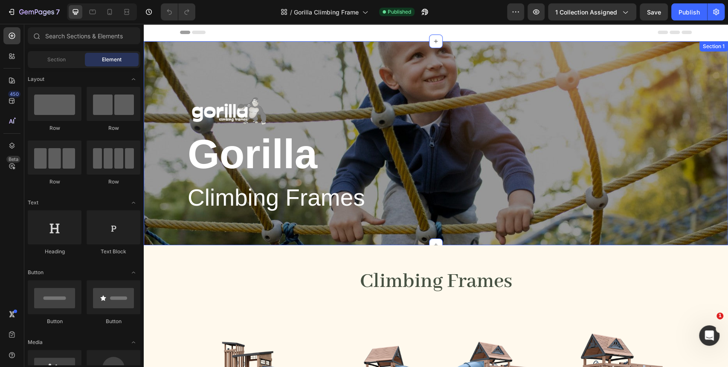
scroll to position [189, 0]
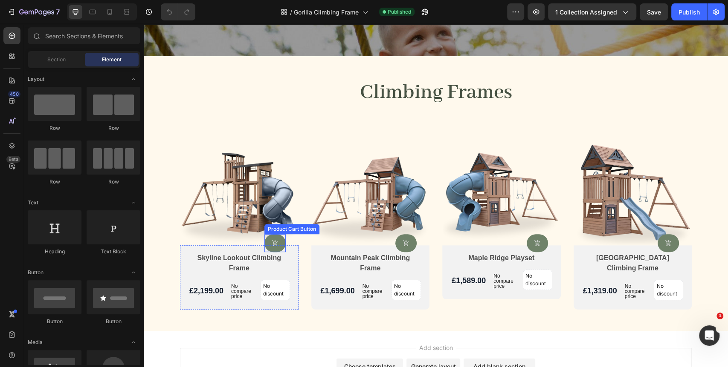
drag, startPoint x: 276, startPoint y: 241, endPoint x: 298, endPoint y: 228, distance: 25.2
click at [276, 241] on button at bounding box center [274, 243] width 21 height 18
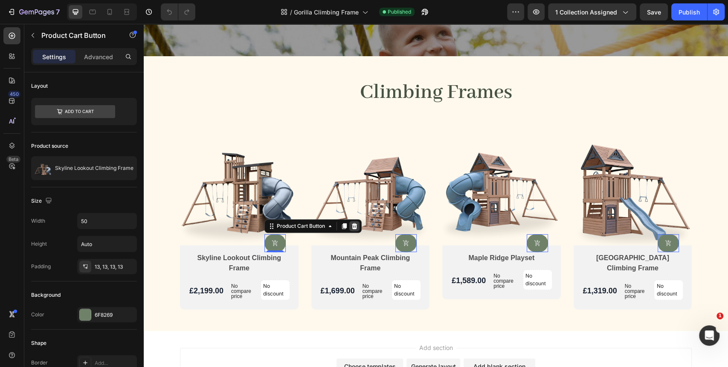
click at [352, 229] on div at bounding box center [354, 226] width 10 height 10
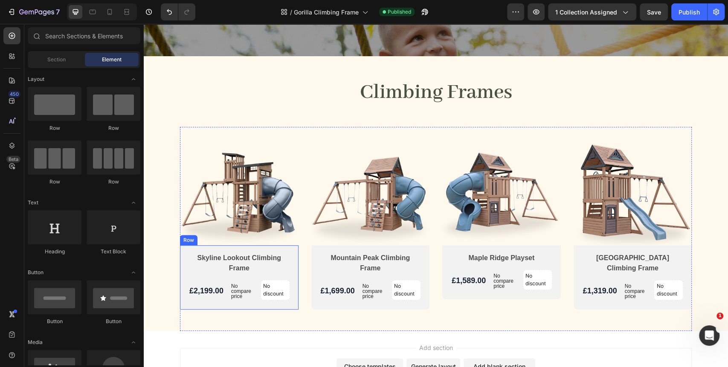
click at [290, 257] on div "Skyline Lookout Climbing Frame Product Title £2,199.00 Product Price Product Pr…" at bounding box center [239, 278] width 118 height 64
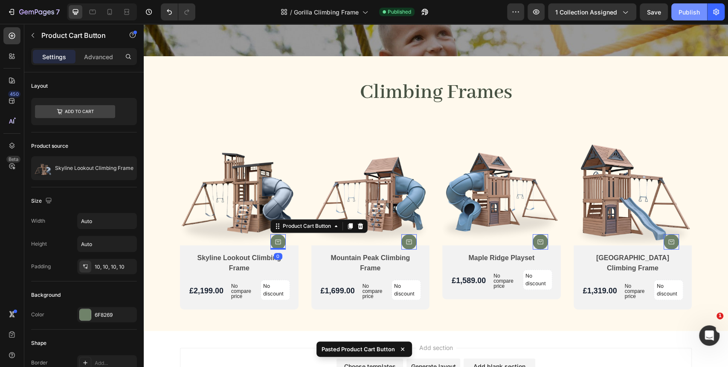
click at [682, 9] on div "Publish" at bounding box center [688, 12] width 21 height 9
